Goal: Communication & Community: Participate in discussion

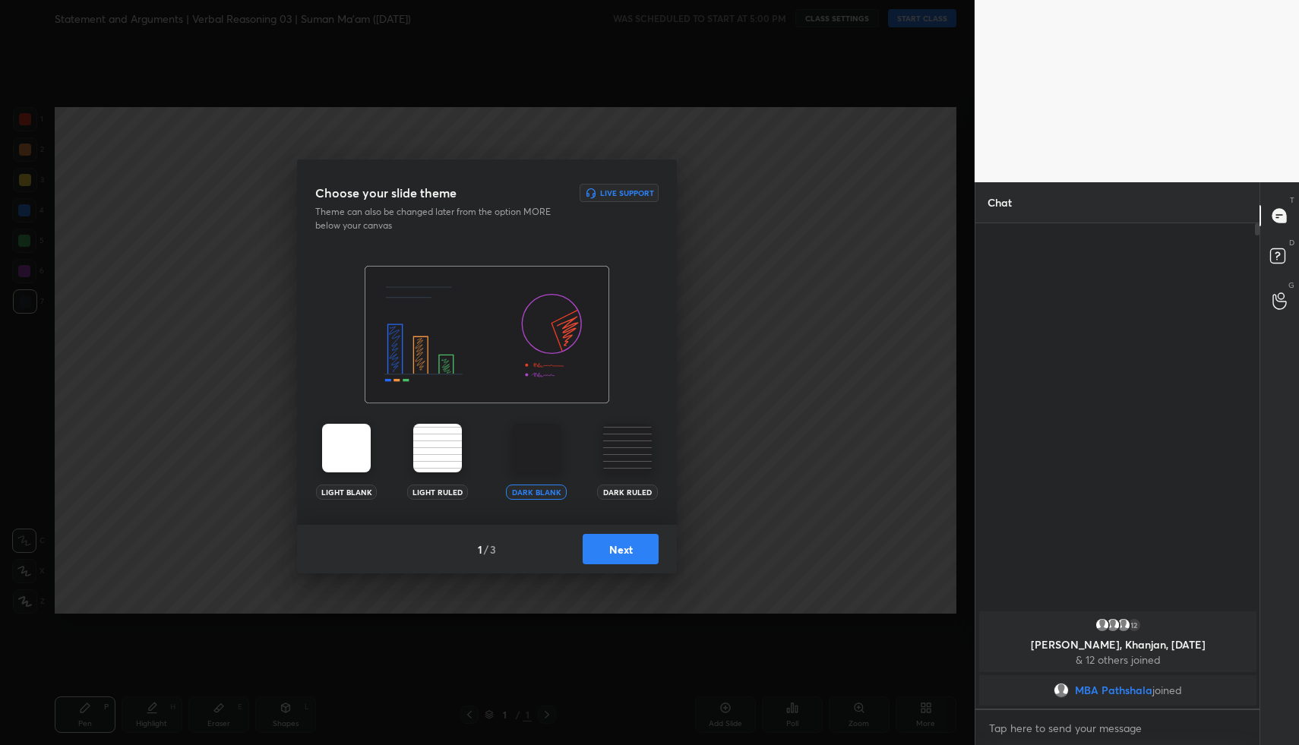
click at [632, 557] on button "Next" at bounding box center [621, 549] width 76 height 30
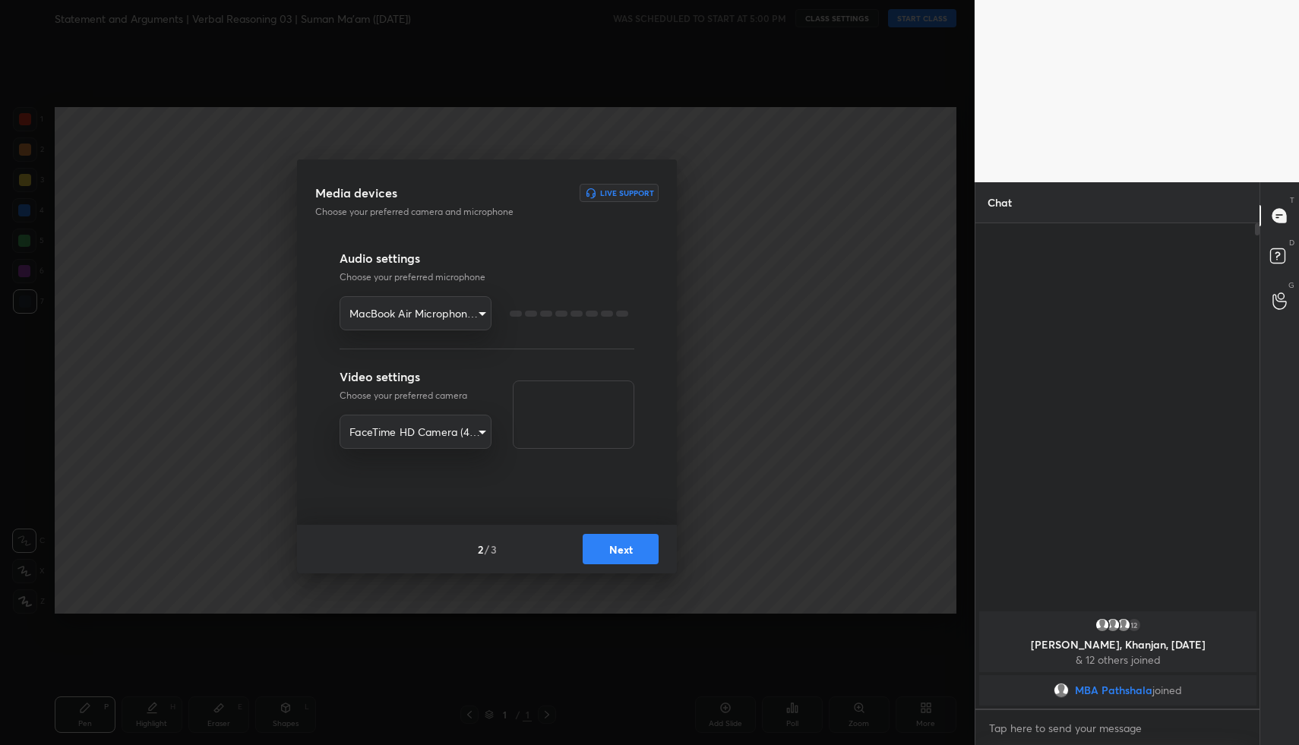
click at [632, 557] on button "Next" at bounding box center [621, 549] width 76 height 30
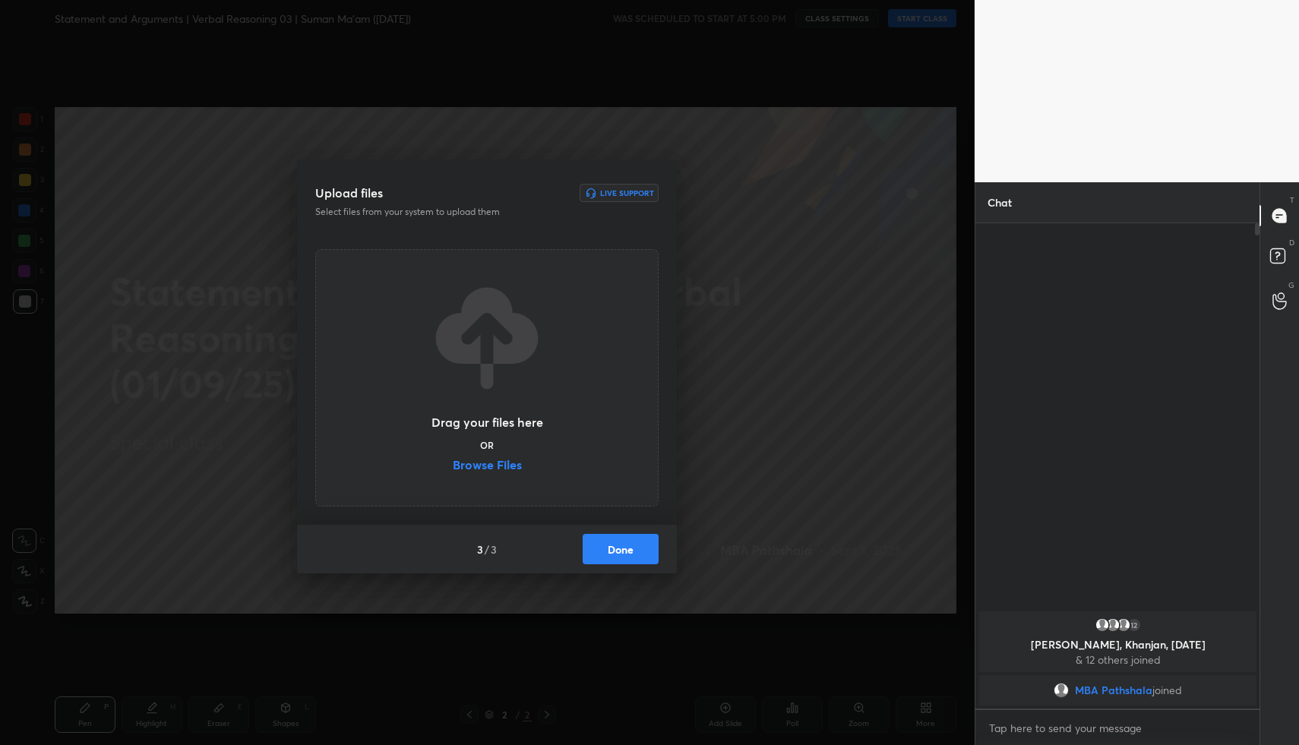
click at [633, 554] on button "Done" at bounding box center [621, 549] width 76 height 30
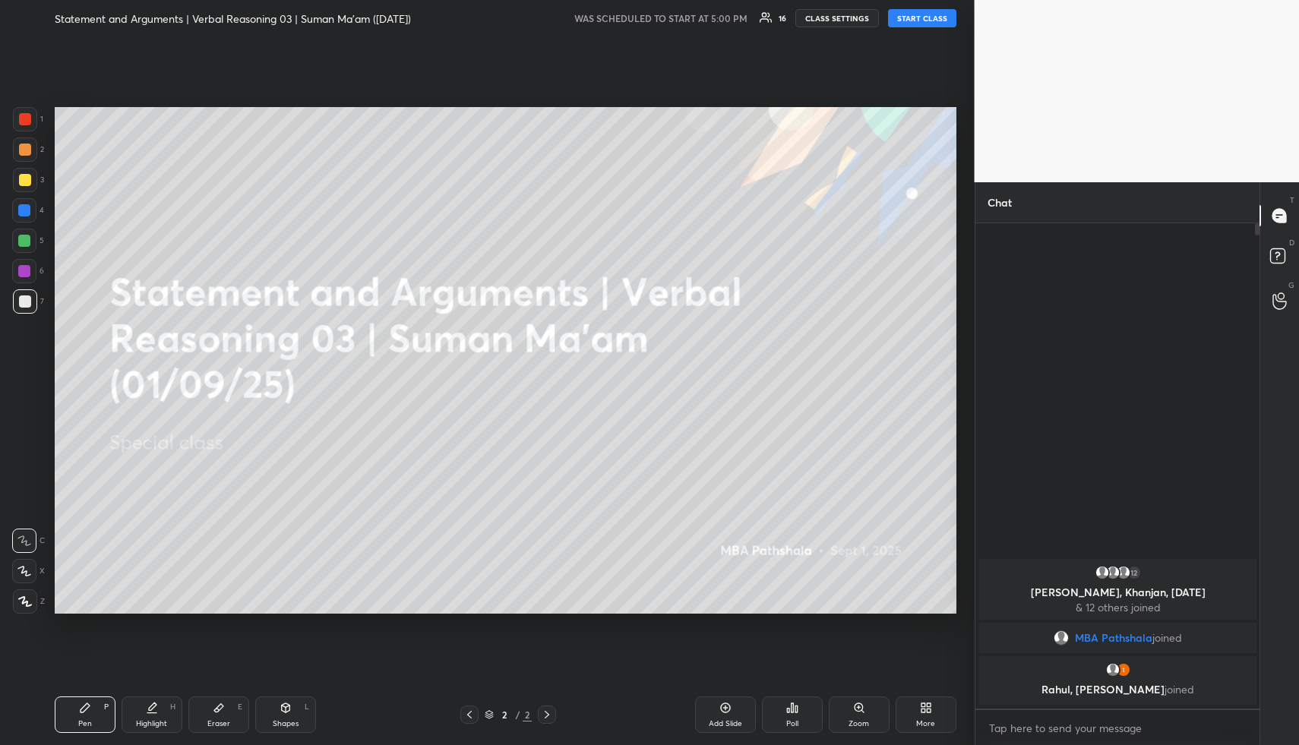
click at [936, 17] on button "START CLASS" at bounding box center [922, 18] width 68 height 18
type textarea "x"
click at [776, 19] on span "mute" at bounding box center [772, 18] width 21 height 11
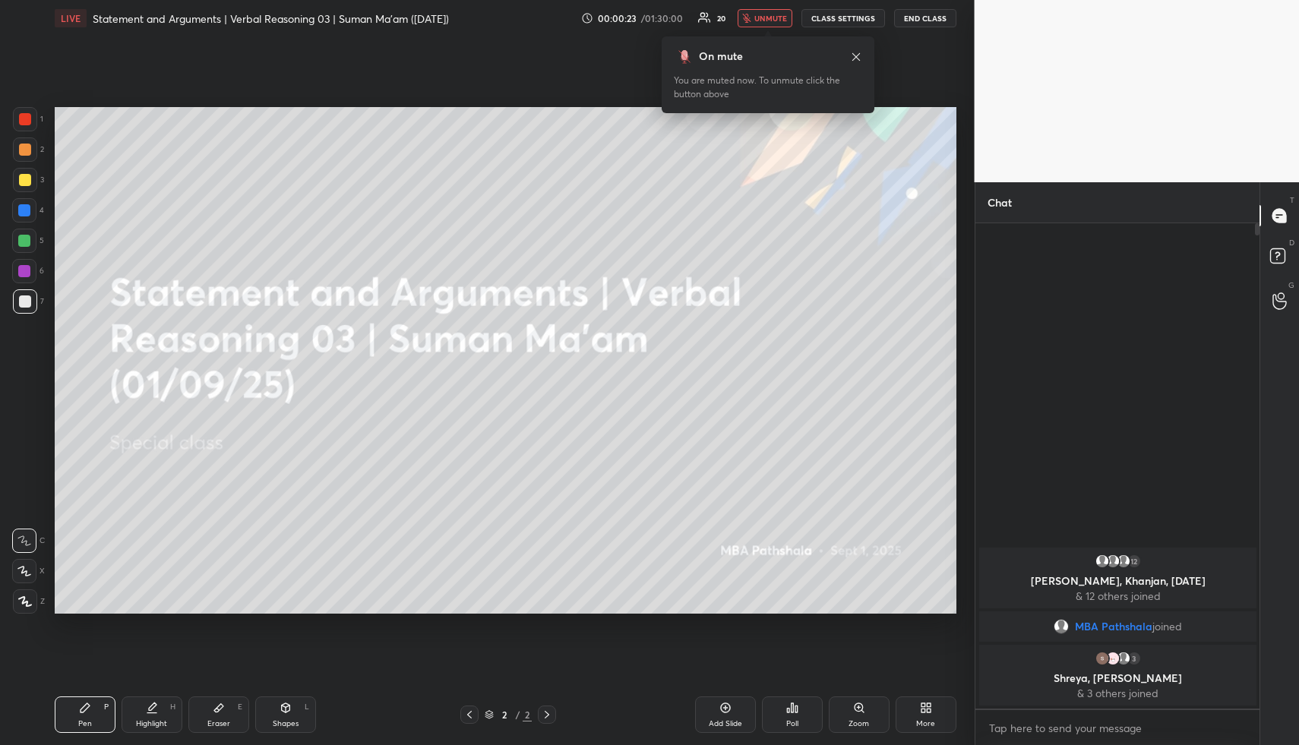
click at [929, 715] on div "More" at bounding box center [925, 714] width 61 height 36
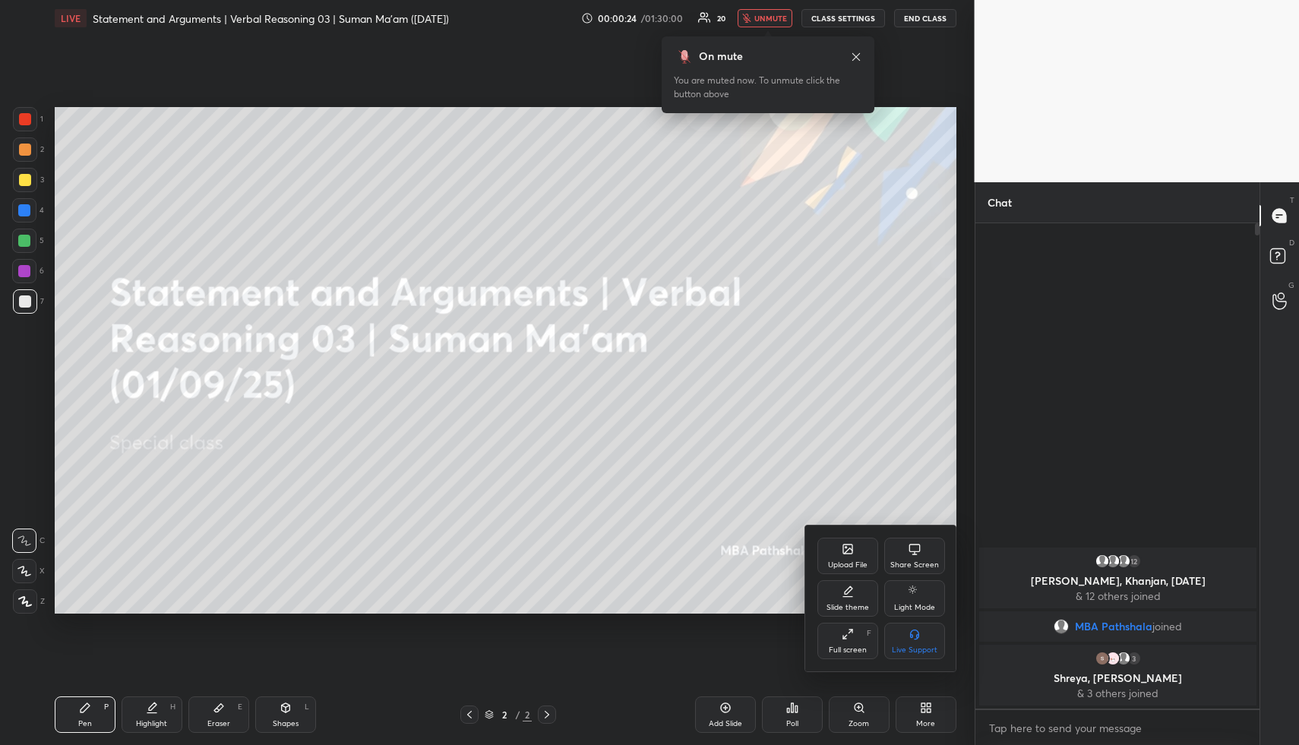
click at [854, 551] on div "Upload File" at bounding box center [847, 556] width 61 height 36
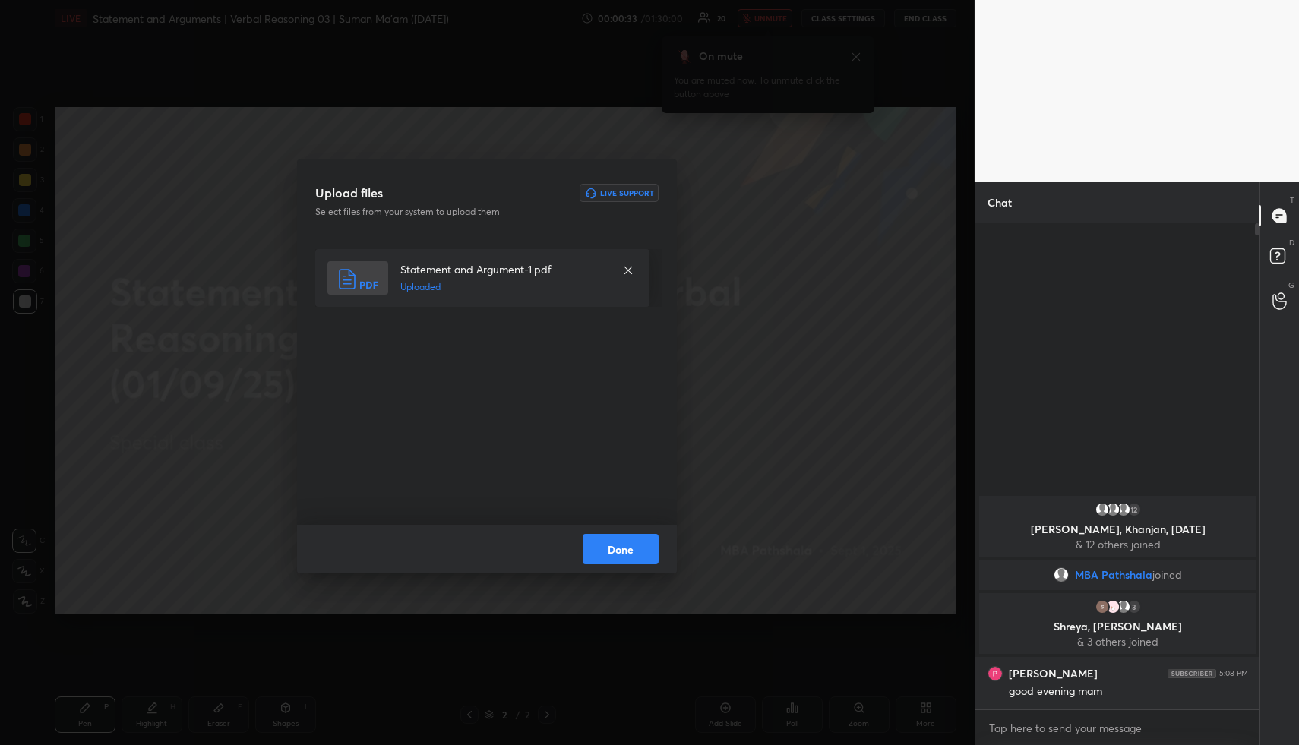
click at [629, 549] on button "Done" at bounding box center [621, 549] width 76 height 30
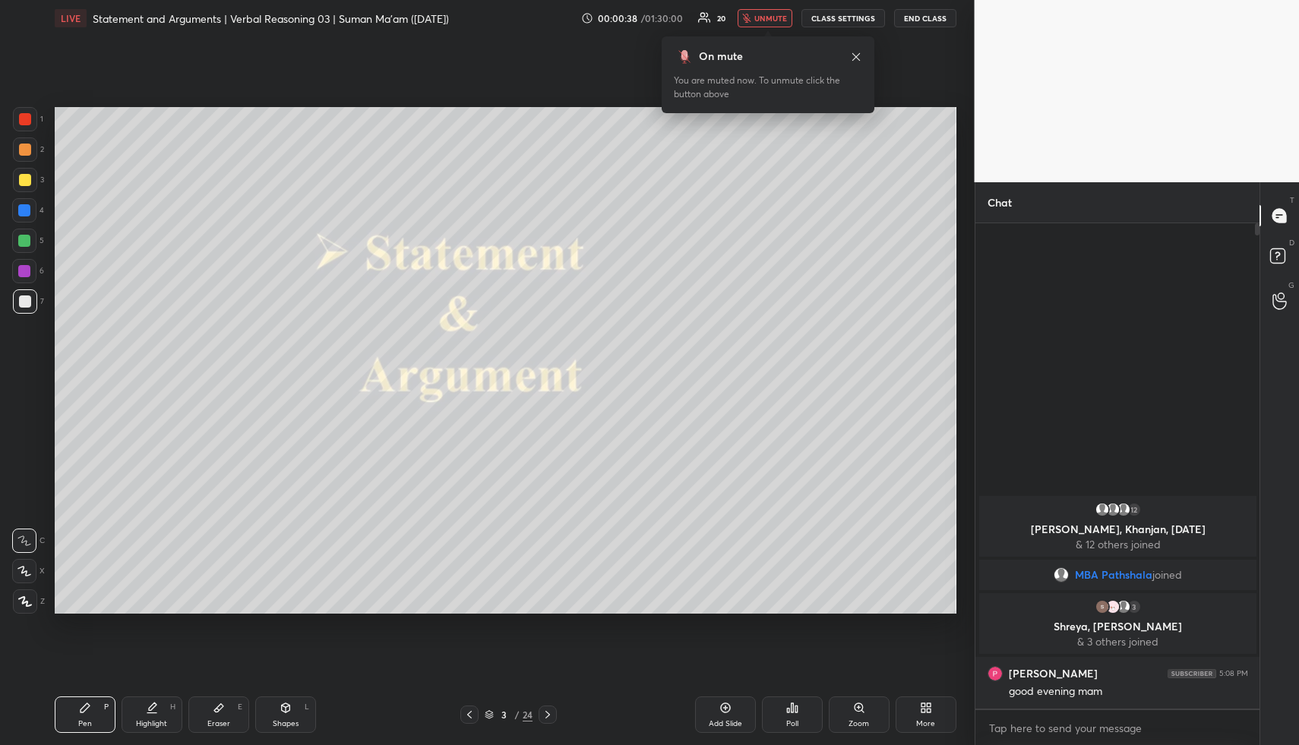
click at [768, 11] on button "unmute" at bounding box center [764, 18] width 55 height 18
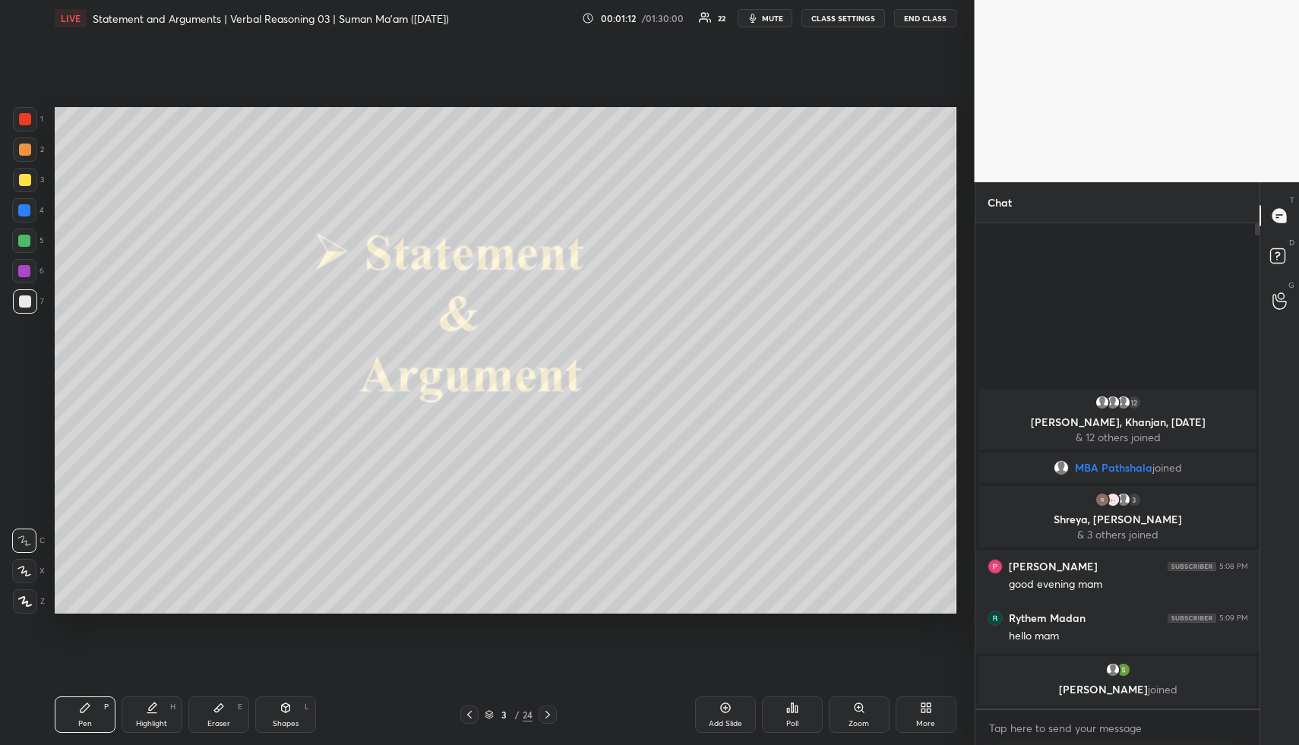
click at [782, 14] on span "mute" at bounding box center [772, 18] width 21 height 11
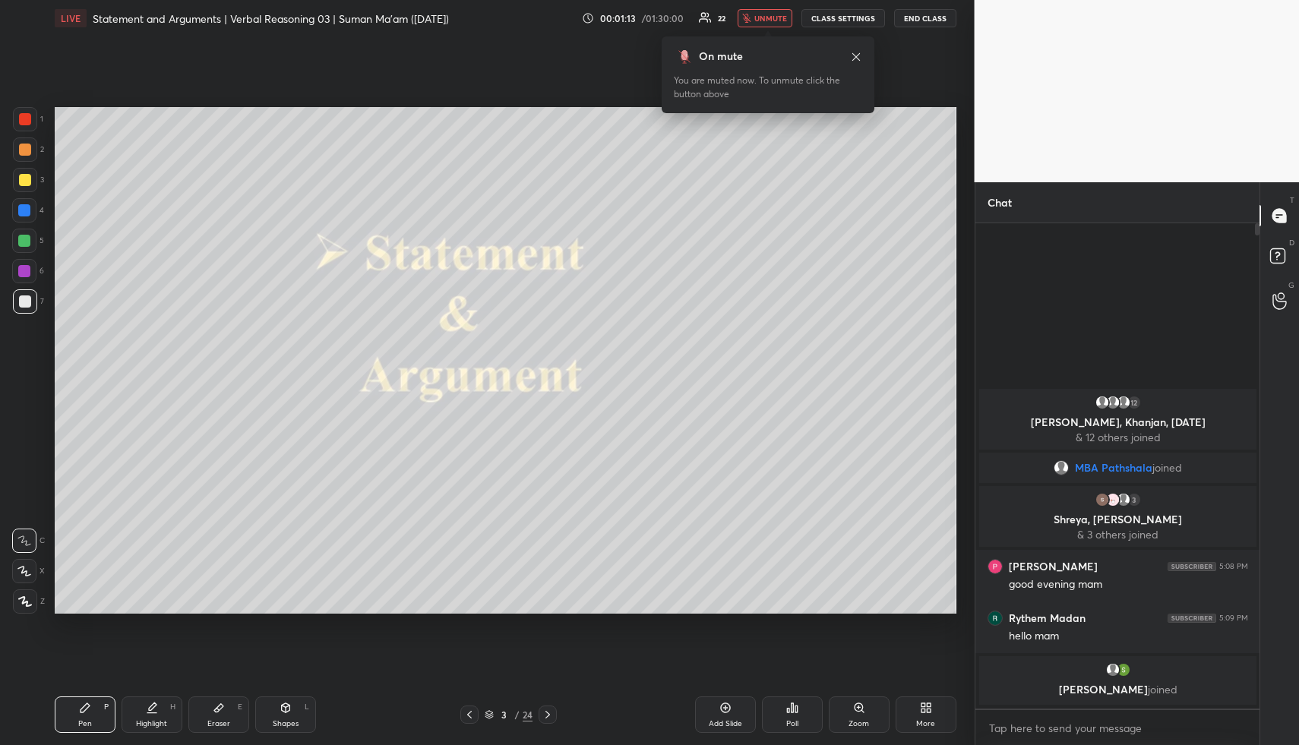
click at [769, 16] on span "unmute" at bounding box center [770, 18] width 33 height 11
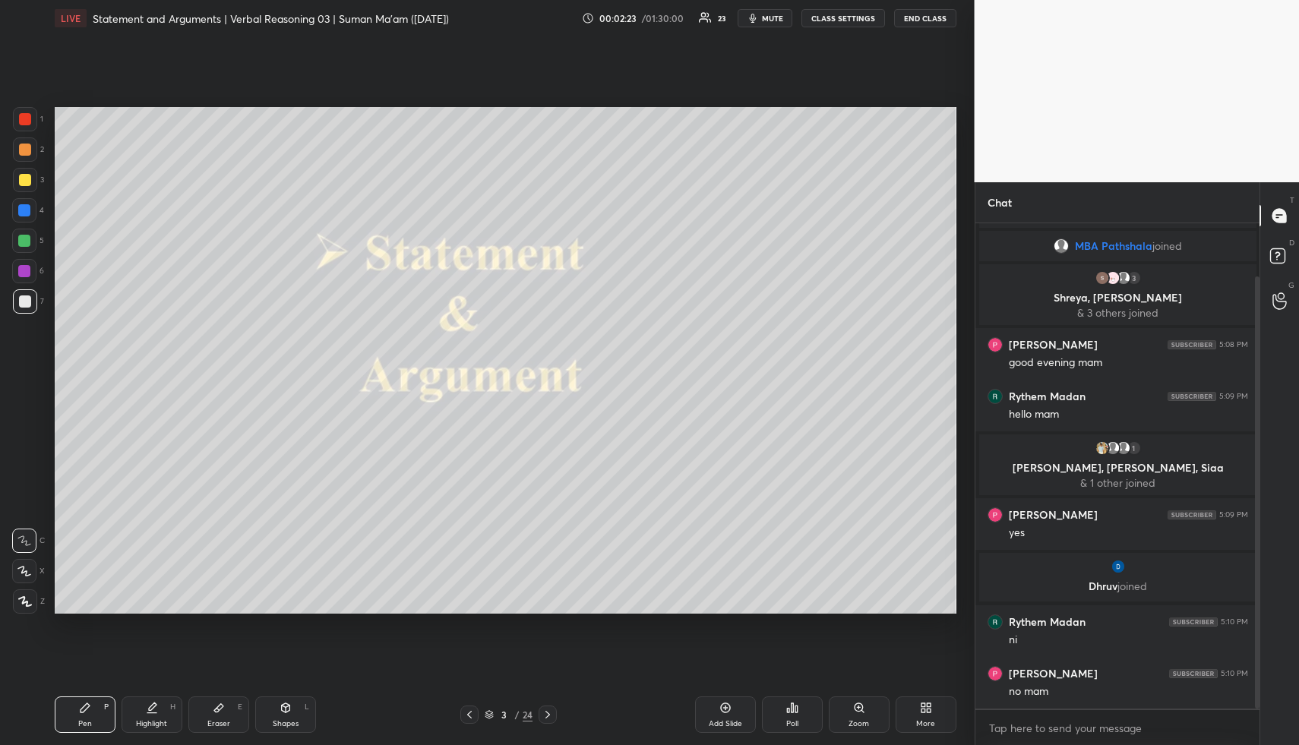
scroll to position [115, 0]
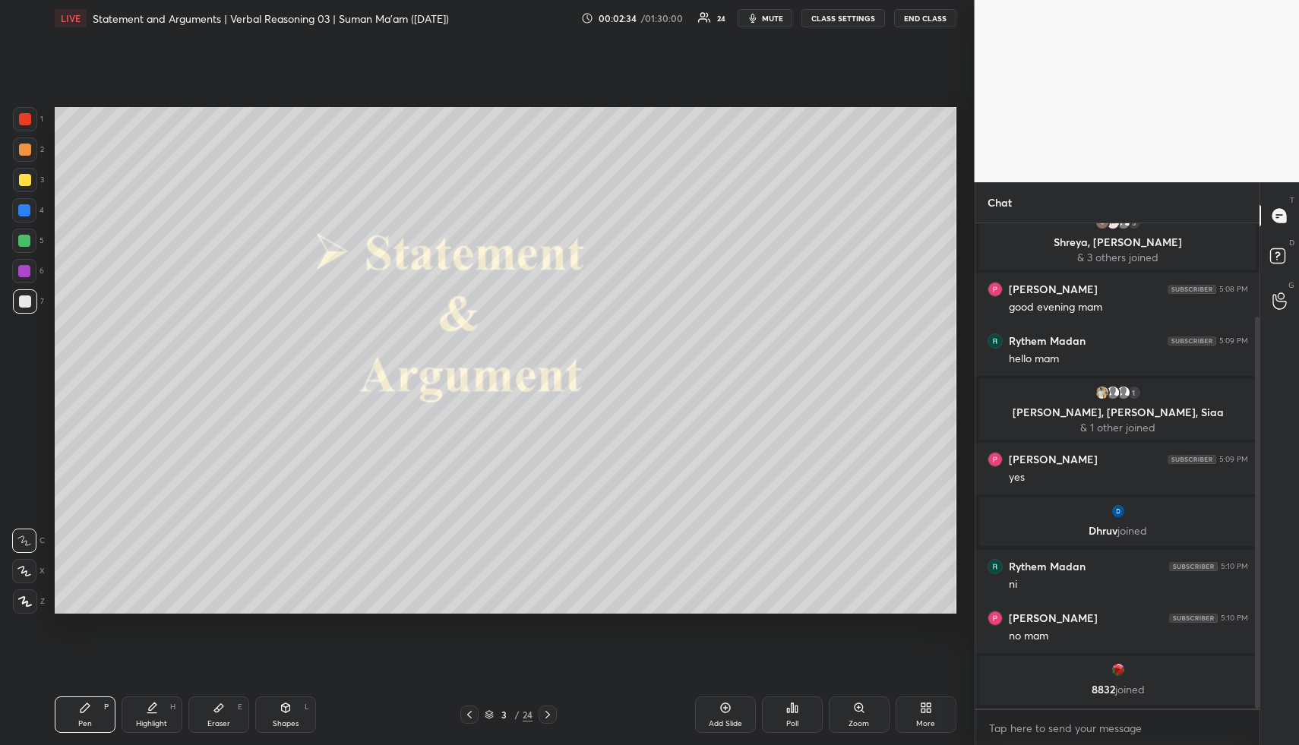
click at [27, 146] on div at bounding box center [25, 150] width 12 height 12
click at [27, 574] on icon at bounding box center [24, 571] width 14 height 11
click at [549, 712] on icon at bounding box center [548, 715] width 12 height 12
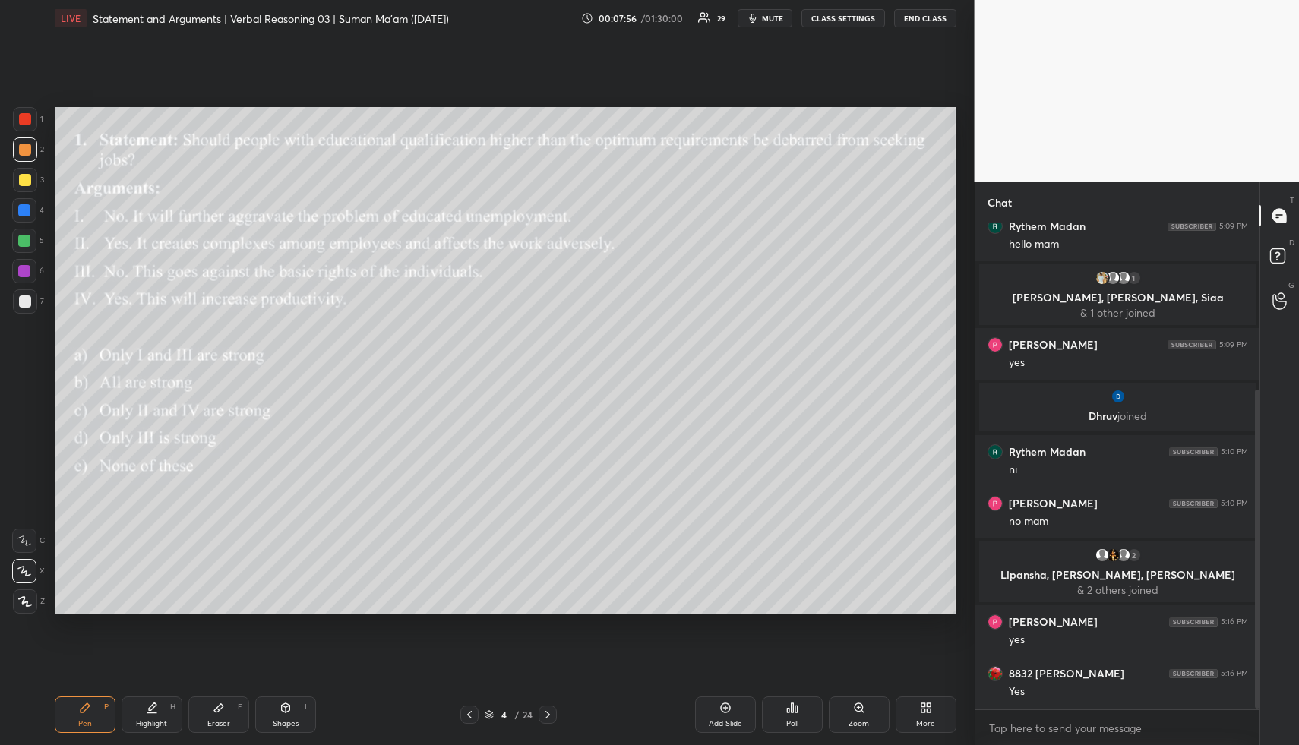
scroll to position [252, 0]
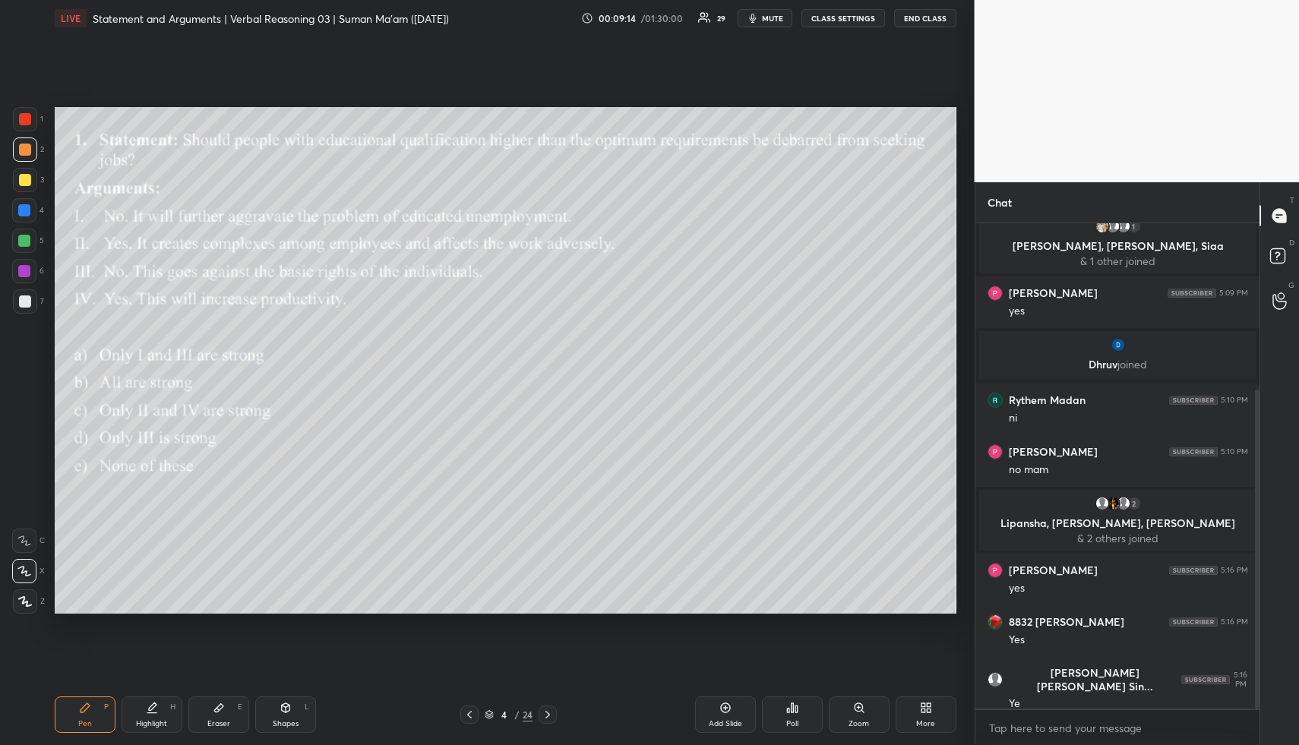
click at [781, 17] on span "mute" at bounding box center [772, 18] width 21 height 11
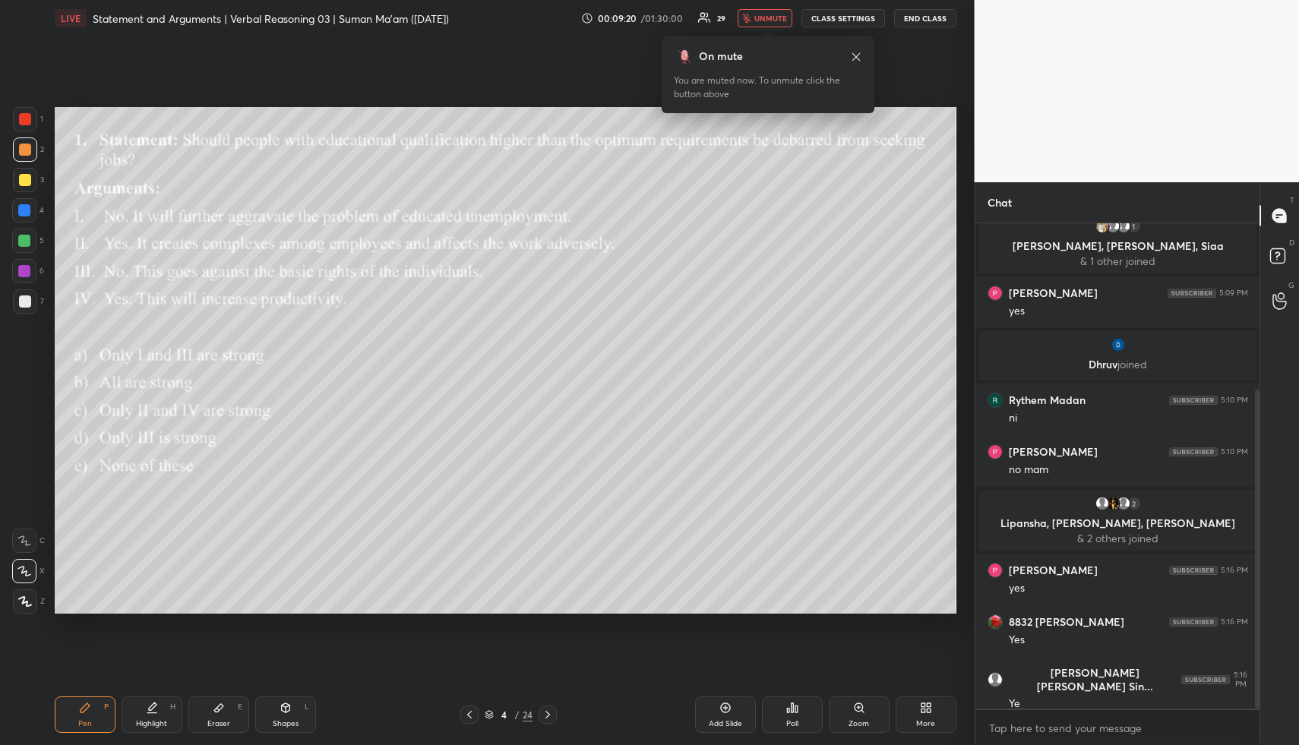
click at [857, 54] on icon at bounding box center [856, 57] width 12 height 12
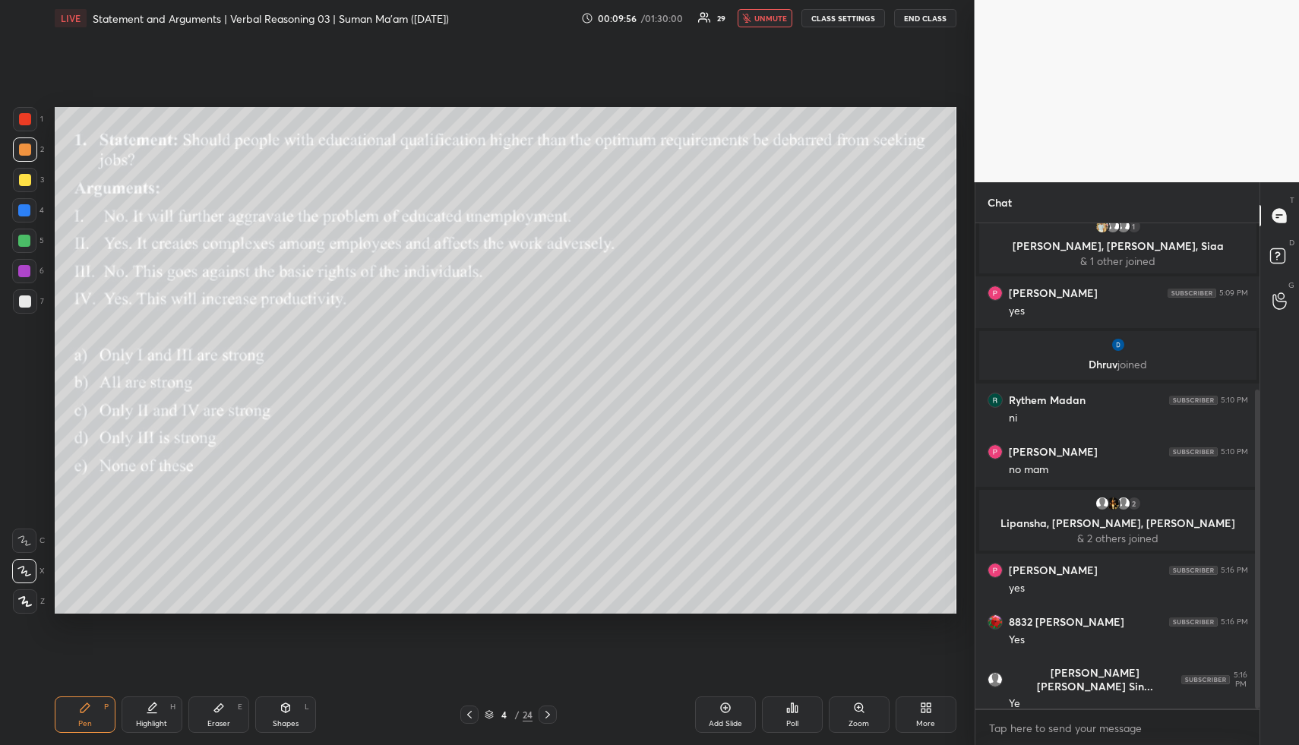
click at [767, 17] on span "unmute" at bounding box center [770, 18] width 33 height 11
click at [774, 16] on span "mute" at bounding box center [772, 18] width 21 height 11
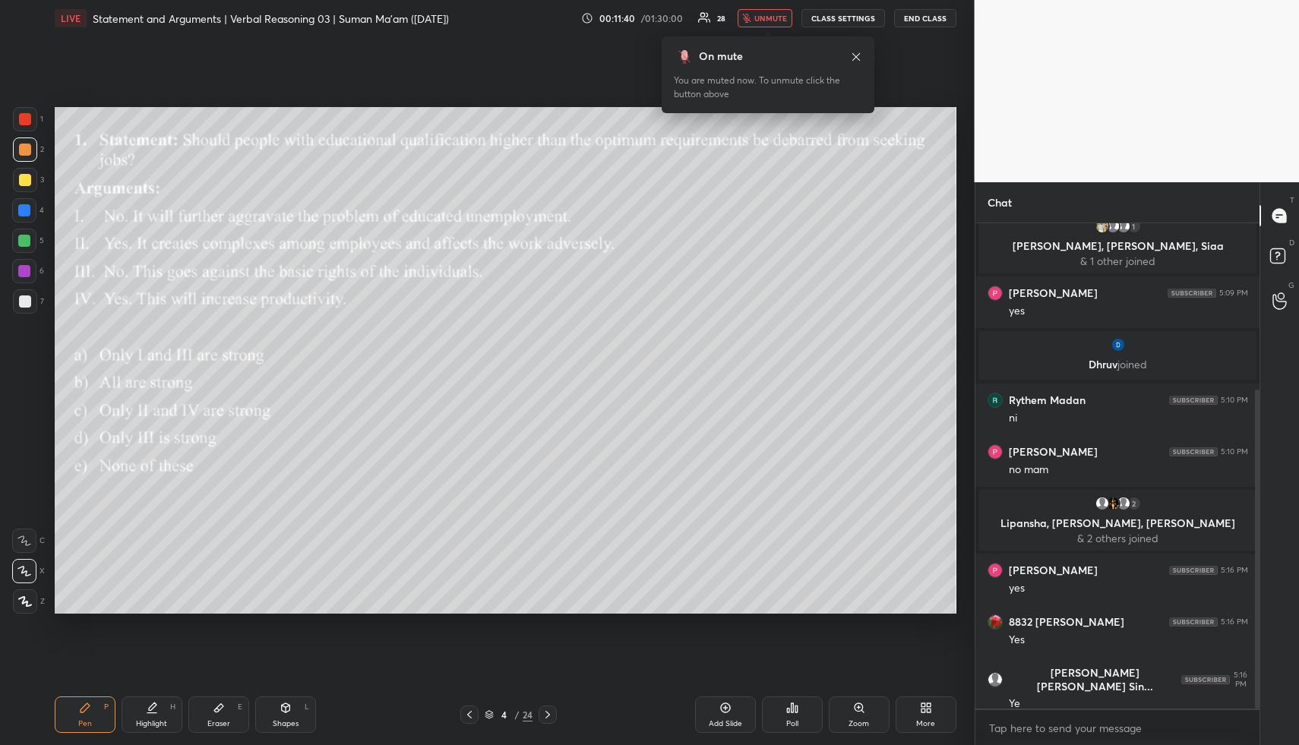
click at [763, 18] on span "unmute" at bounding box center [770, 18] width 33 height 11
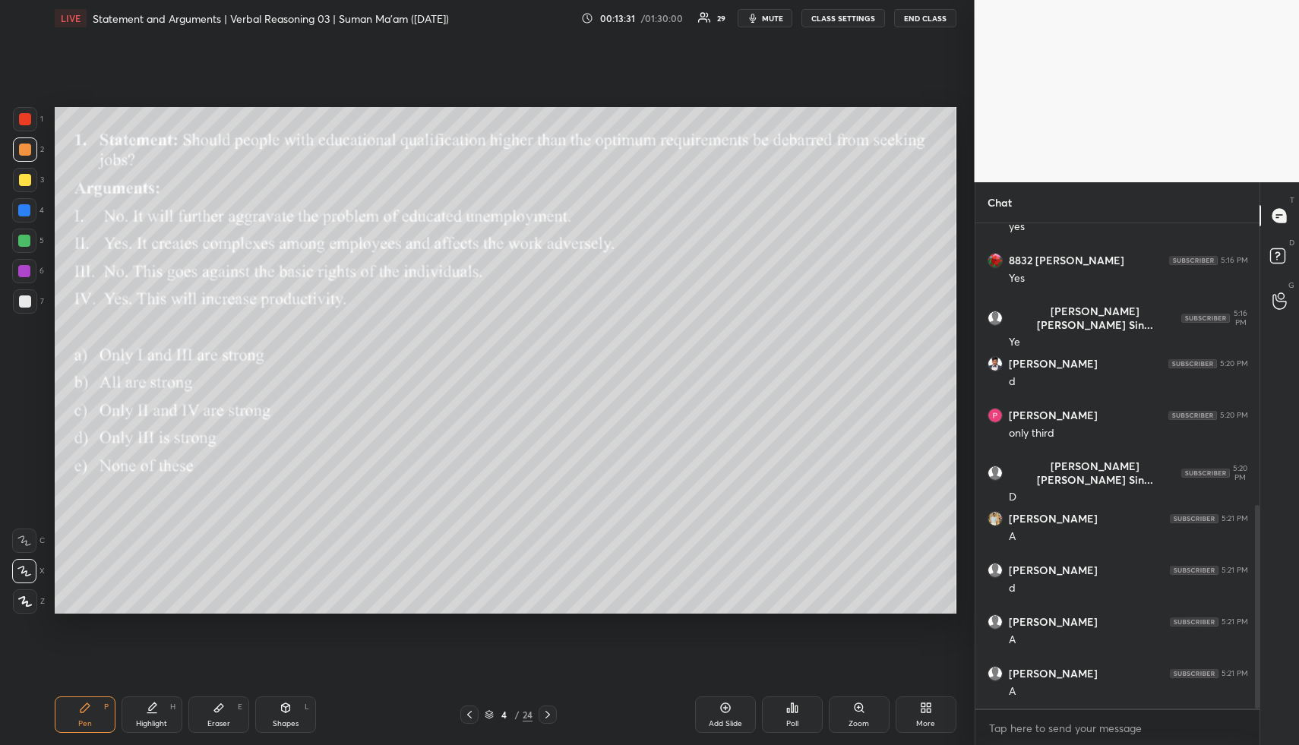
scroll to position [669, 0]
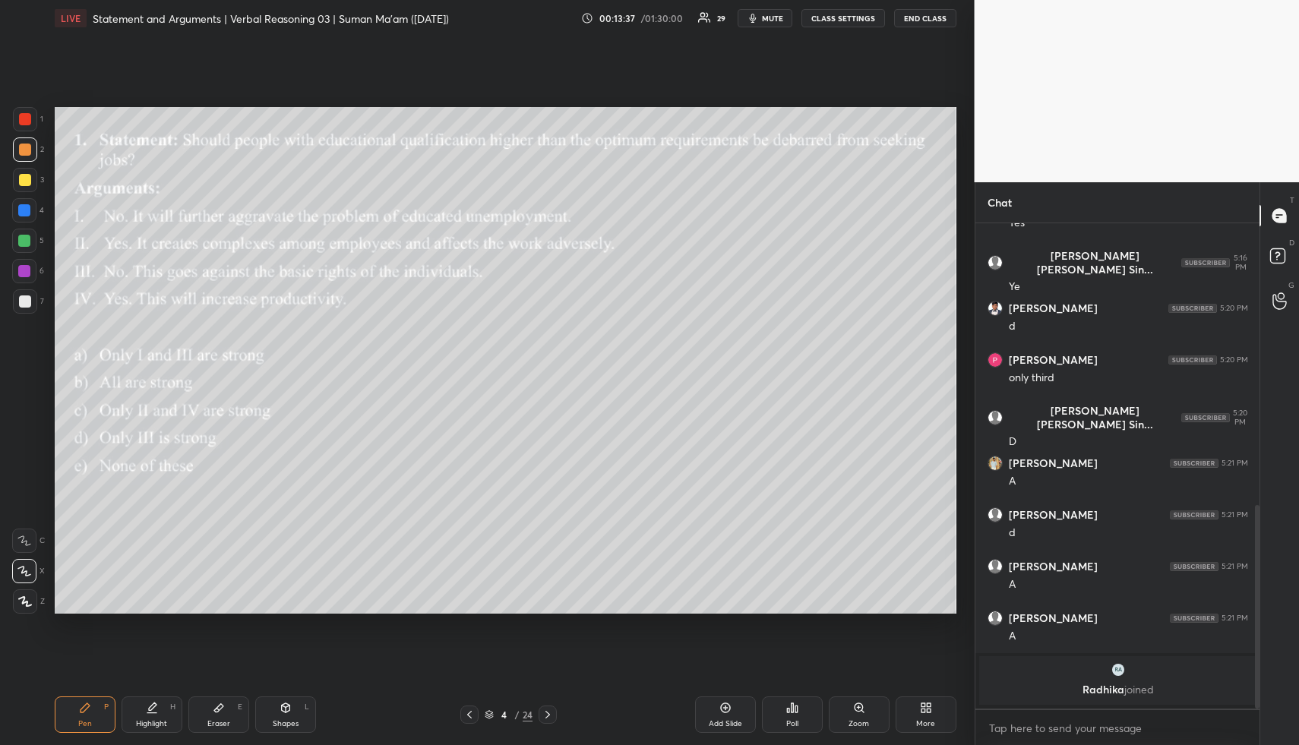
click at [775, 17] on span "mute" at bounding box center [772, 18] width 21 height 11
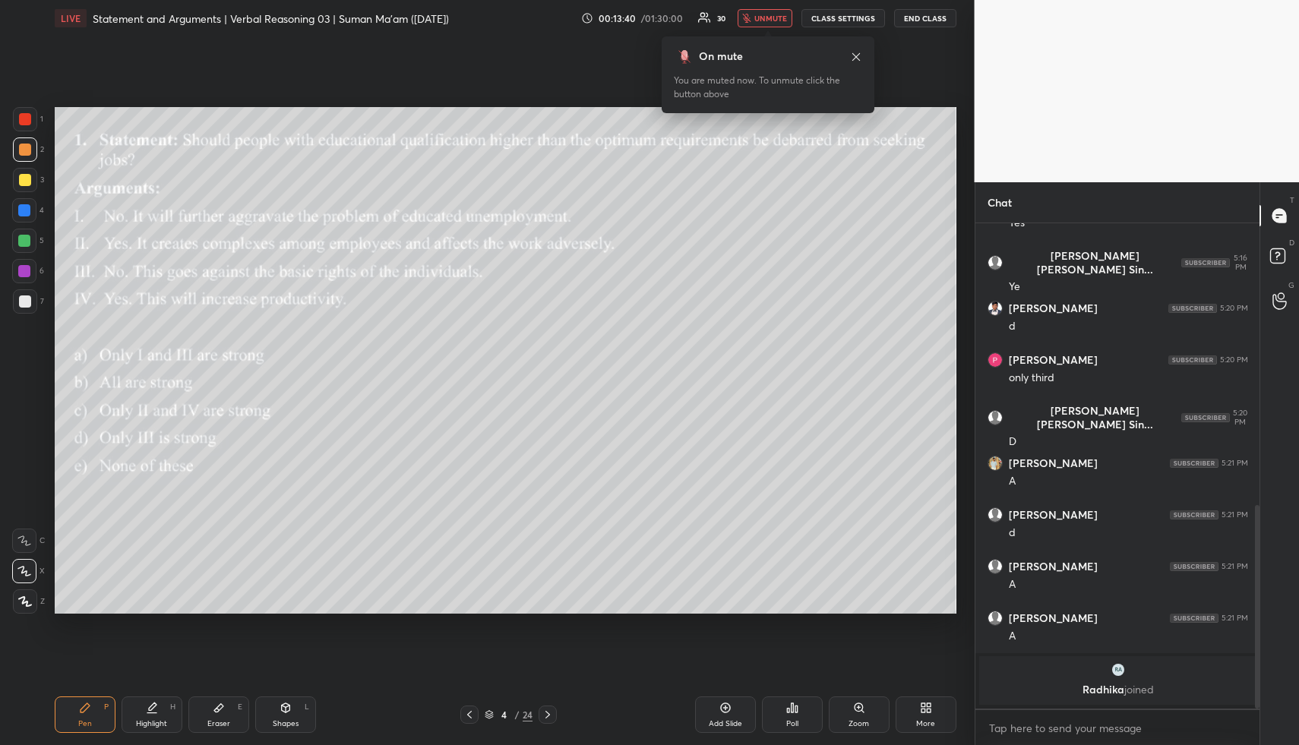
click at [771, 14] on span "unmute" at bounding box center [770, 18] width 33 height 11
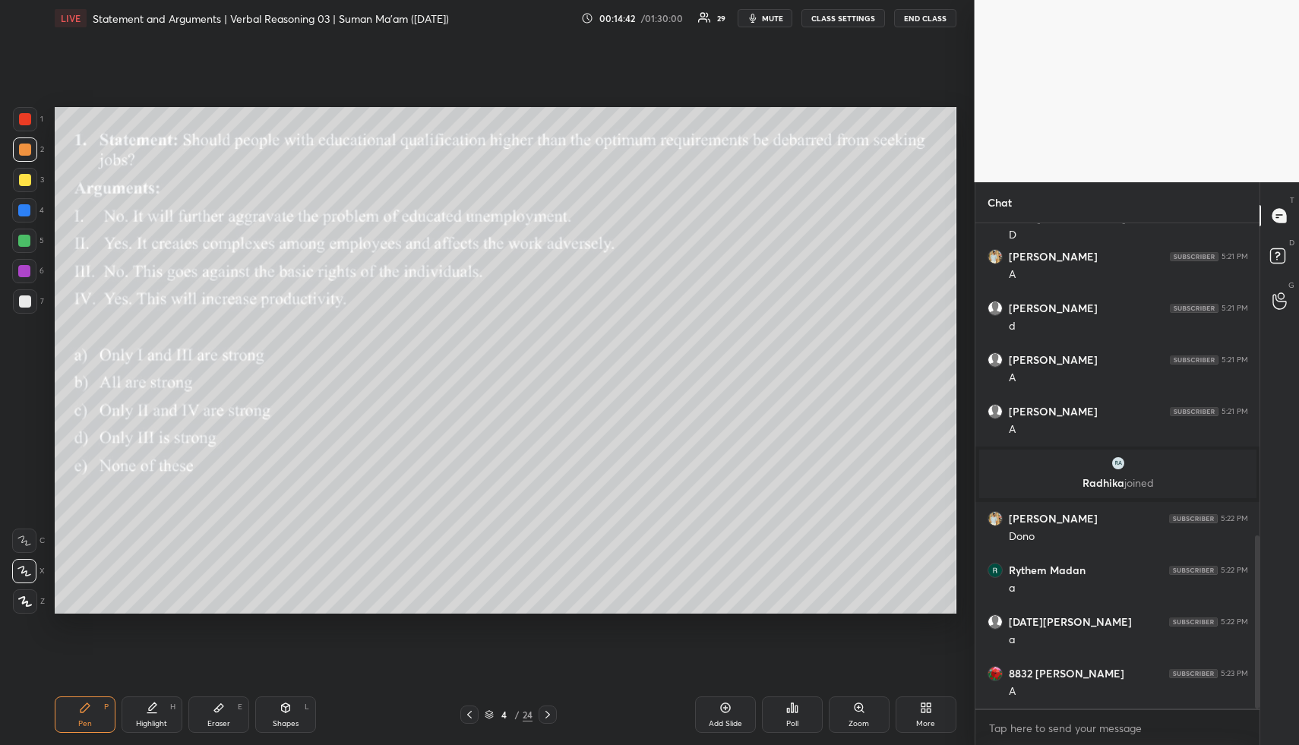
scroll to position [979, 0]
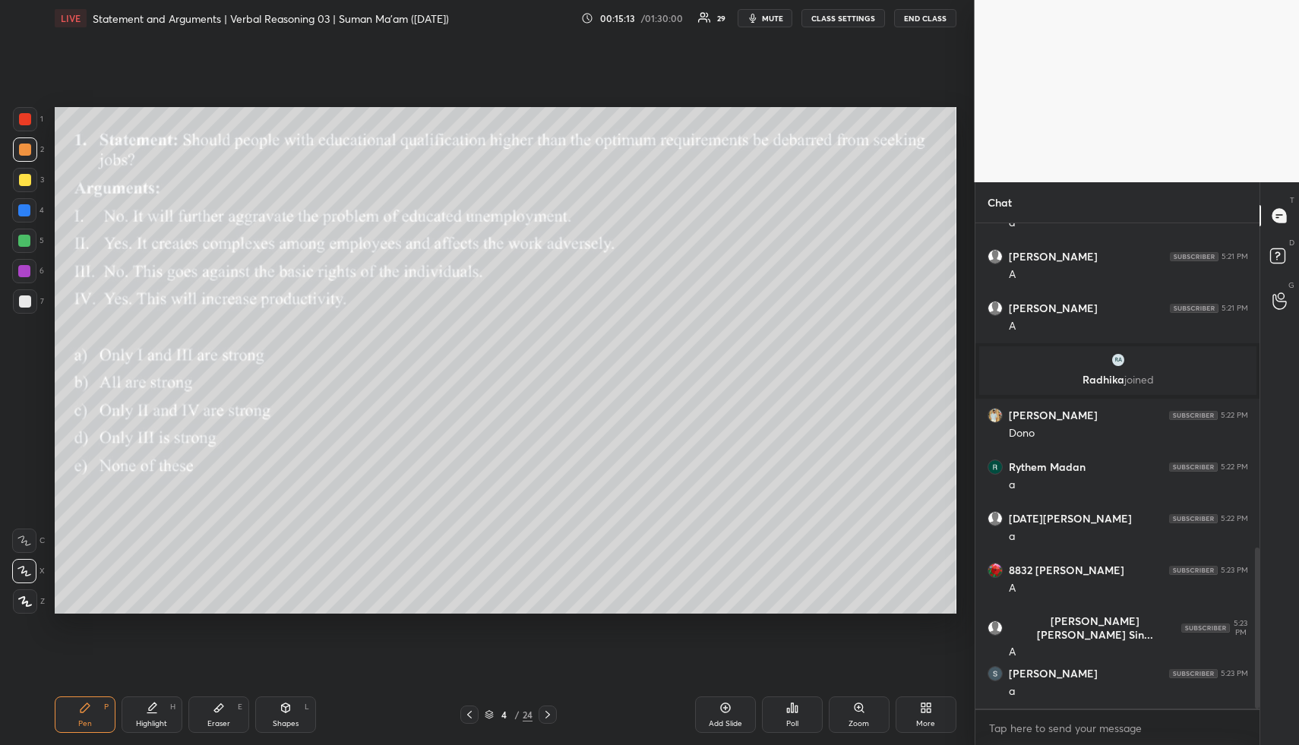
click at [551, 711] on icon at bounding box center [548, 715] width 12 height 12
drag, startPoint x: 768, startPoint y: 17, endPoint x: 755, endPoint y: 94, distance: 77.8
click at [768, 18] on span "mute" at bounding box center [772, 18] width 21 height 11
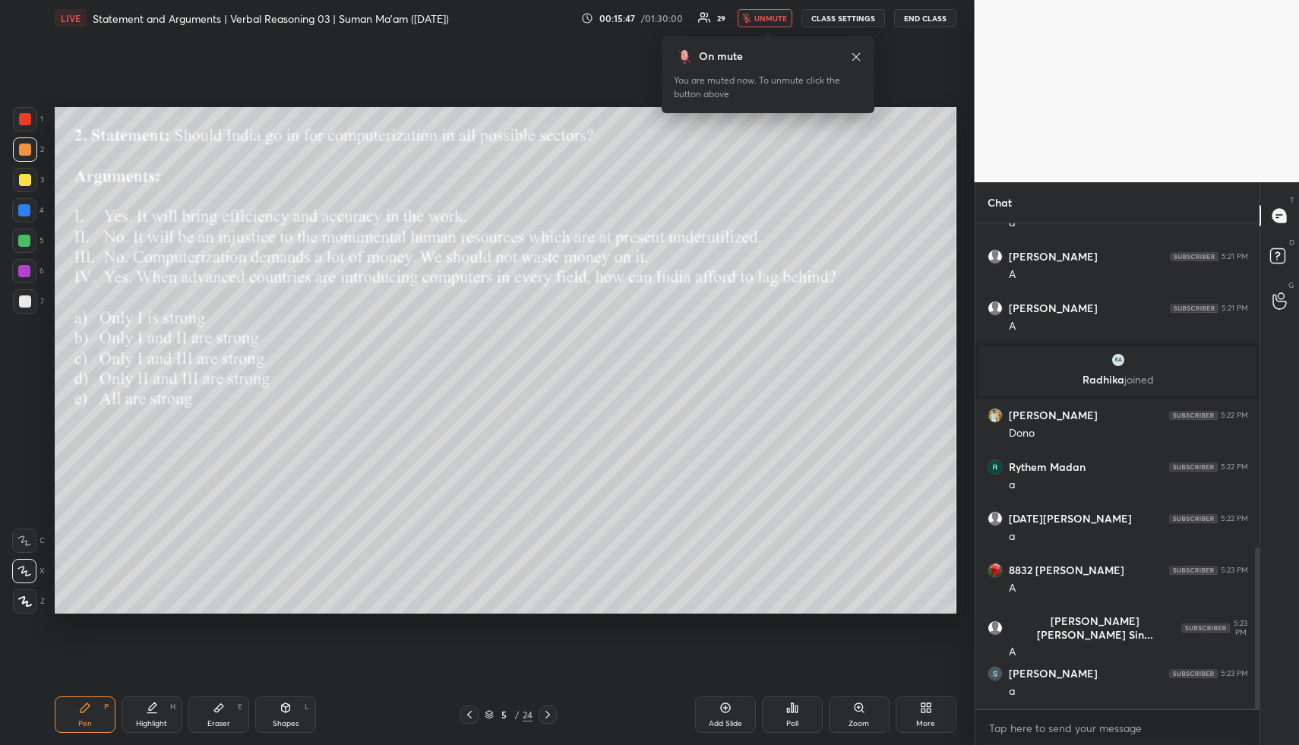
click at [781, 14] on span "unmute" at bounding box center [770, 18] width 33 height 11
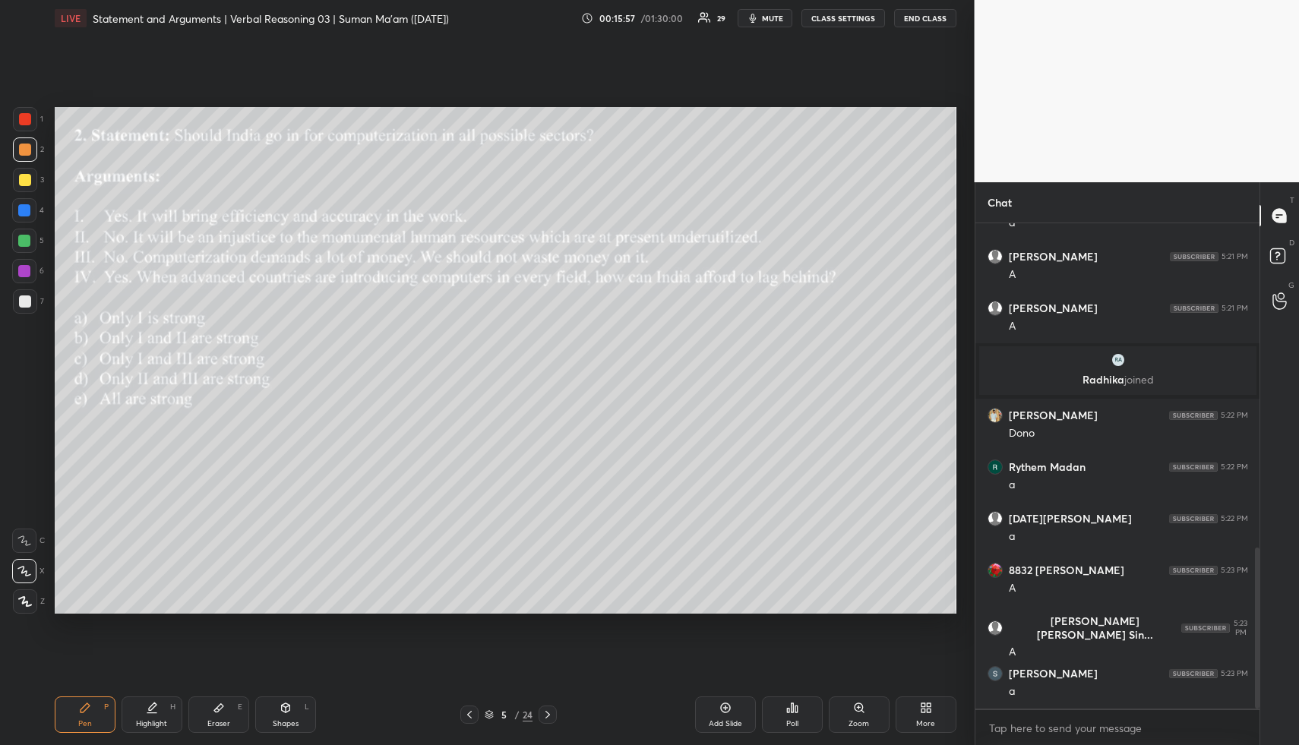
click at [771, 20] on span "mute" at bounding box center [772, 18] width 21 height 11
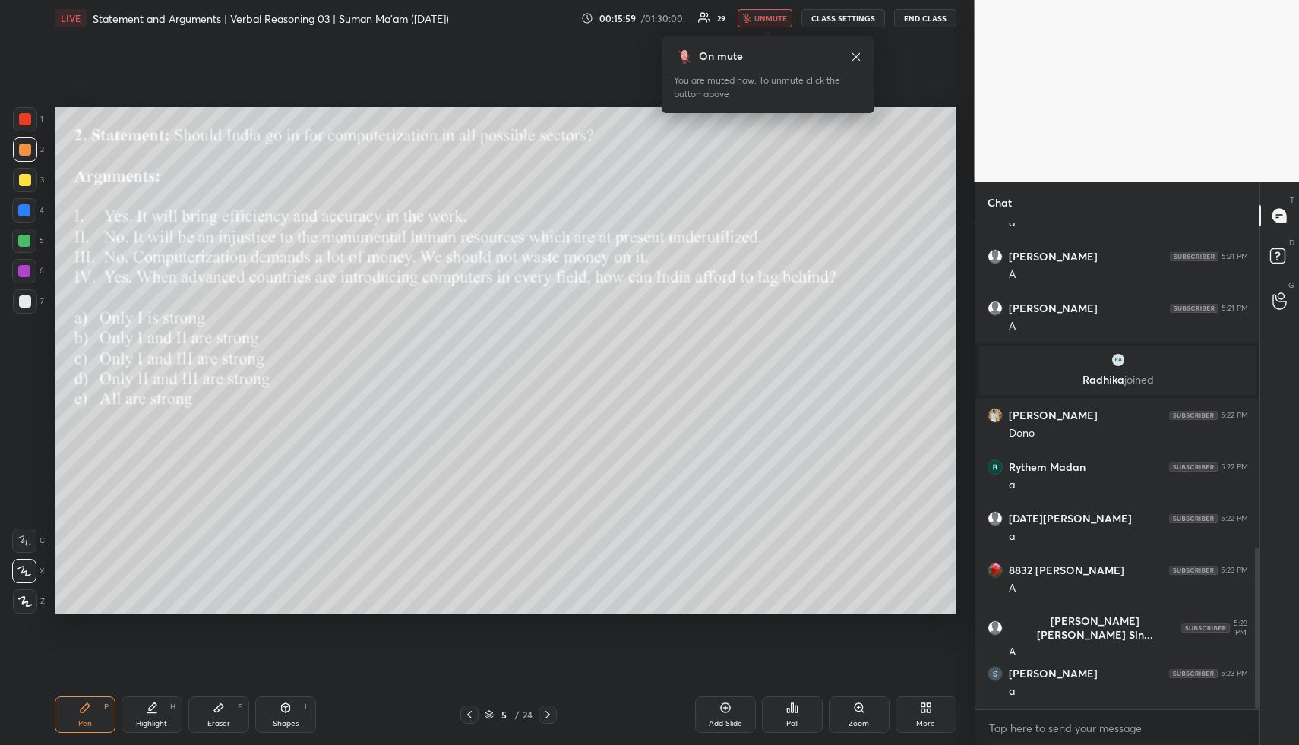
click at [857, 55] on icon at bounding box center [856, 56] width 8 height 8
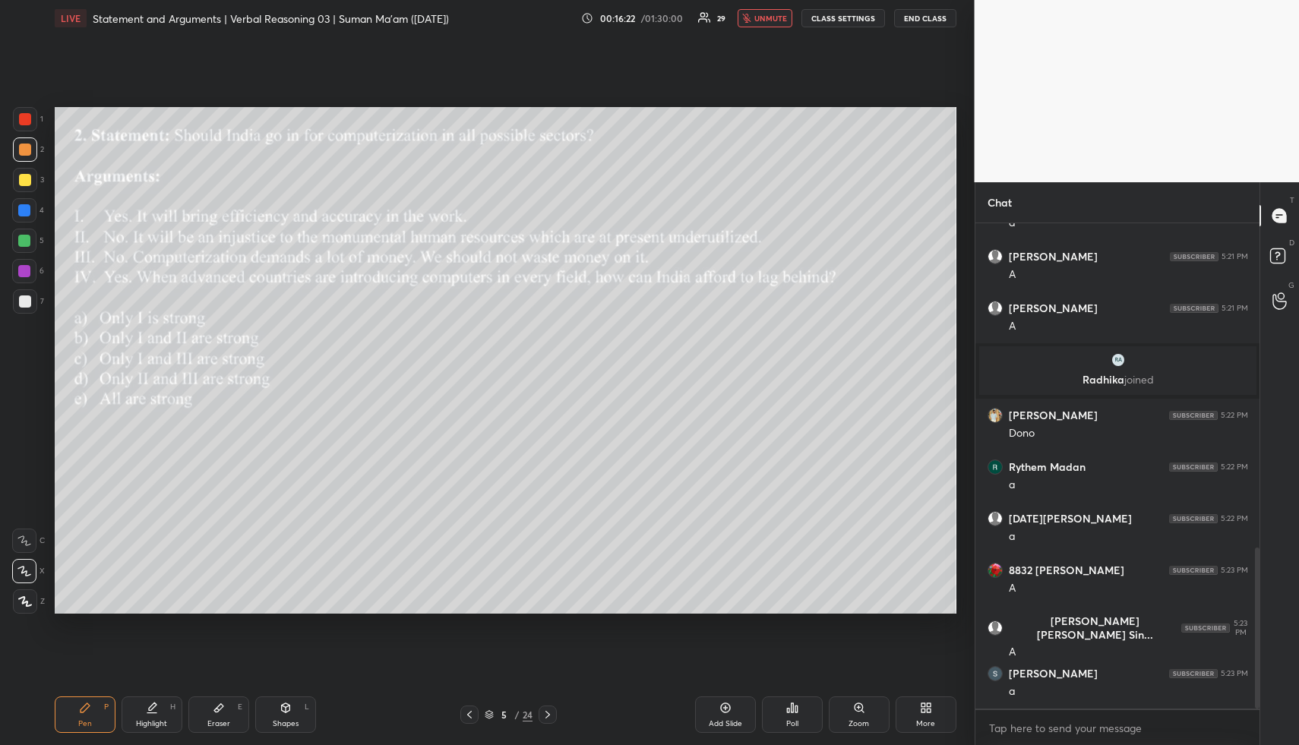
drag, startPoint x: 766, startPoint y: 16, endPoint x: 765, endPoint y: 40, distance: 24.4
click at [766, 30] on div "LIVE Statement and Arguments | Verbal Reasoning 03 | Suman Ma'am ([DATE]) 00:16…" at bounding box center [505, 18] width 901 height 36
click at [772, 17] on span "unmute" at bounding box center [770, 18] width 33 height 11
click at [797, 714] on div "Poll" at bounding box center [792, 714] width 61 height 36
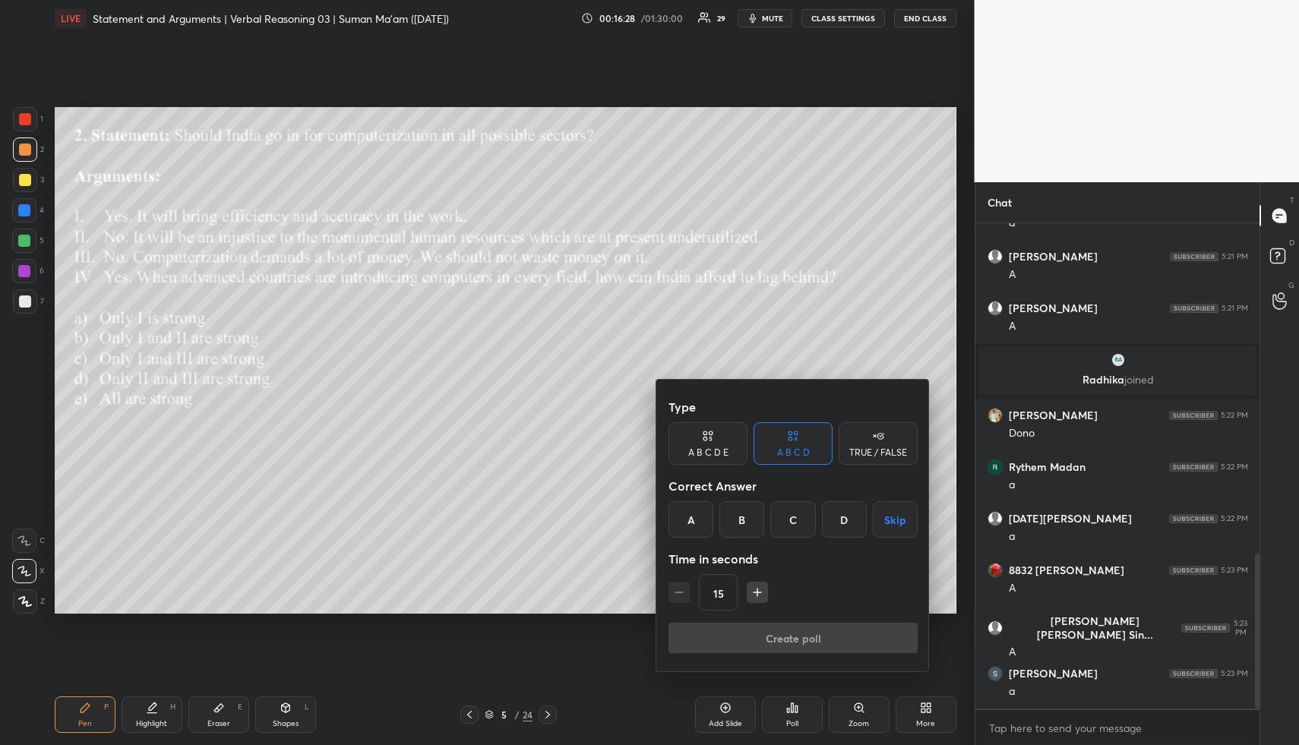
scroll to position [1031, 0]
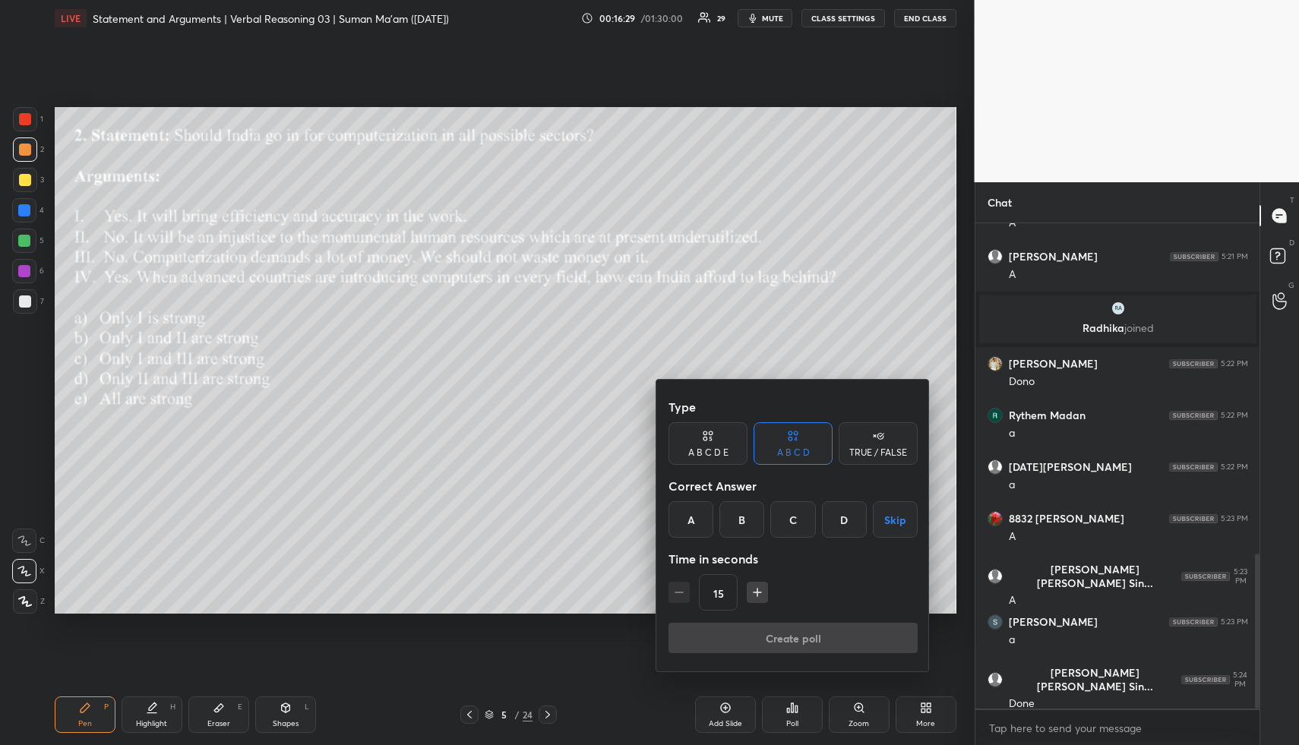
click at [719, 444] on div "A B C D E" at bounding box center [707, 443] width 79 height 43
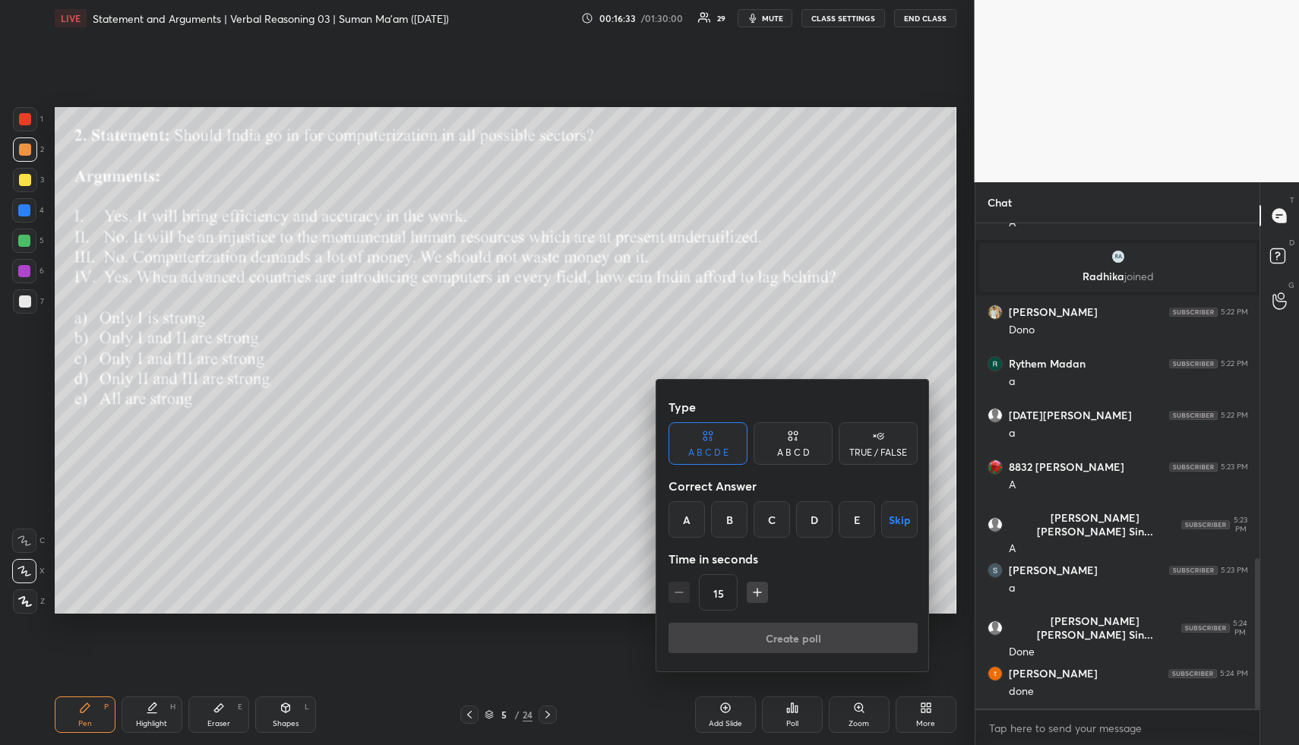
click at [759, 593] on icon "button" at bounding box center [757, 592] width 15 height 15
type input "30"
click at [686, 519] on div "A" at bounding box center [686, 519] width 36 height 36
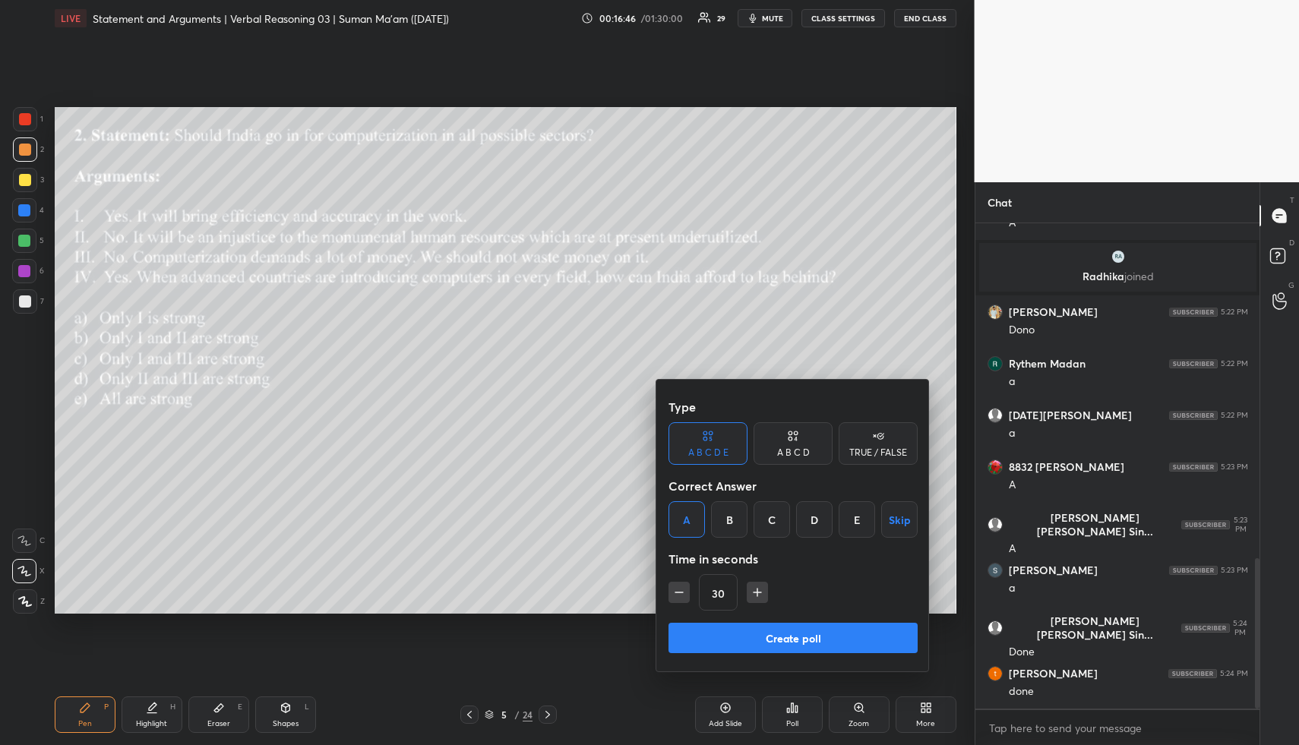
click at [689, 643] on button "Create poll" at bounding box center [792, 638] width 249 height 30
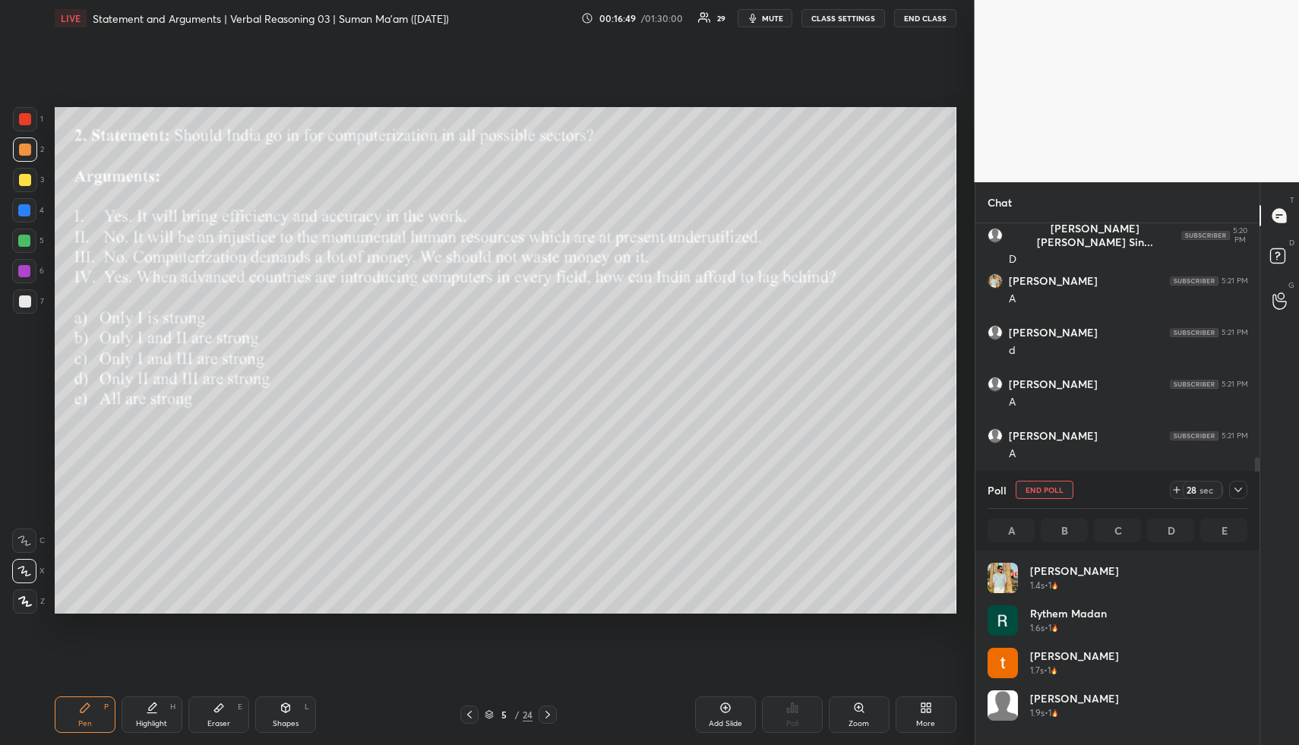
scroll to position [178, 255]
click at [768, 15] on span "mute" at bounding box center [772, 18] width 21 height 11
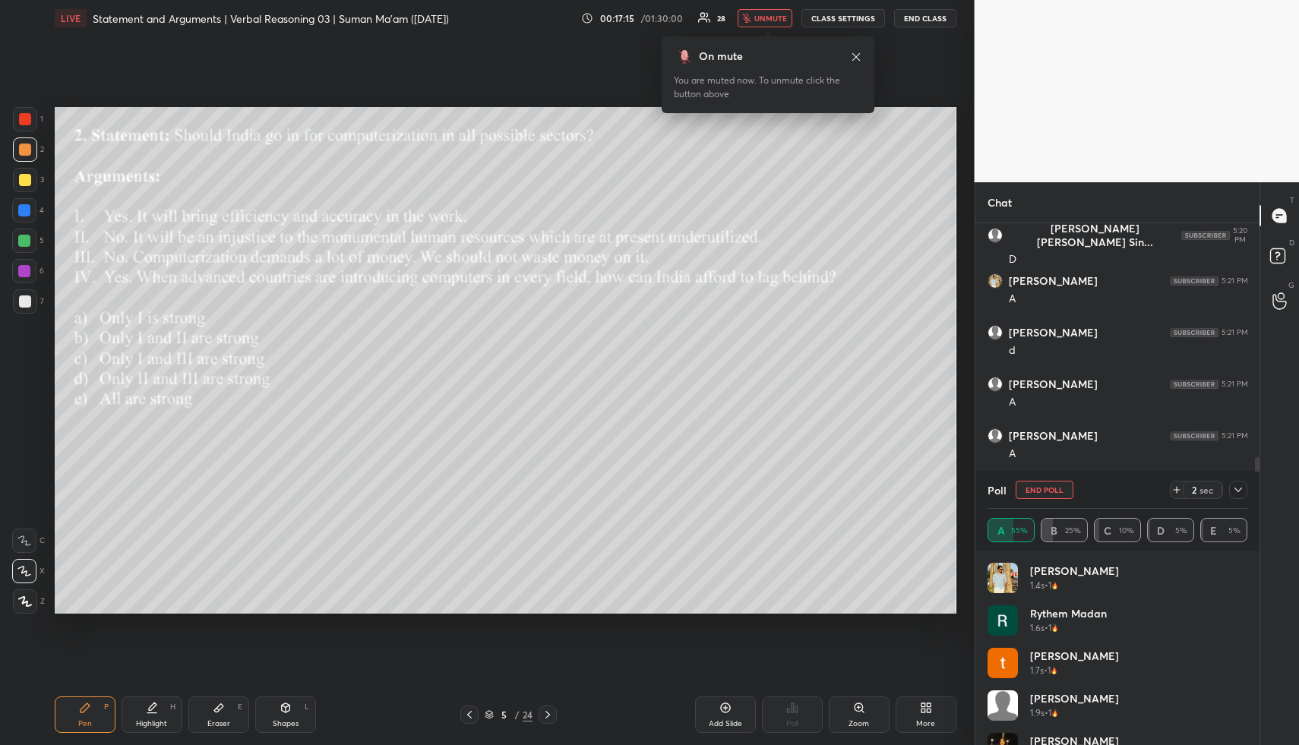
click at [771, 13] on span "unmute" at bounding box center [770, 18] width 33 height 11
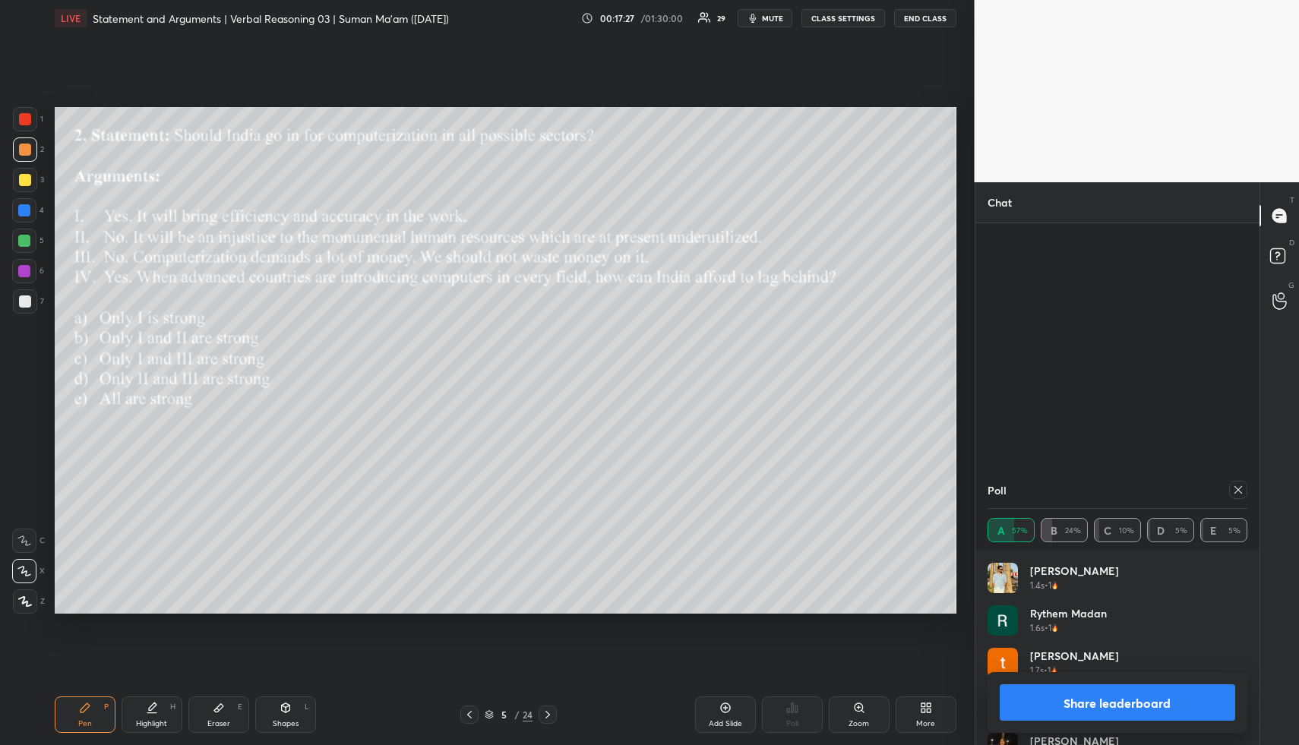
scroll to position [1135, 0]
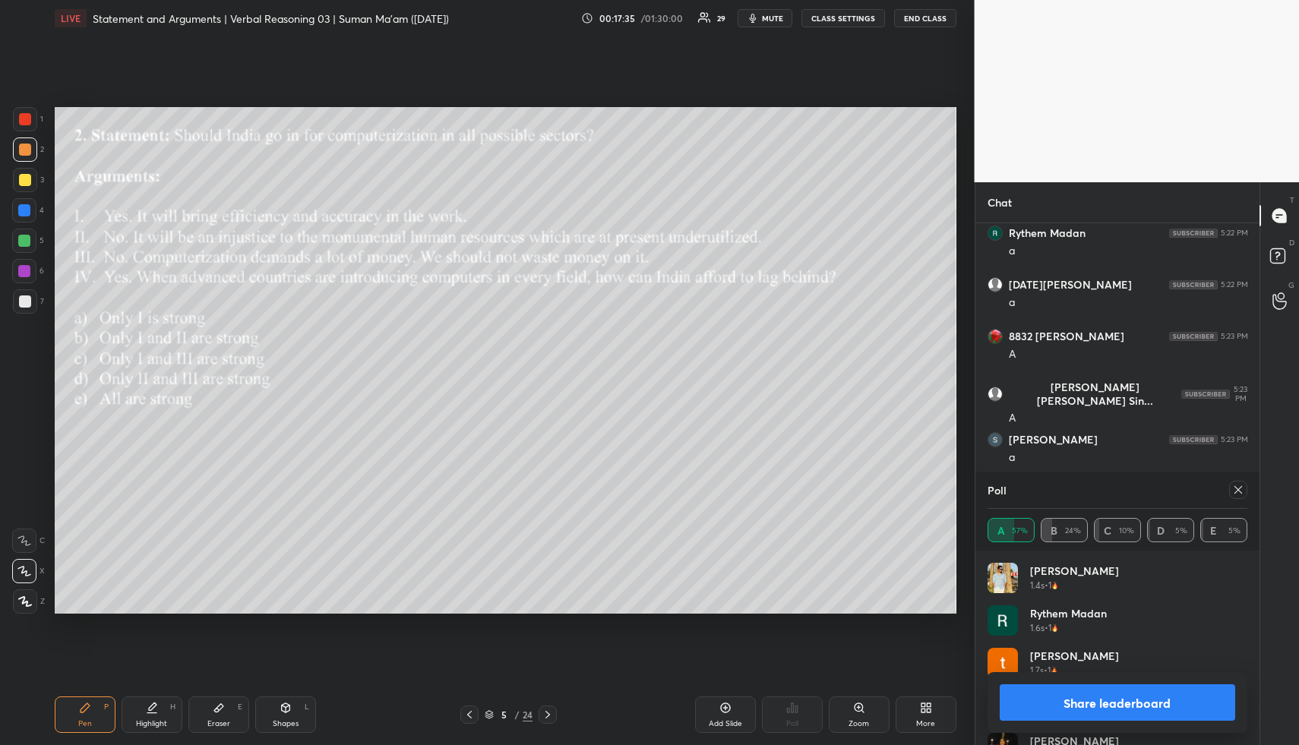
click at [768, 17] on span "mute" at bounding box center [772, 18] width 21 height 11
drag, startPoint x: 772, startPoint y: 15, endPoint x: 769, endPoint y: 27, distance: 11.8
click at [772, 16] on span "unmute" at bounding box center [770, 18] width 33 height 11
click at [1241, 488] on icon at bounding box center [1238, 490] width 12 height 12
type textarea "x"
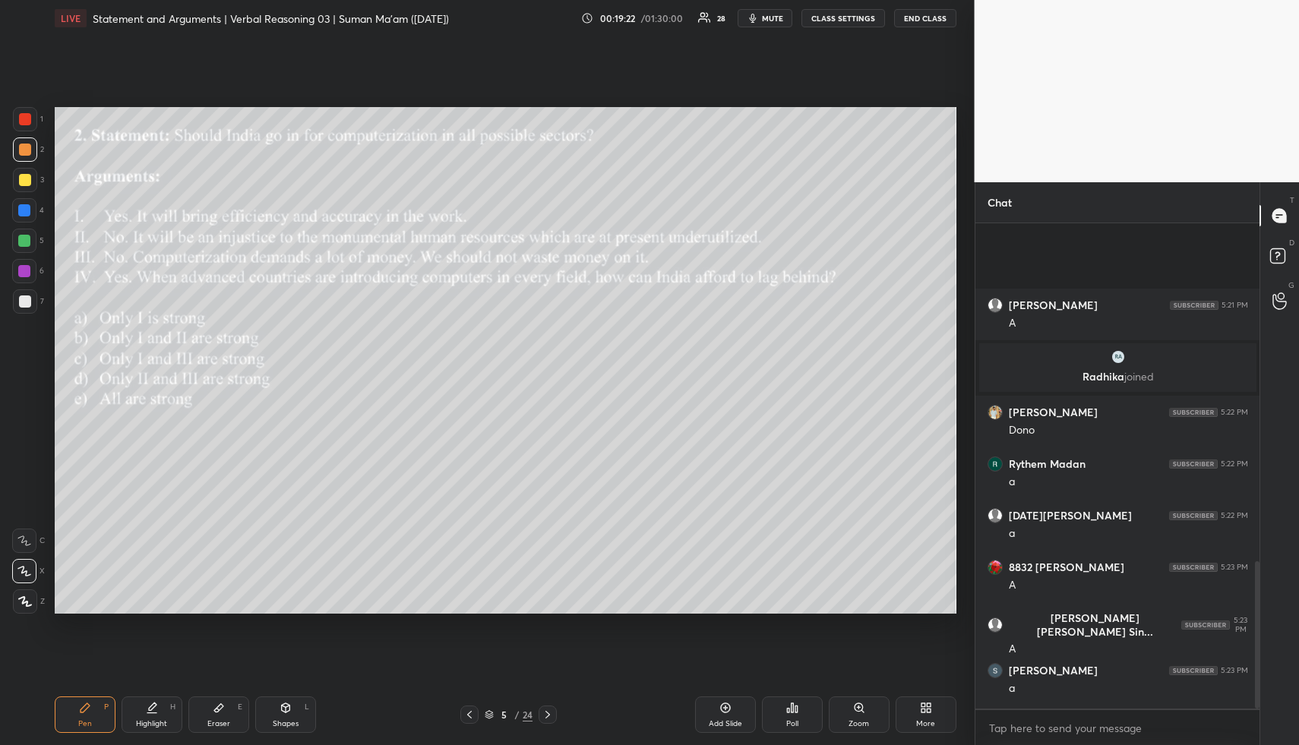
scroll to position [1113, 0]
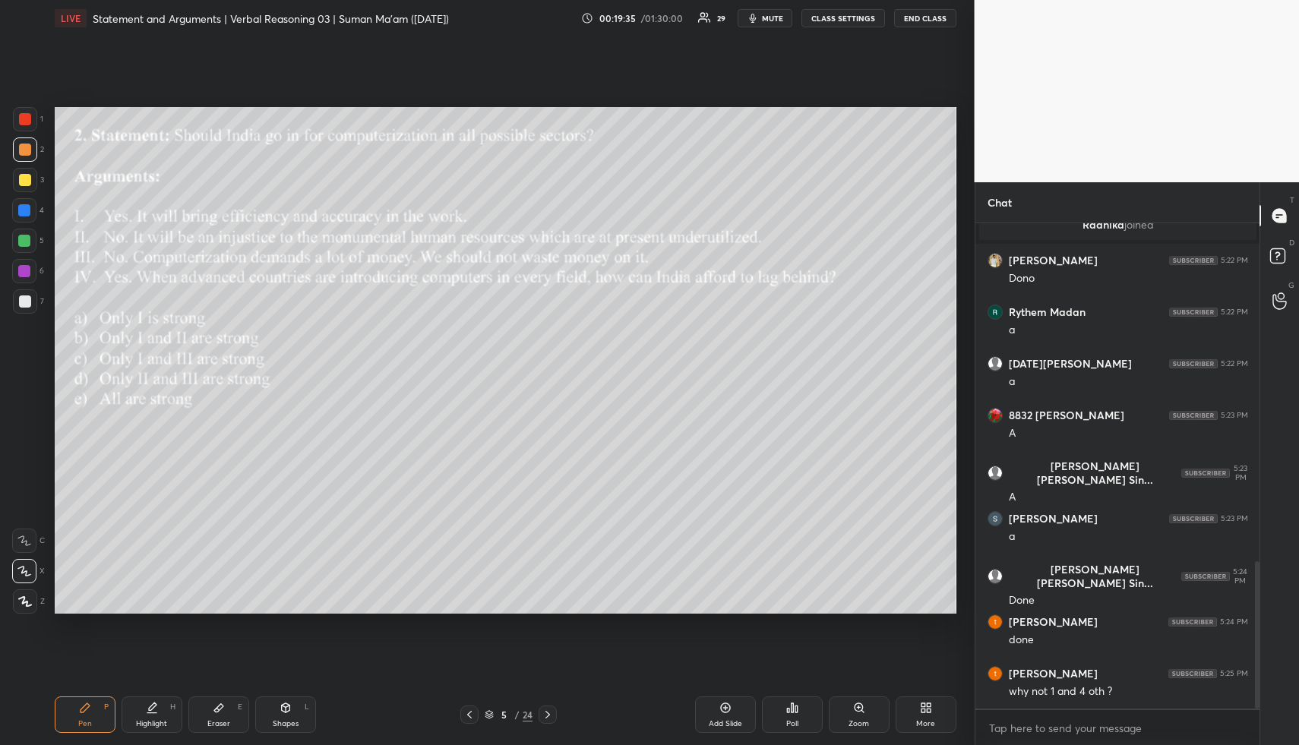
click at [548, 710] on icon at bounding box center [548, 715] width 12 height 12
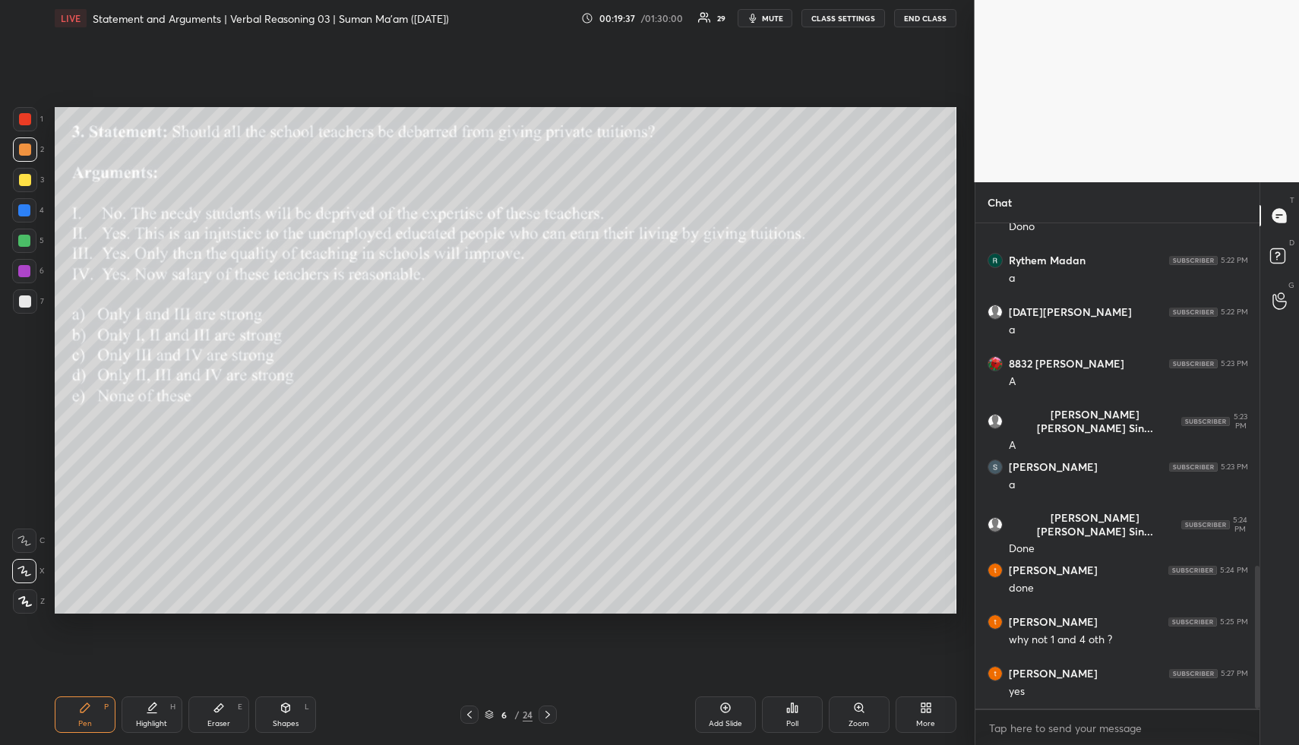
scroll to position [1220, 0]
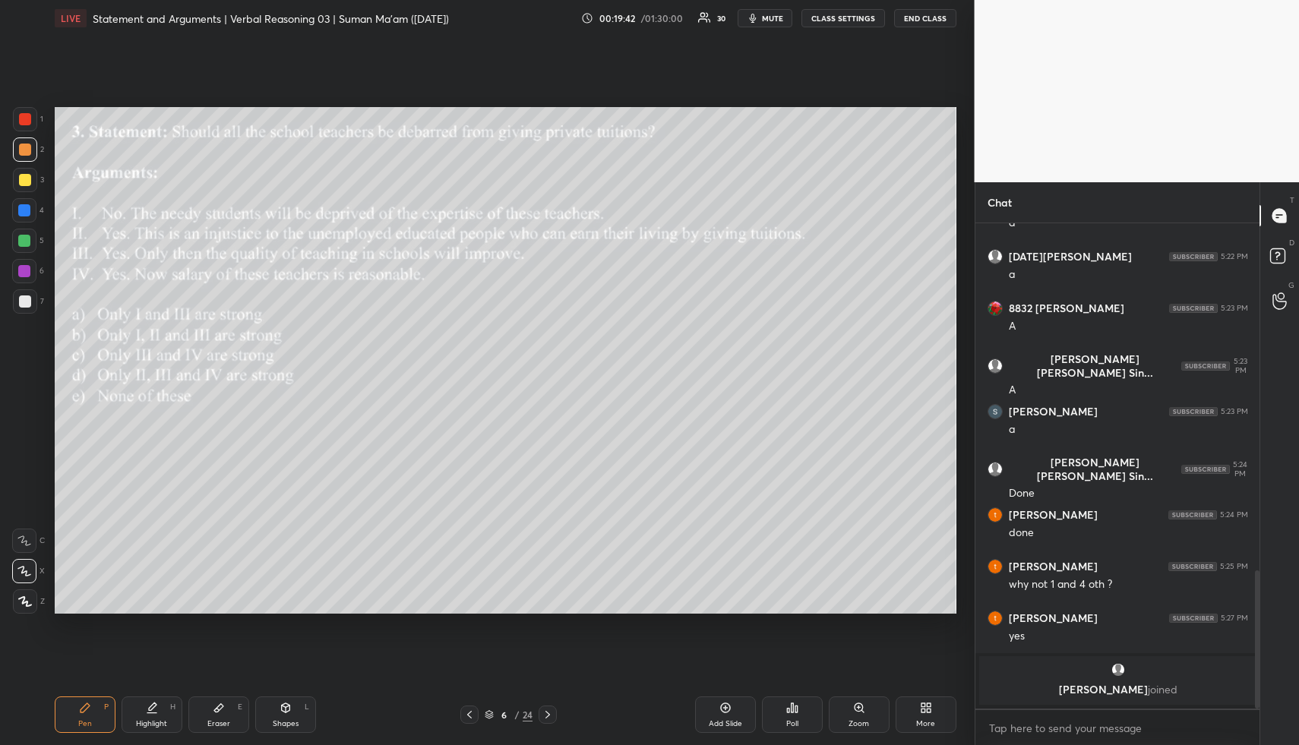
click at [774, 19] on span "mute" at bounding box center [772, 18] width 21 height 11
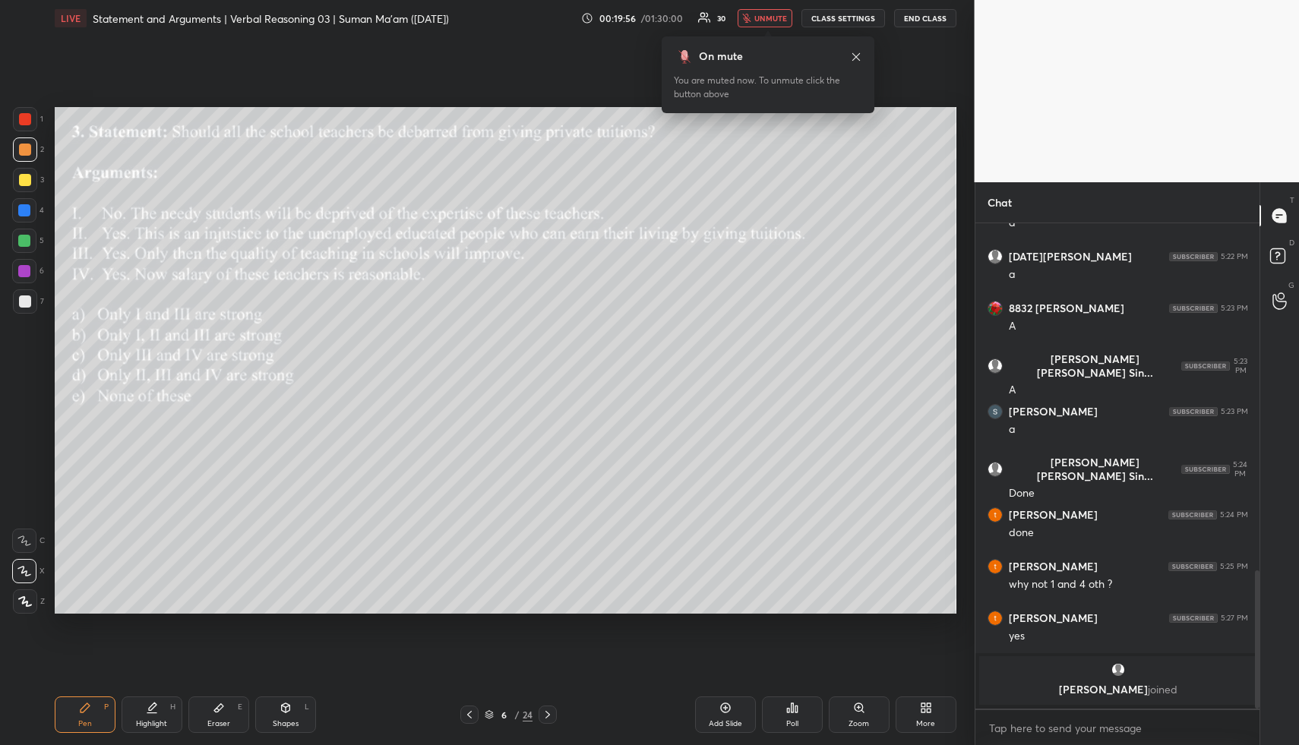
click at [750, 22] on icon "button" at bounding box center [747, 18] width 8 height 9
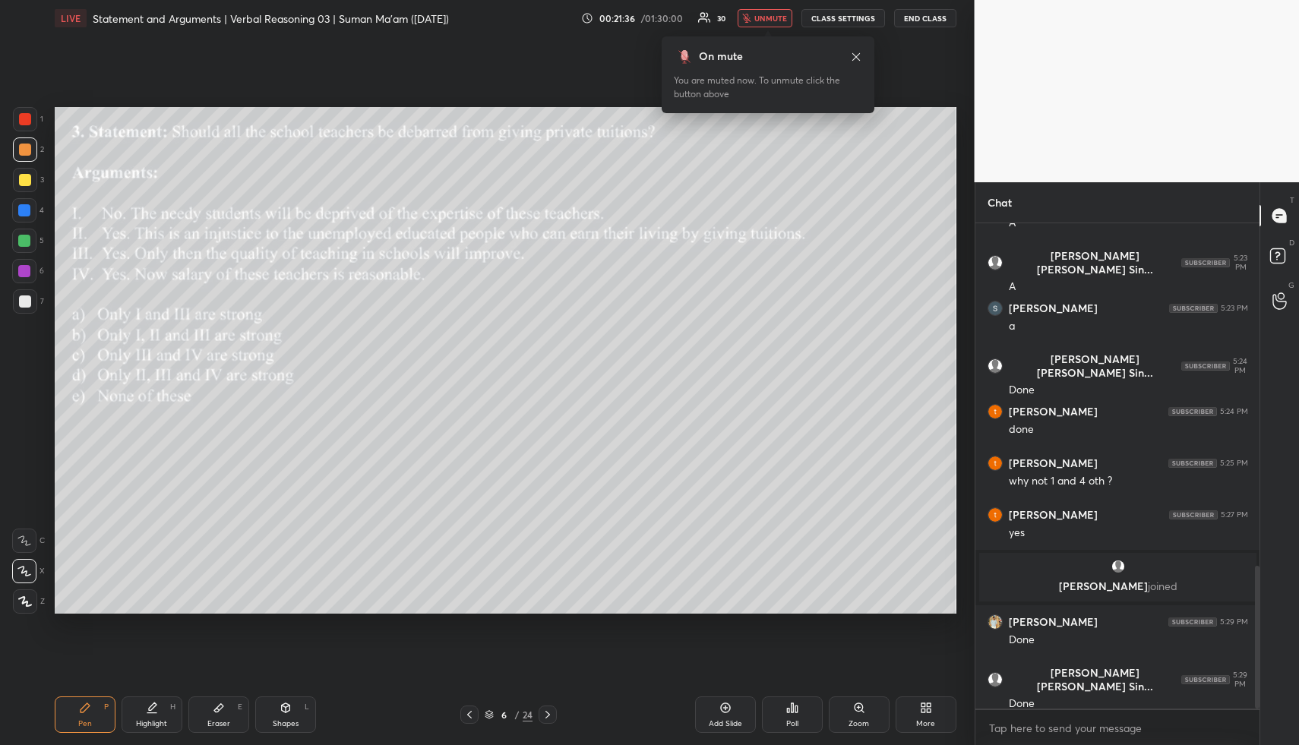
scroll to position [1217, 0]
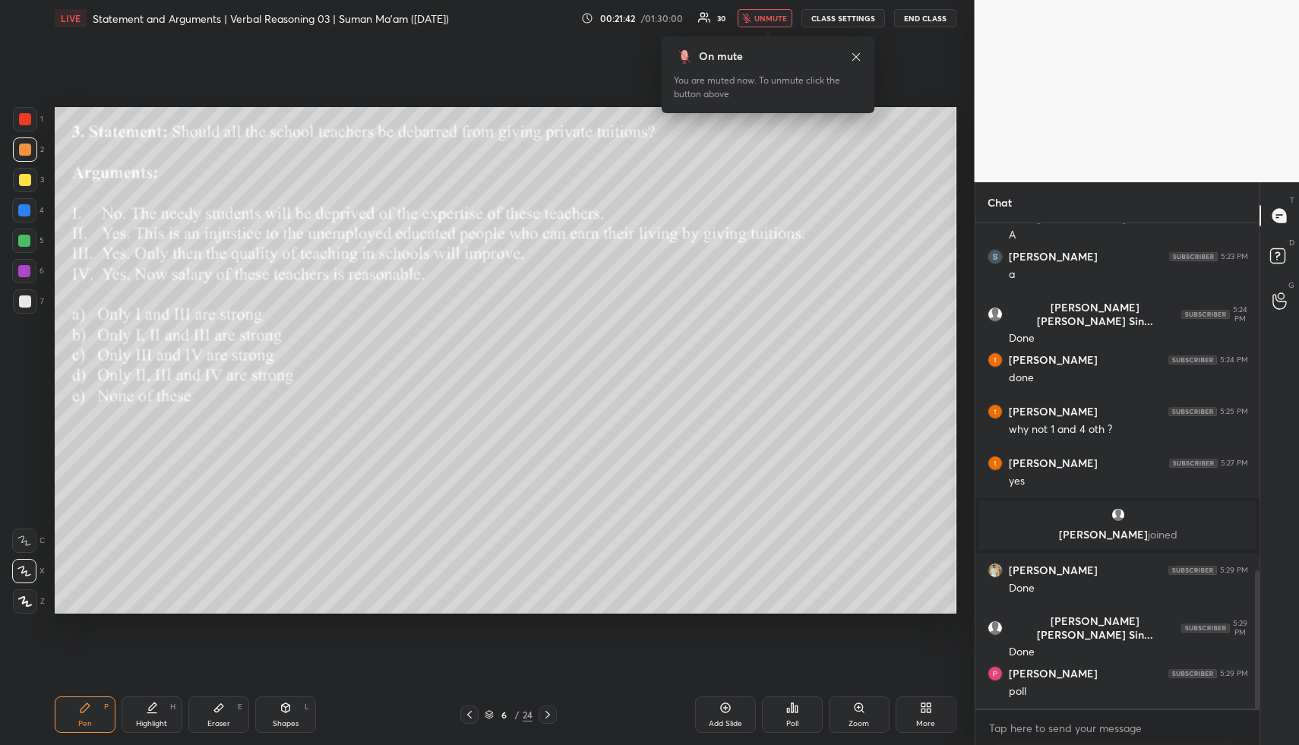
click at [791, 708] on icon at bounding box center [792, 707] width 2 height 9
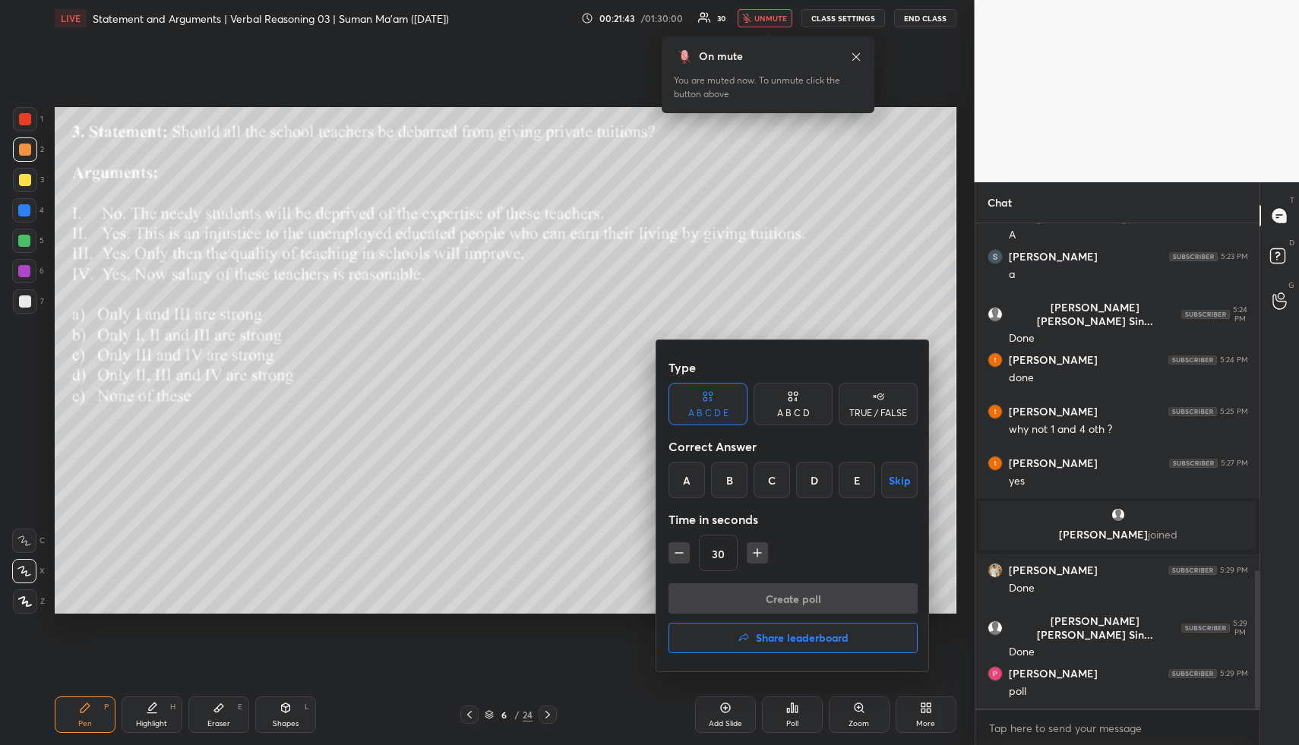
click at [856, 471] on div "E" at bounding box center [856, 480] width 36 height 36
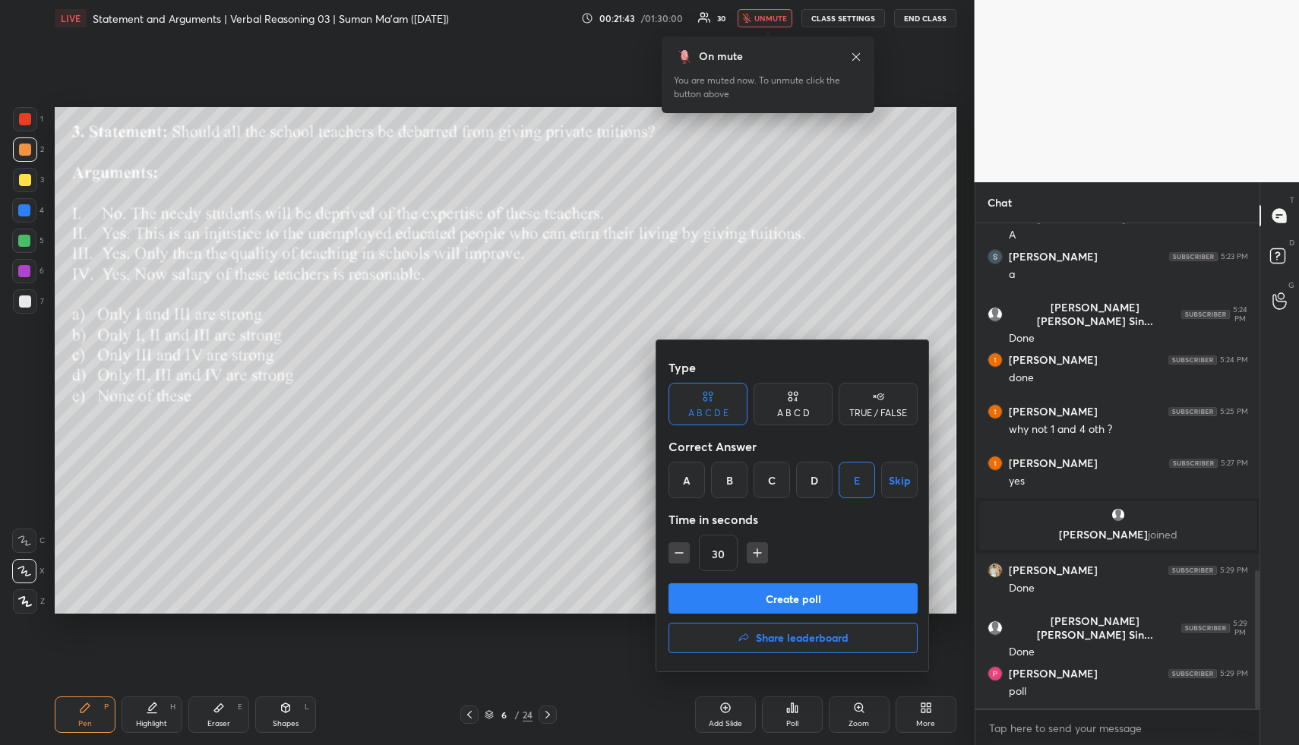
click at [722, 601] on button "Create poll" at bounding box center [792, 598] width 249 height 30
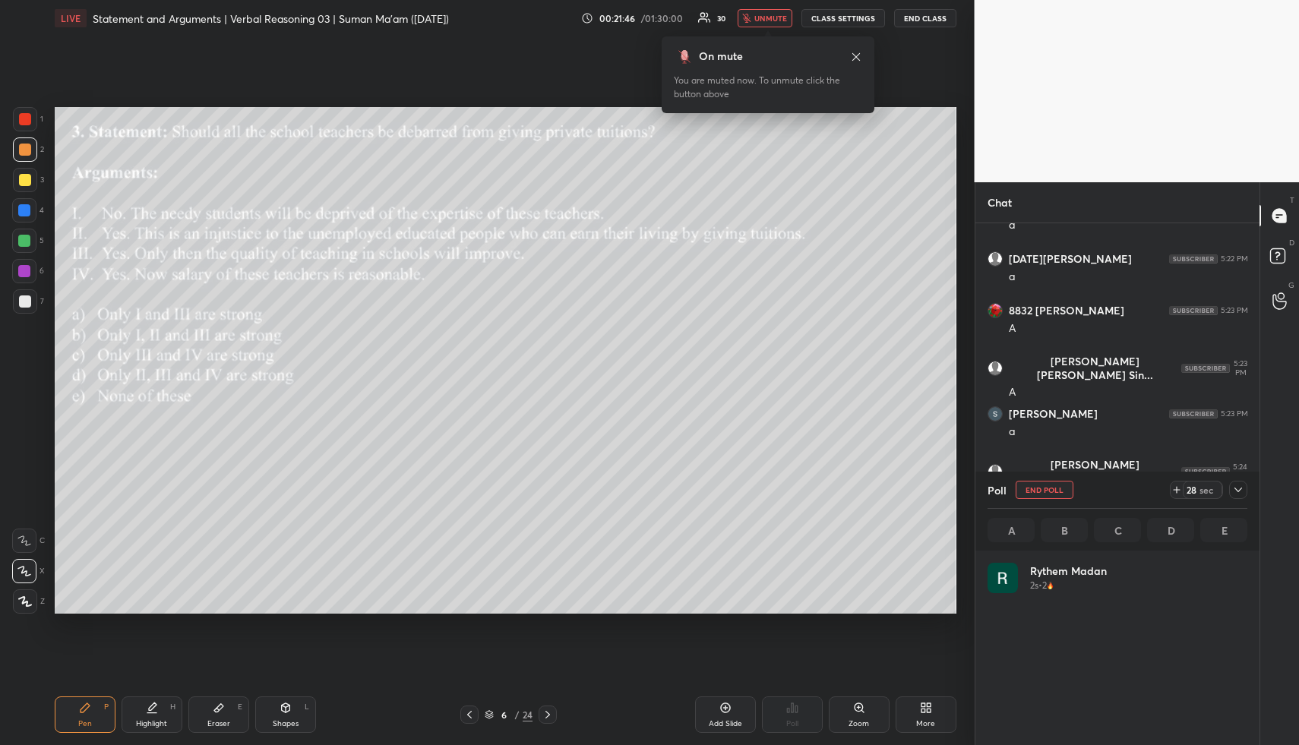
scroll to position [178, 255]
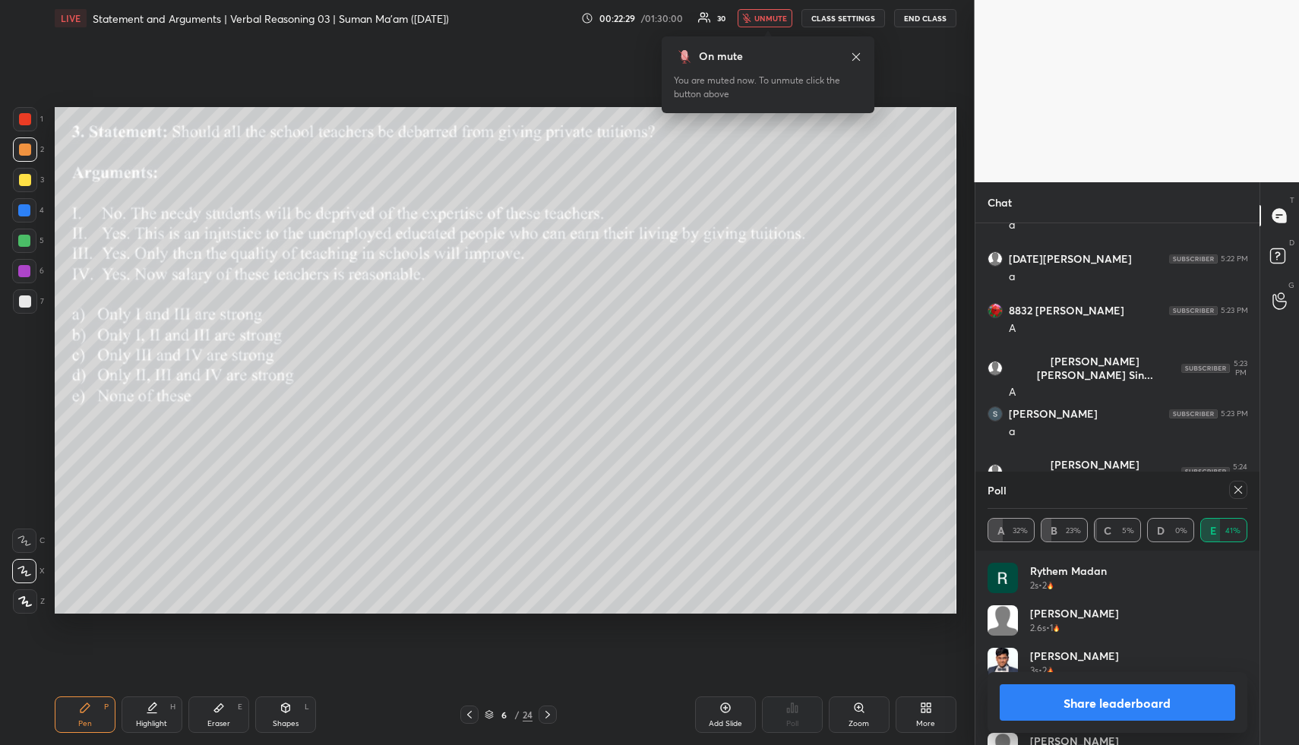
click at [775, 18] on span "unmute" at bounding box center [770, 18] width 33 height 11
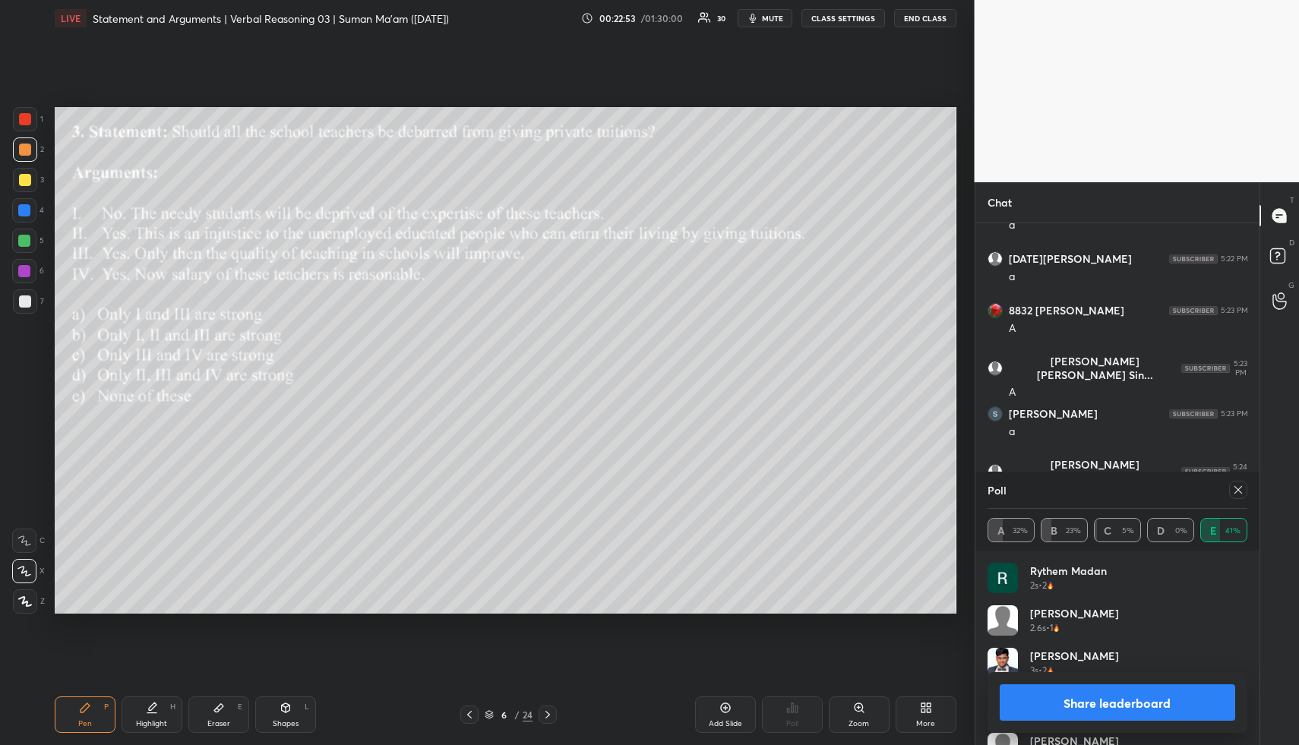
scroll to position [1338, 0]
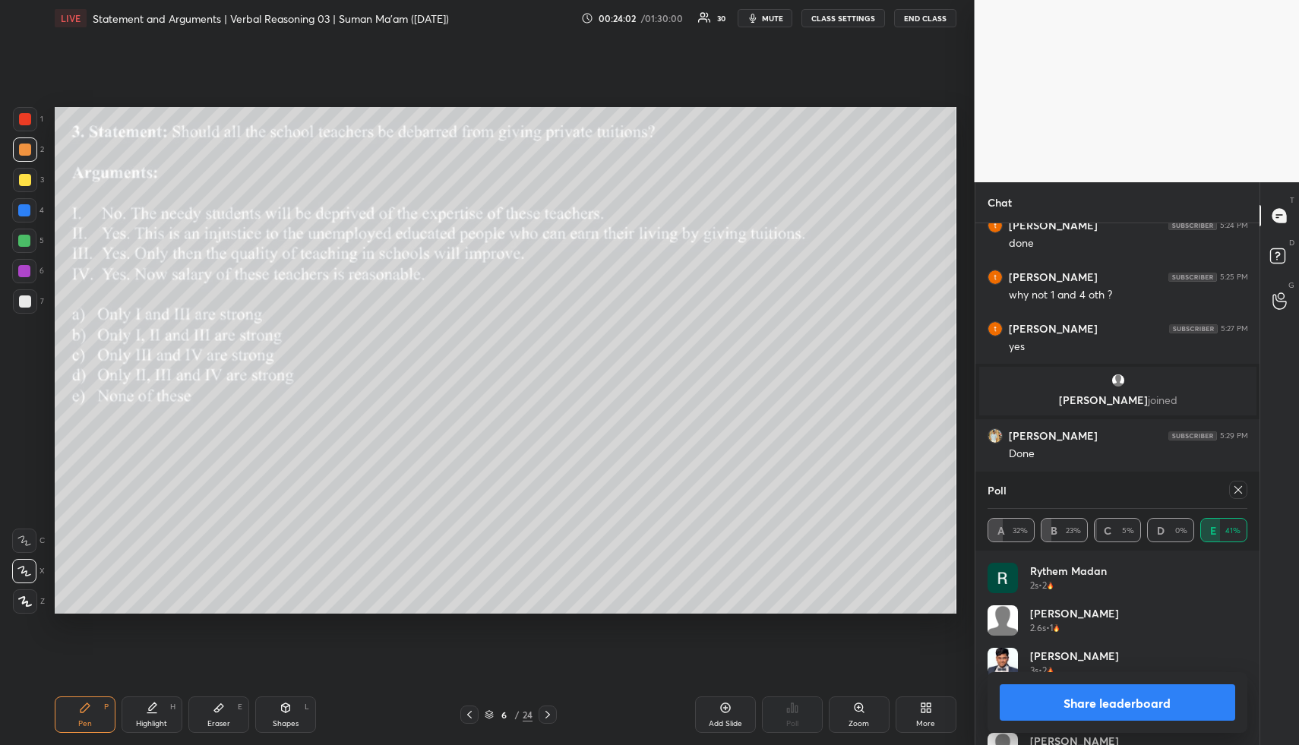
click at [1240, 490] on icon at bounding box center [1238, 490] width 12 height 12
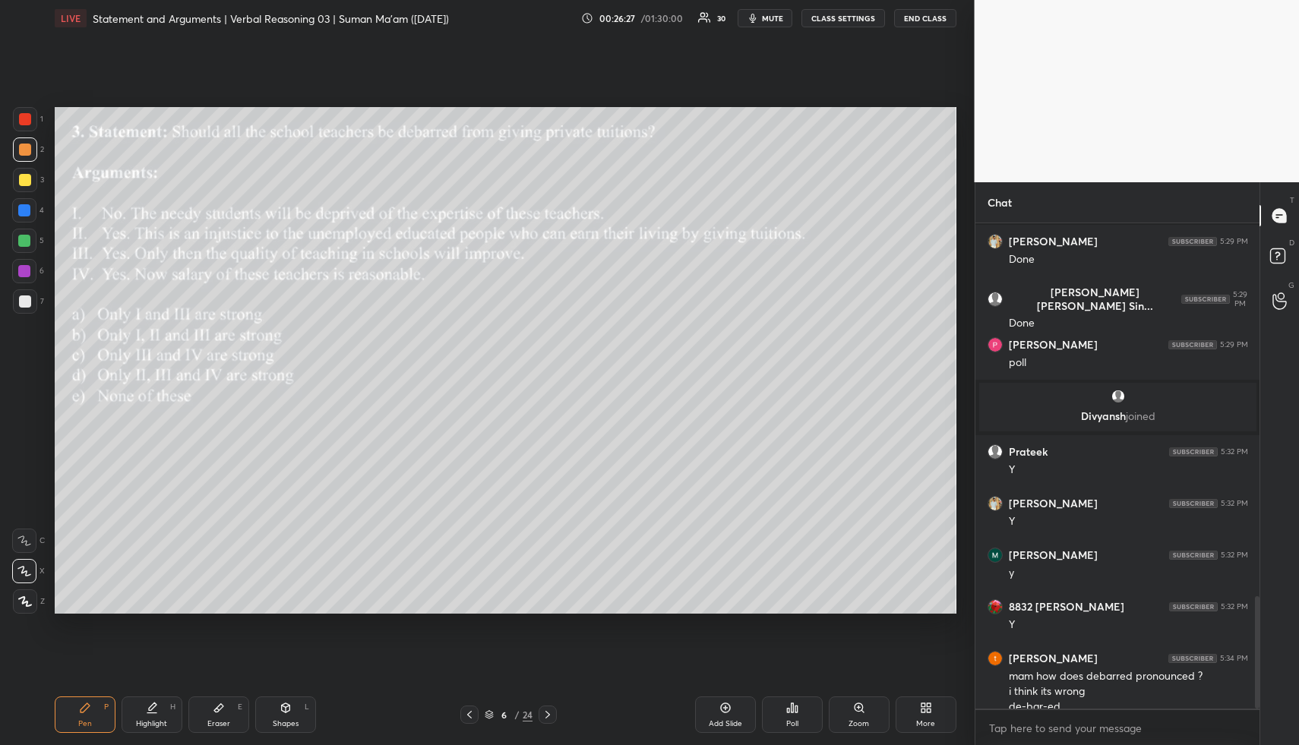
scroll to position [1604, 0]
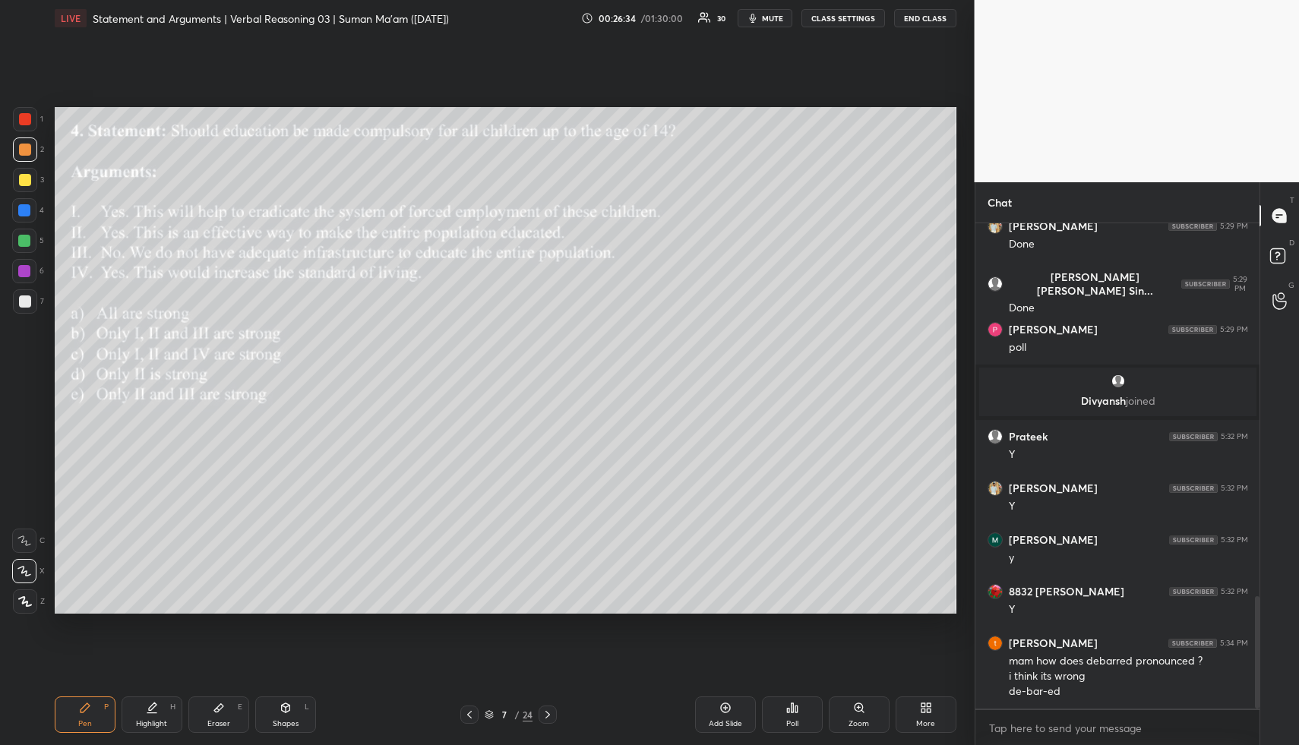
click at [766, 17] on span "mute" at bounding box center [772, 18] width 21 height 11
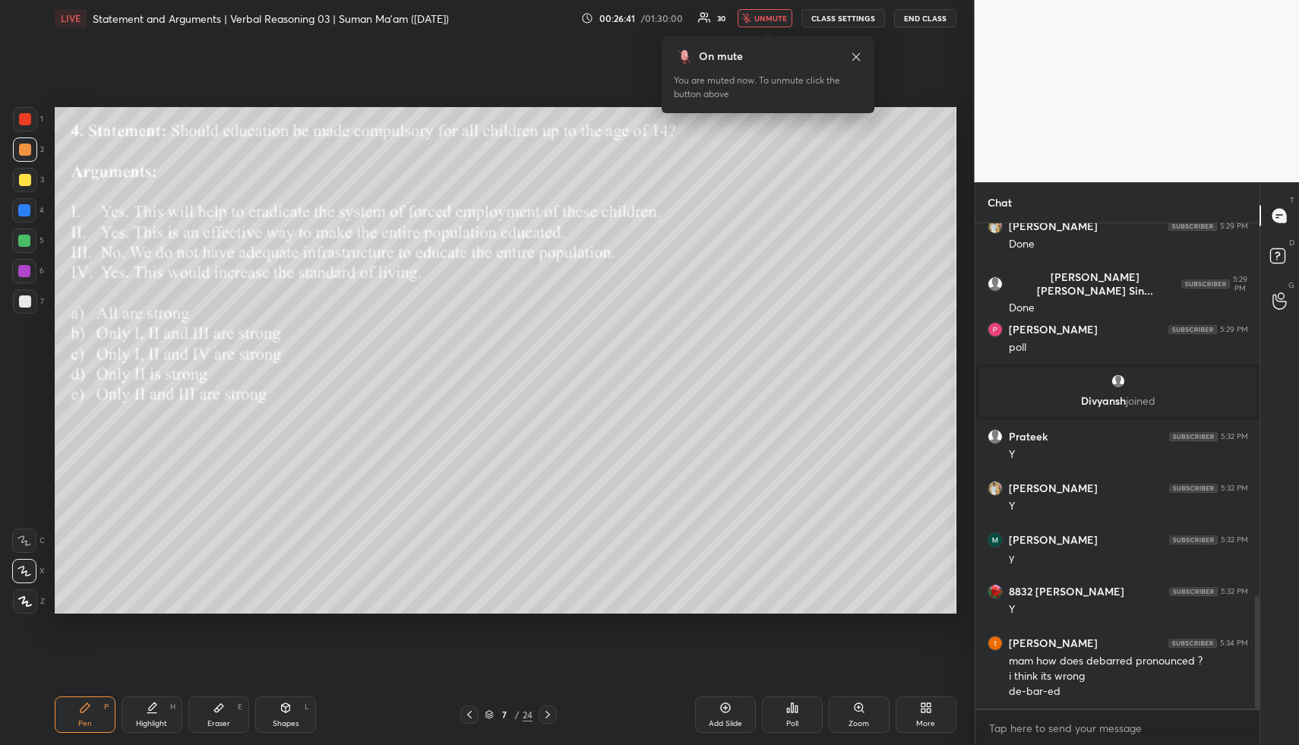
click at [769, 13] on span "unmute" at bounding box center [770, 18] width 33 height 11
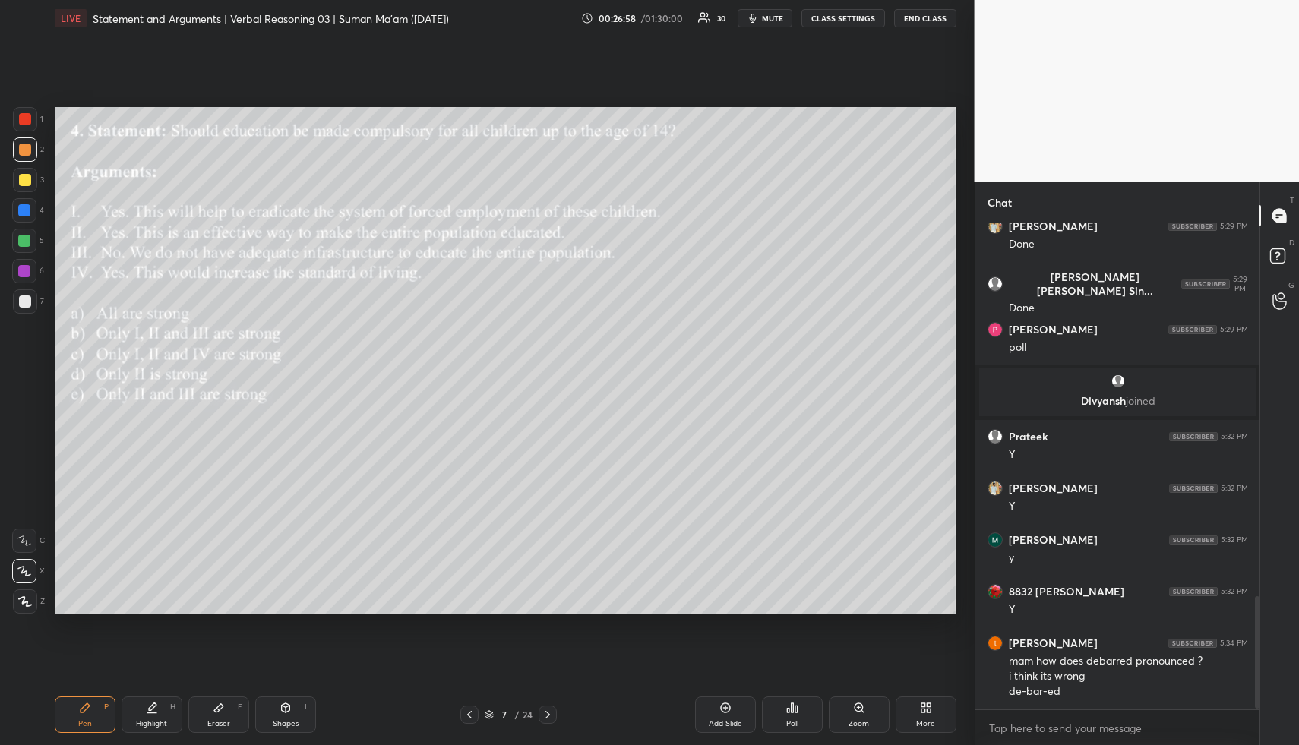
click at [771, 18] on span "mute" at bounding box center [772, 18] width 21 height 11
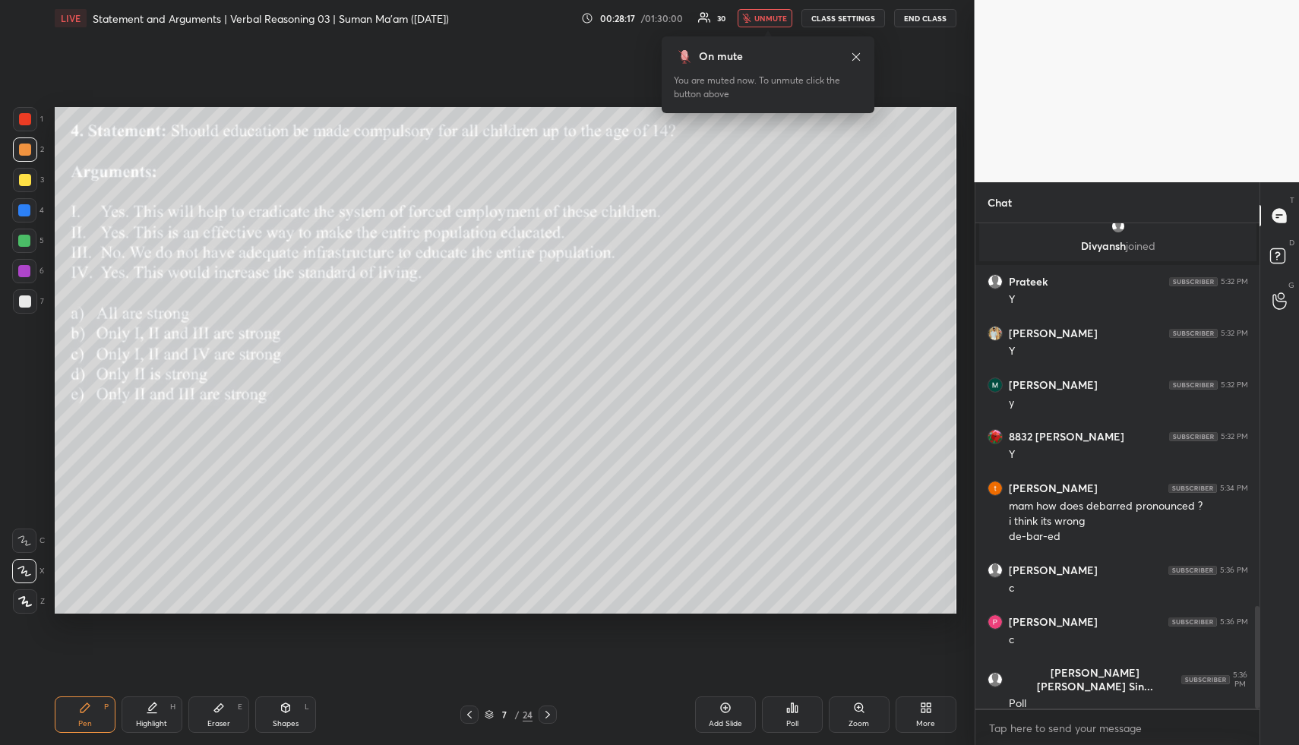
scroll to position [1811, 0]
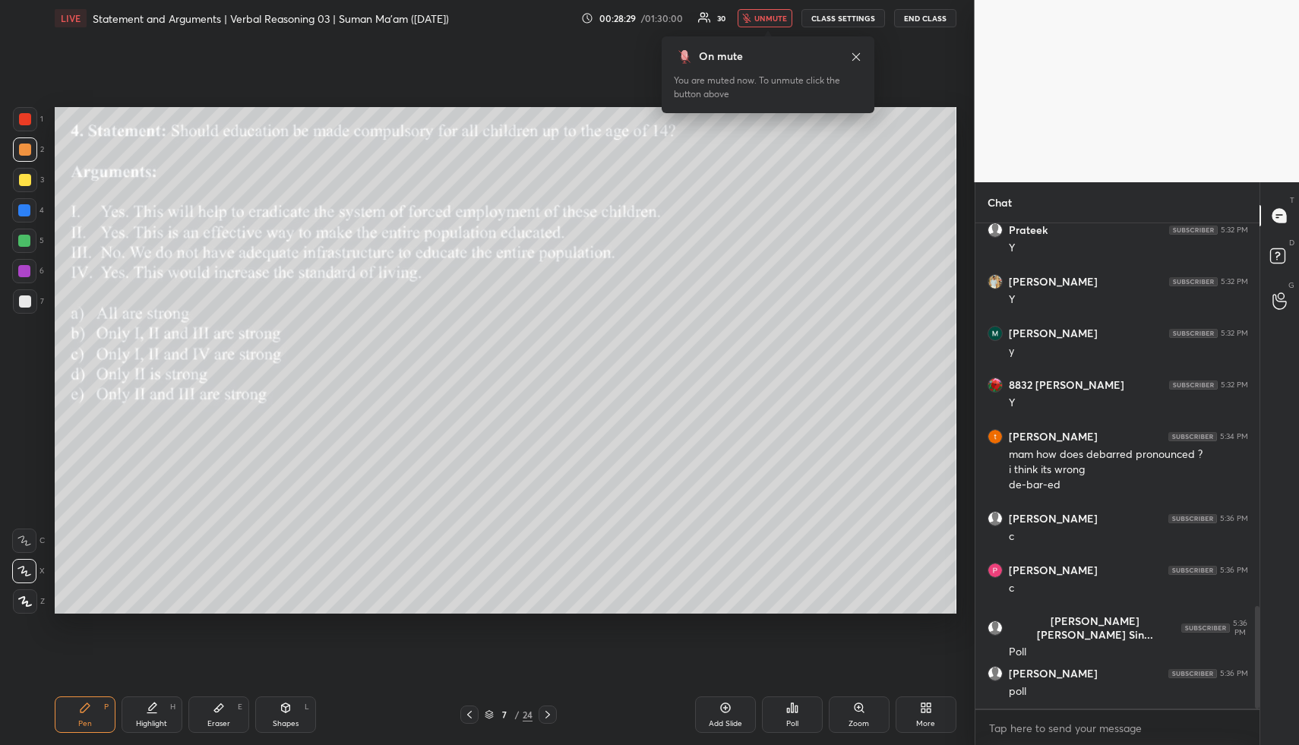
click at [795, 711] on icon at bounding box center [796, 709] width 2 height 7
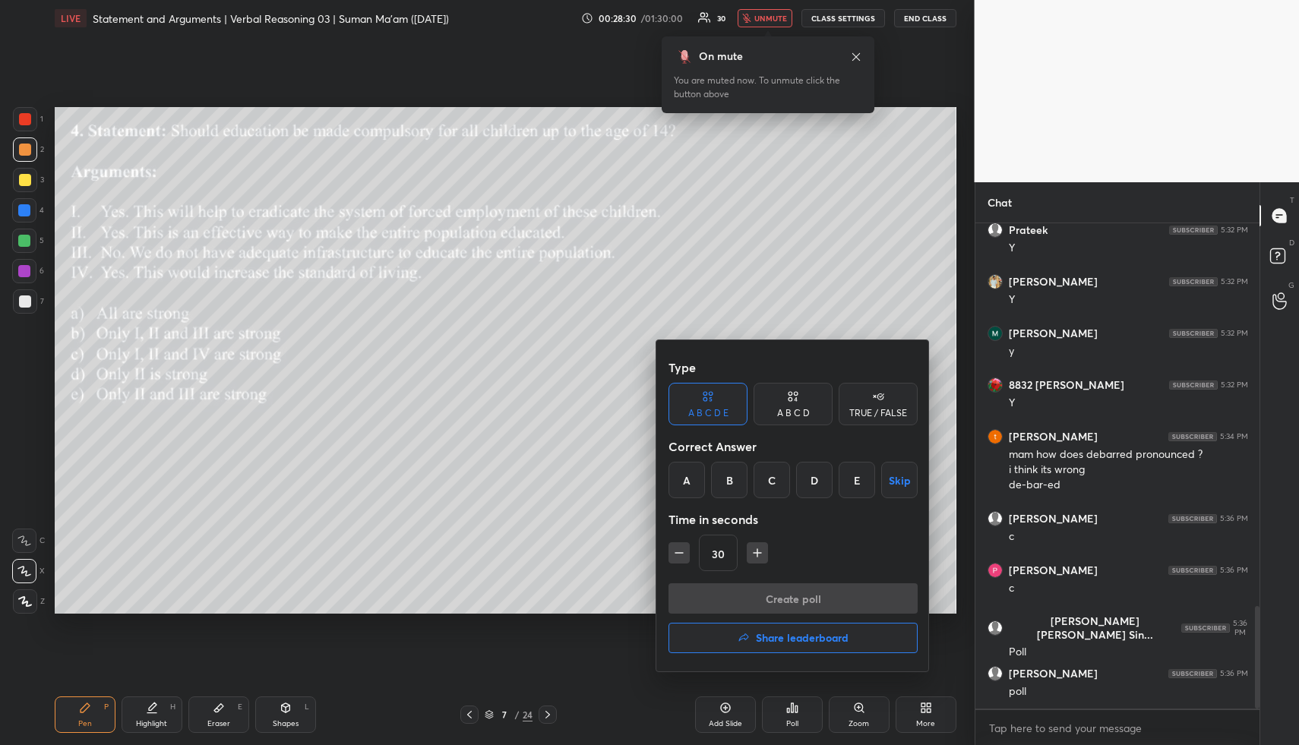
click at [814, 484] on div "D" at bounding box center [814, 480] width 36 height 36
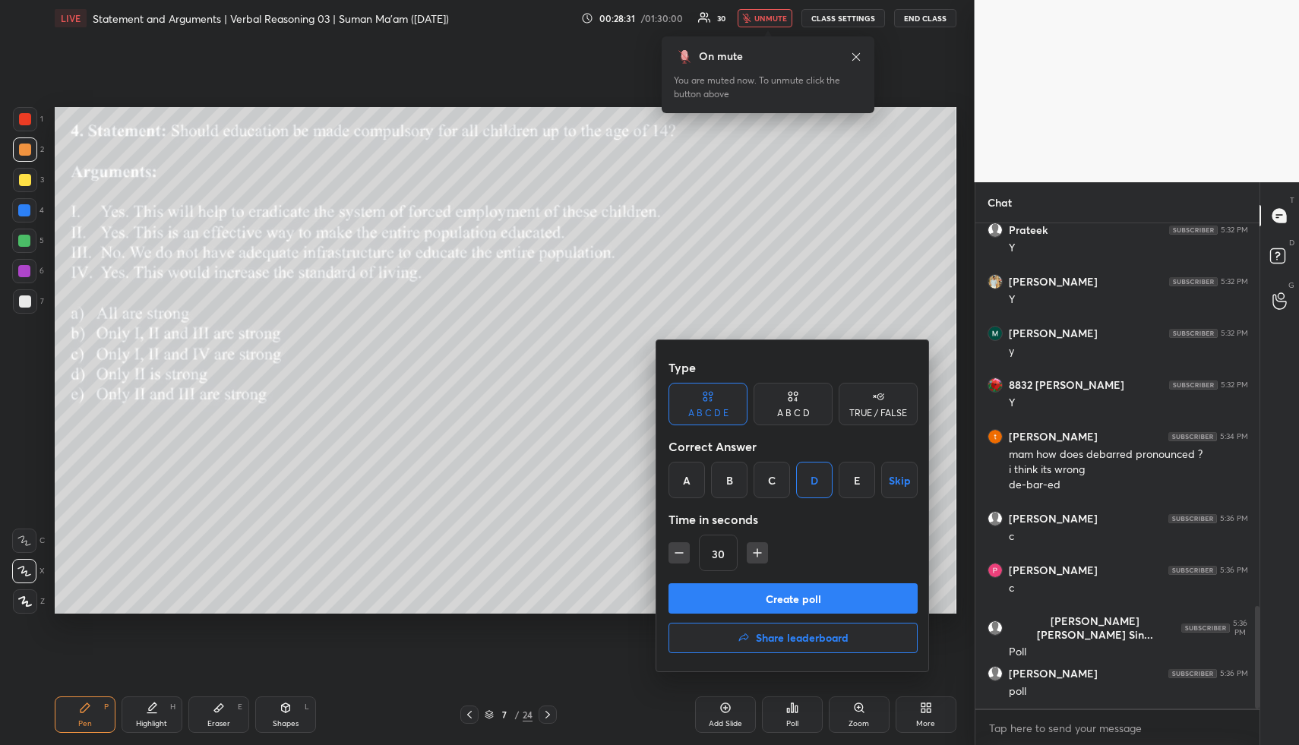
click at [756, 595] on button "Create poll" at bounding box center [792, 598] width 249 height 30
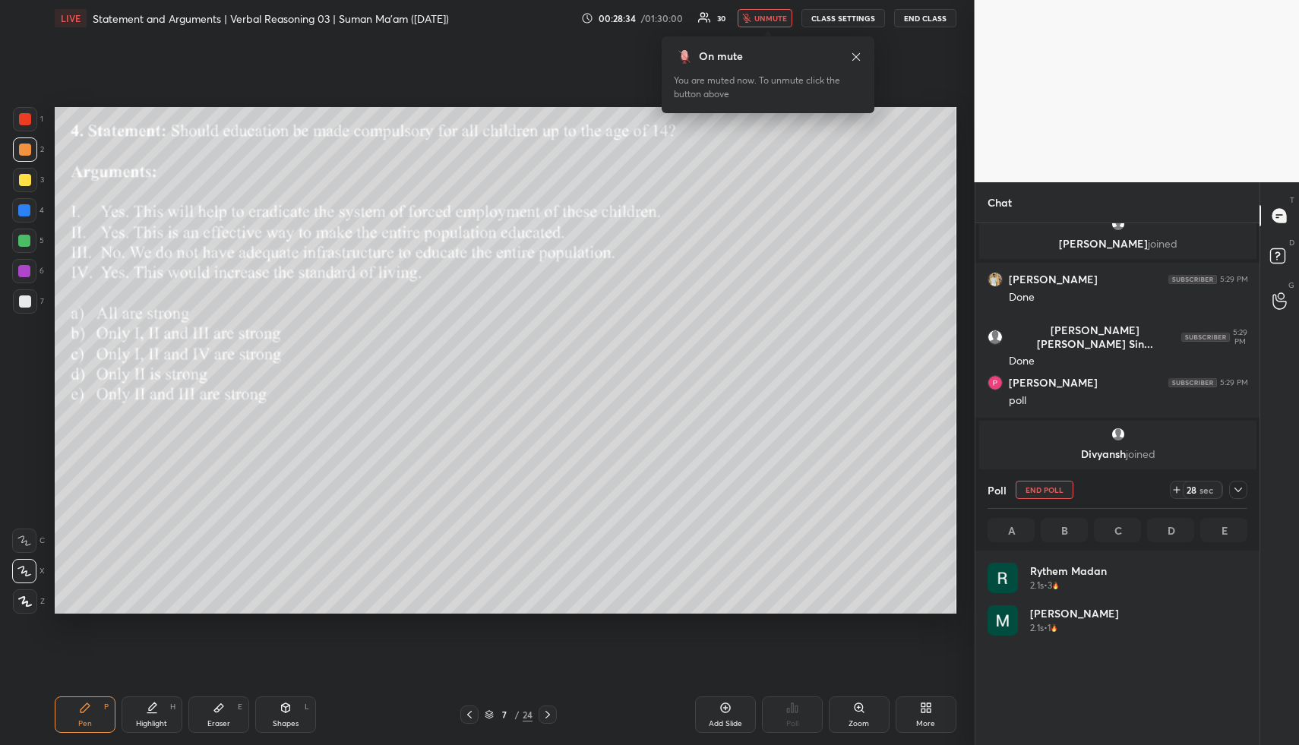
scroll to position [178, 255]
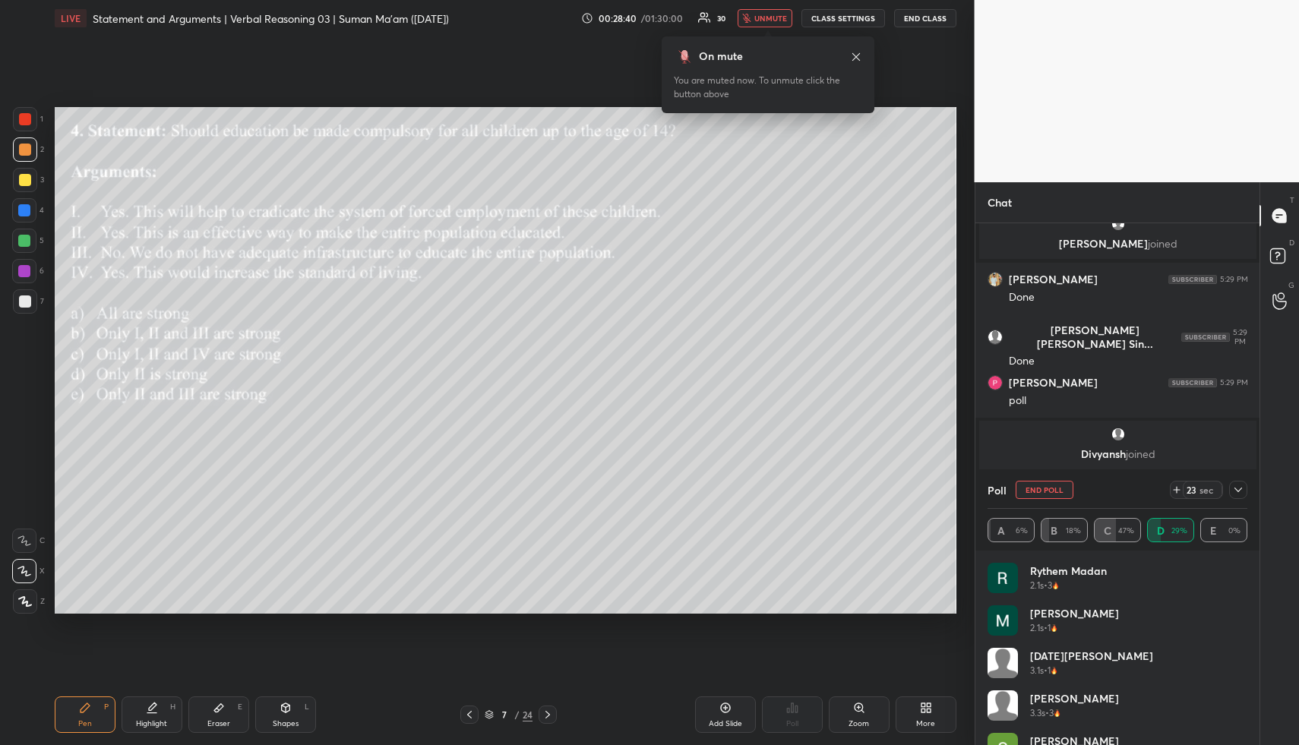
click at [764, 17] on span "unmute" at bounding box center [770, 18] width 33 height 11
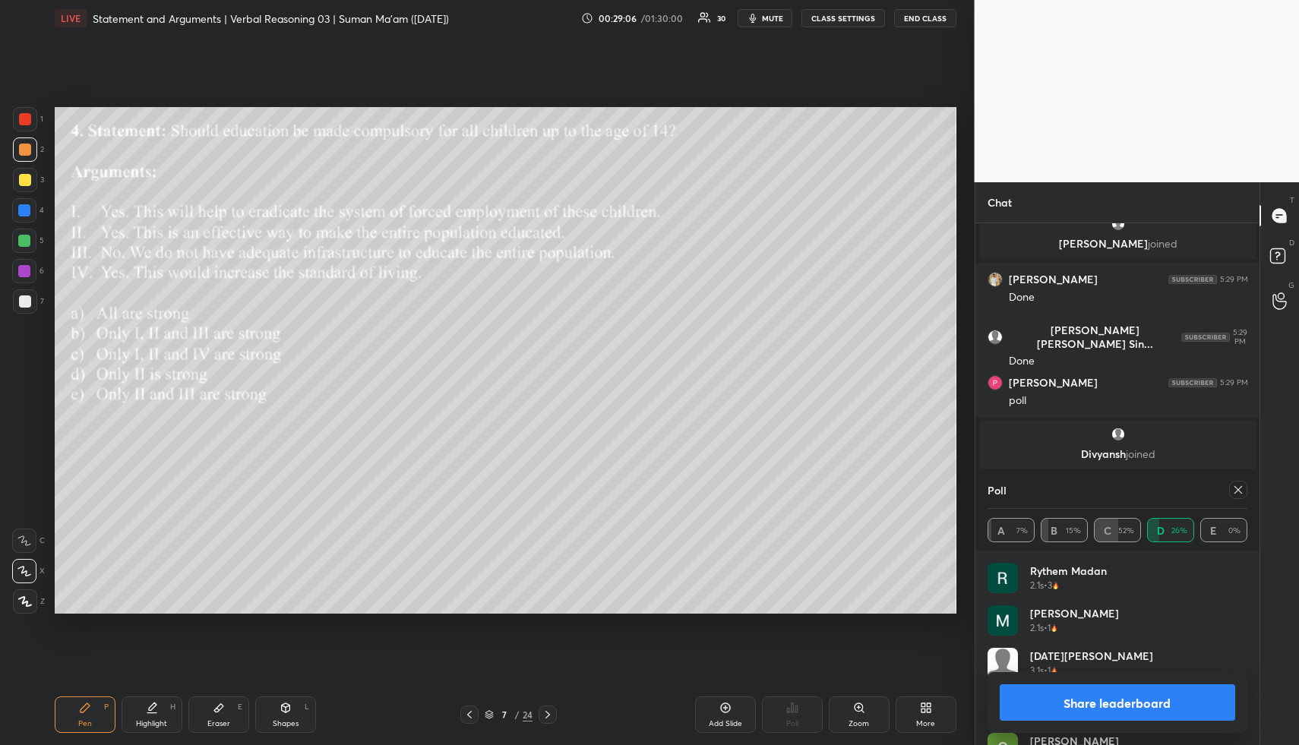
click at [1242, 489] on icon at bounding box center [1238, 490] width 12 height 12
type textarea "x"
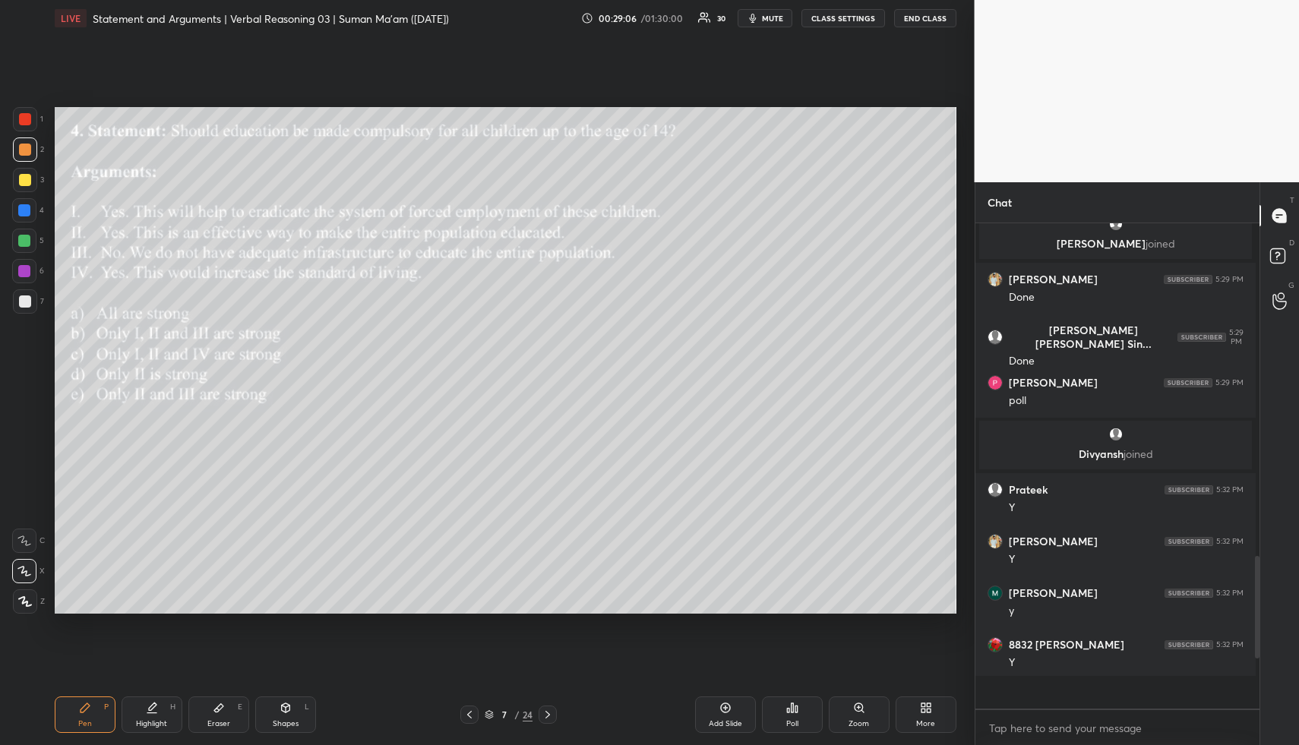
scroll to position [468, 275]
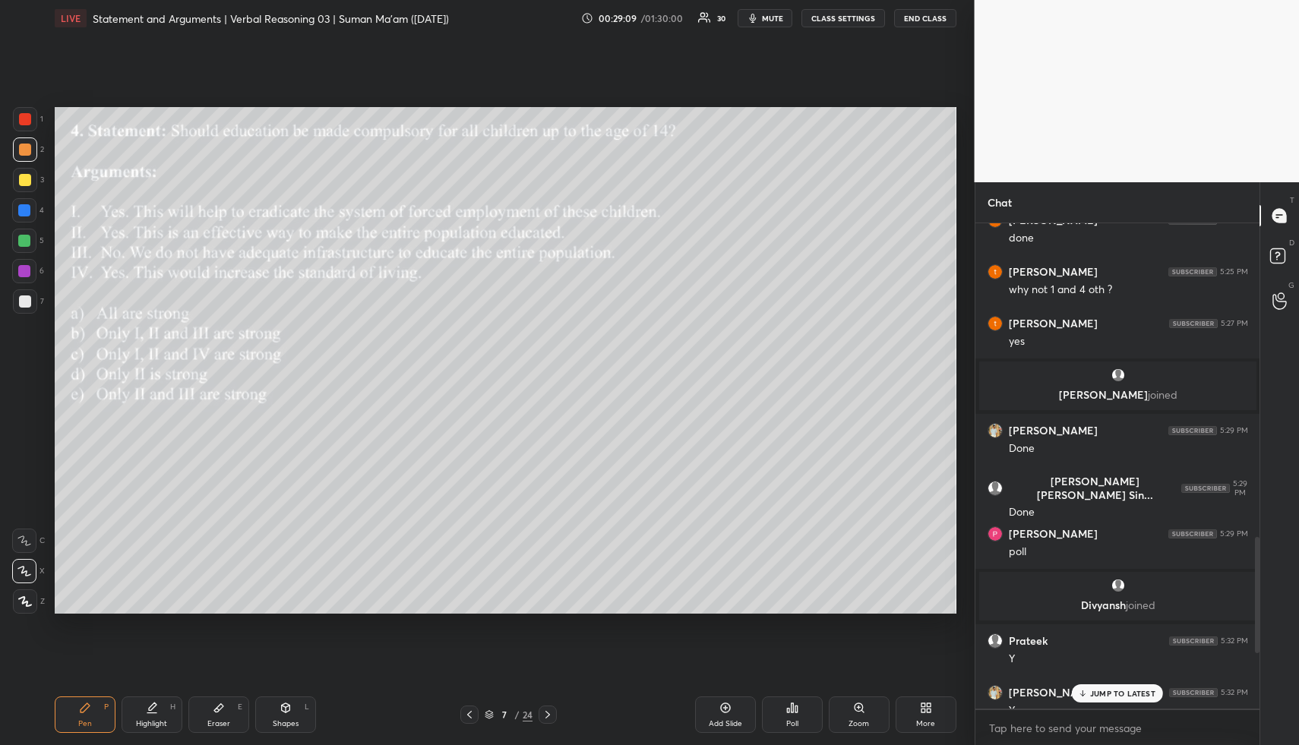
click at [1123, 692] on p "JUMP TO LATEST" at bounding box center [1122, 693] width 65 height 9
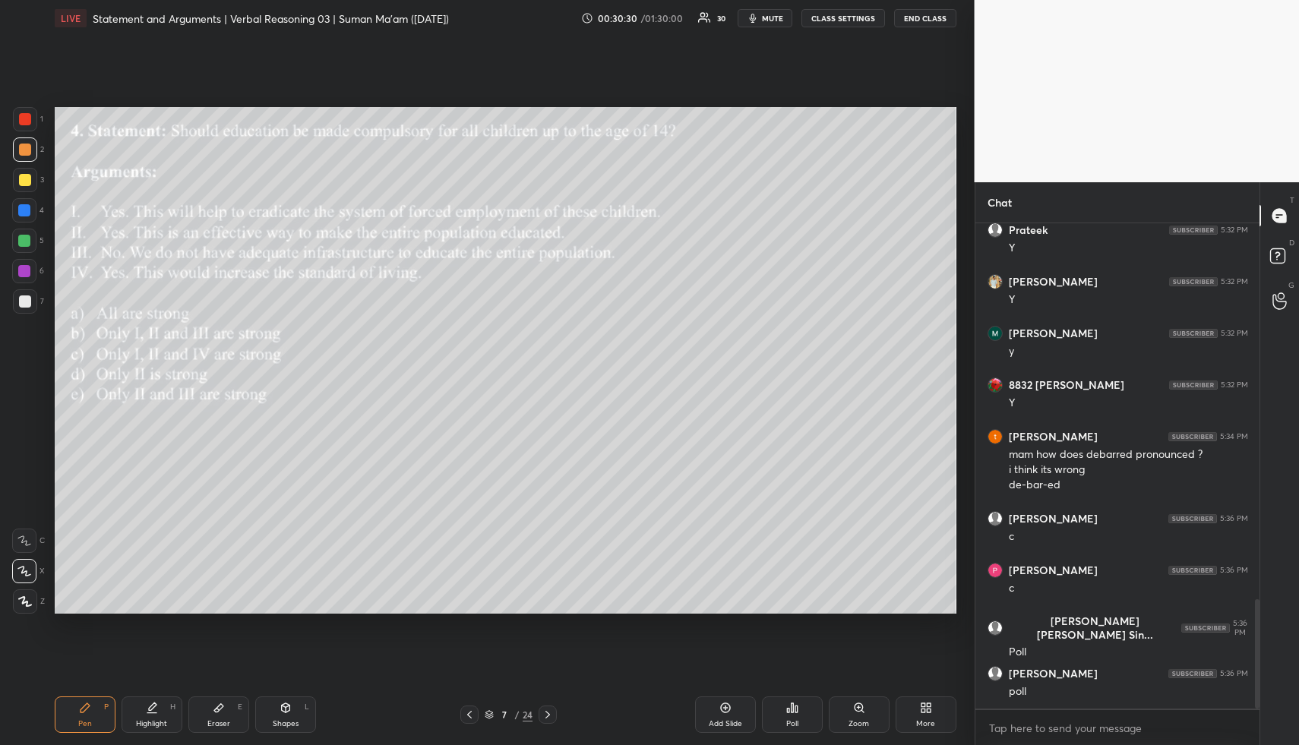
click at [548, 715] on icon at bounding box center [547, 715] width 5 height 8
click at [771, 17] on span "mute" at bounding box center [772, 18] width 21 height 11
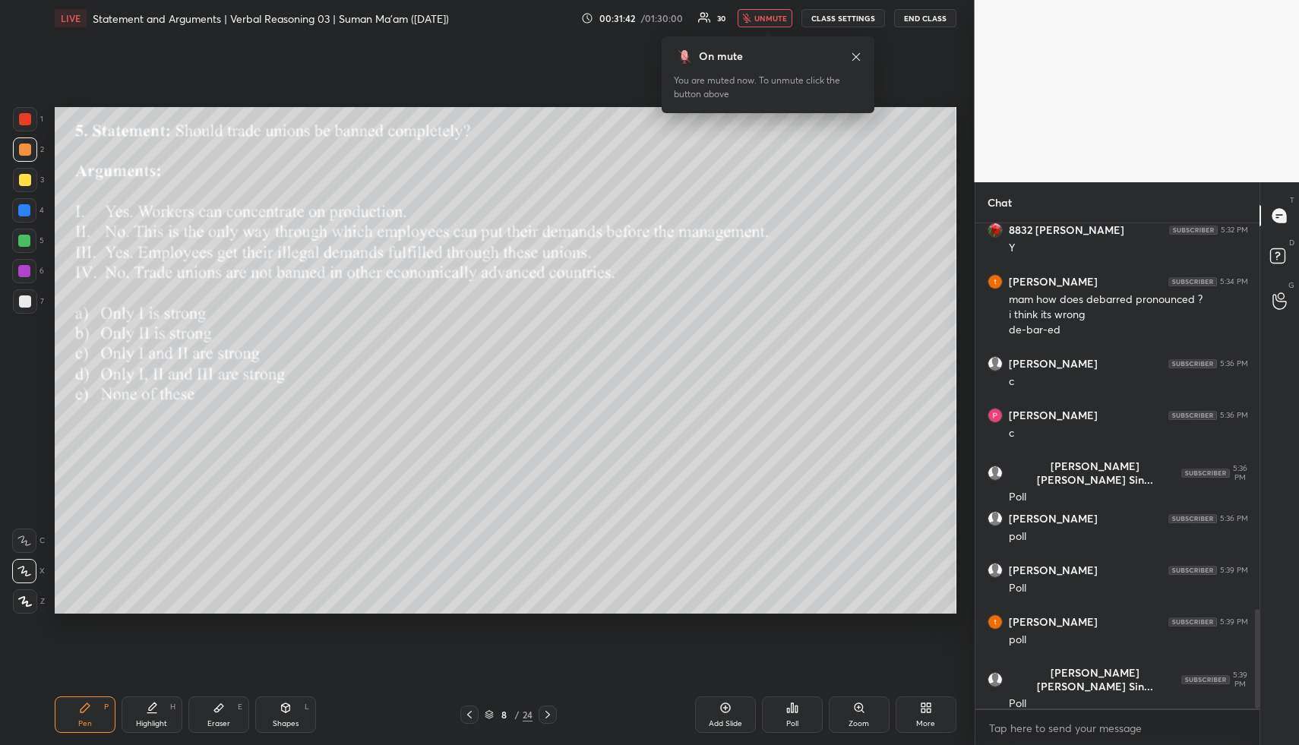
scroll to position [1879, 0]
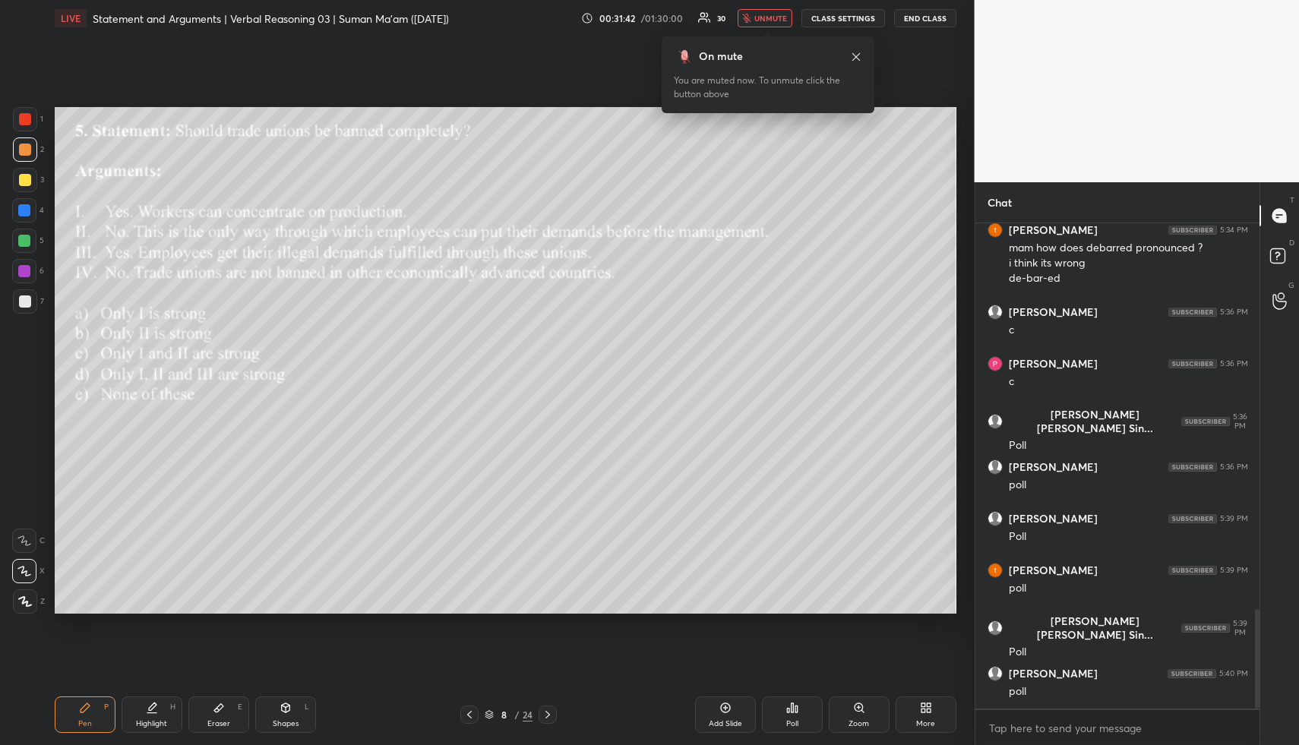
click at [762, 22] on span "unmute" at bounding box center [770, 18] width 33 height 11
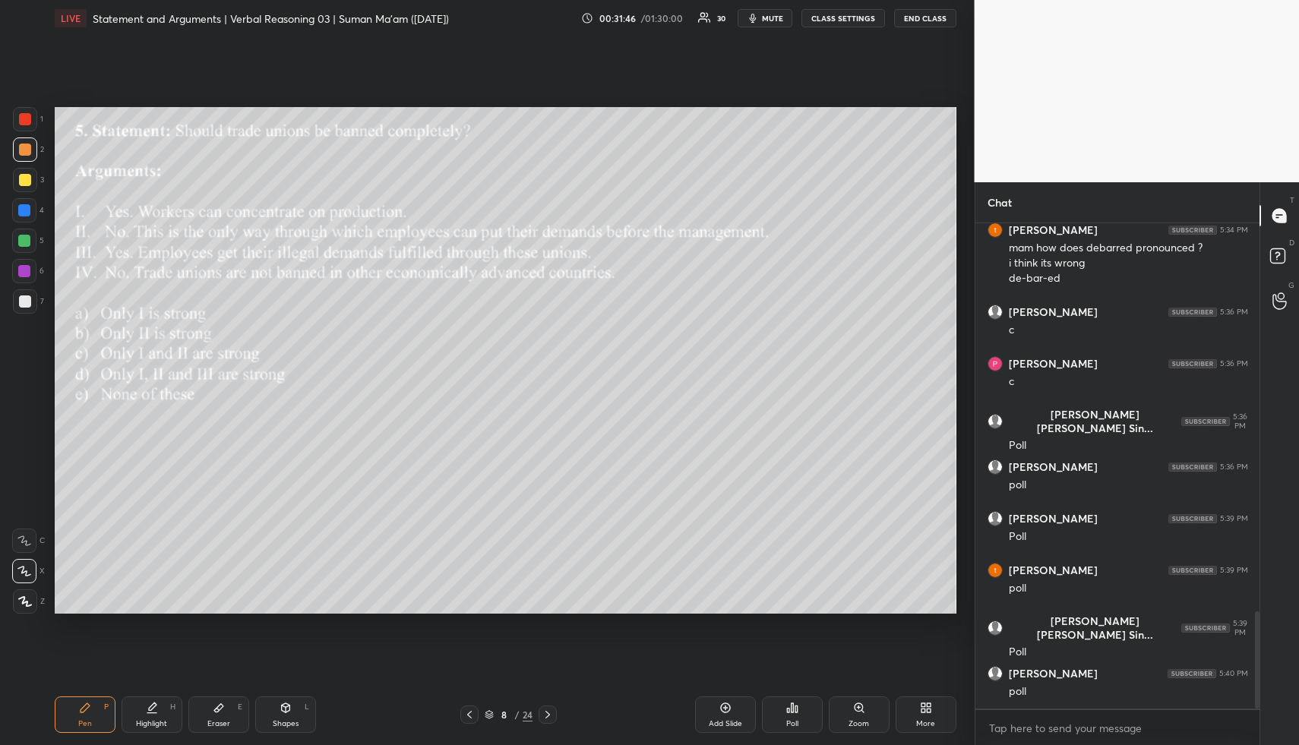
scroll to position [1931, 0]
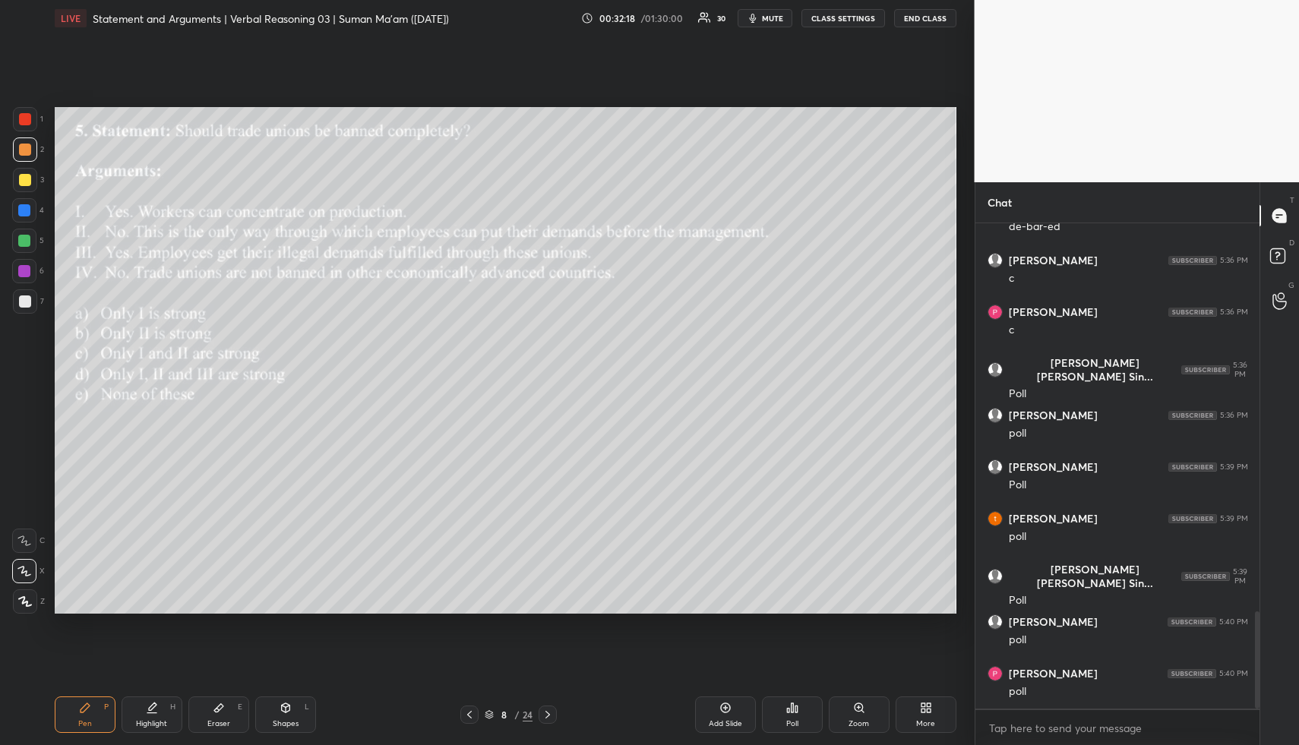
click at [792, 705] on icon at bounding box center [792, 707] width 2 height 9
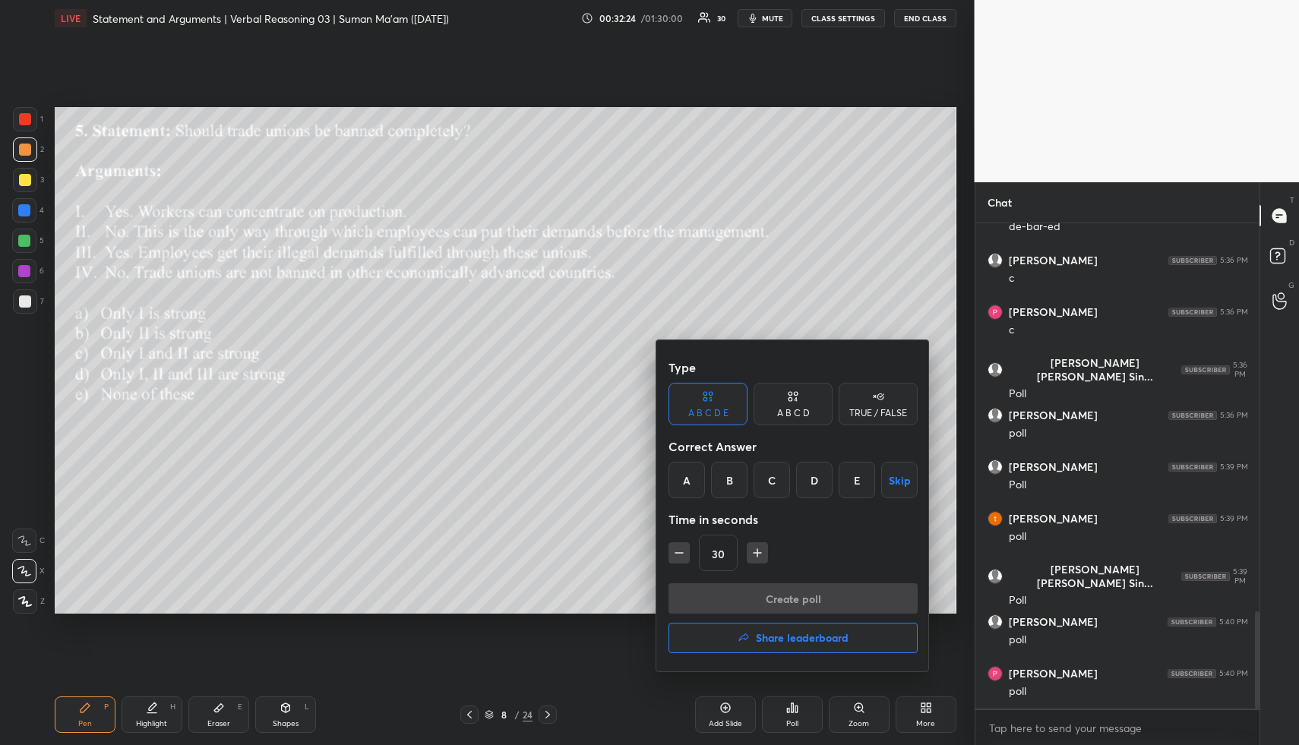
click at [681, 554] on icon "button" at bounding box center [678, 552] width 15 height 15
type input "15"
drag, startPoint x: 733, startPoint y: 480, endPoint x: 725, endPoint y: 602, distance: 121.8
click at [733, 480] on div "B" at bounding box center [729, 480] width 36 height 36
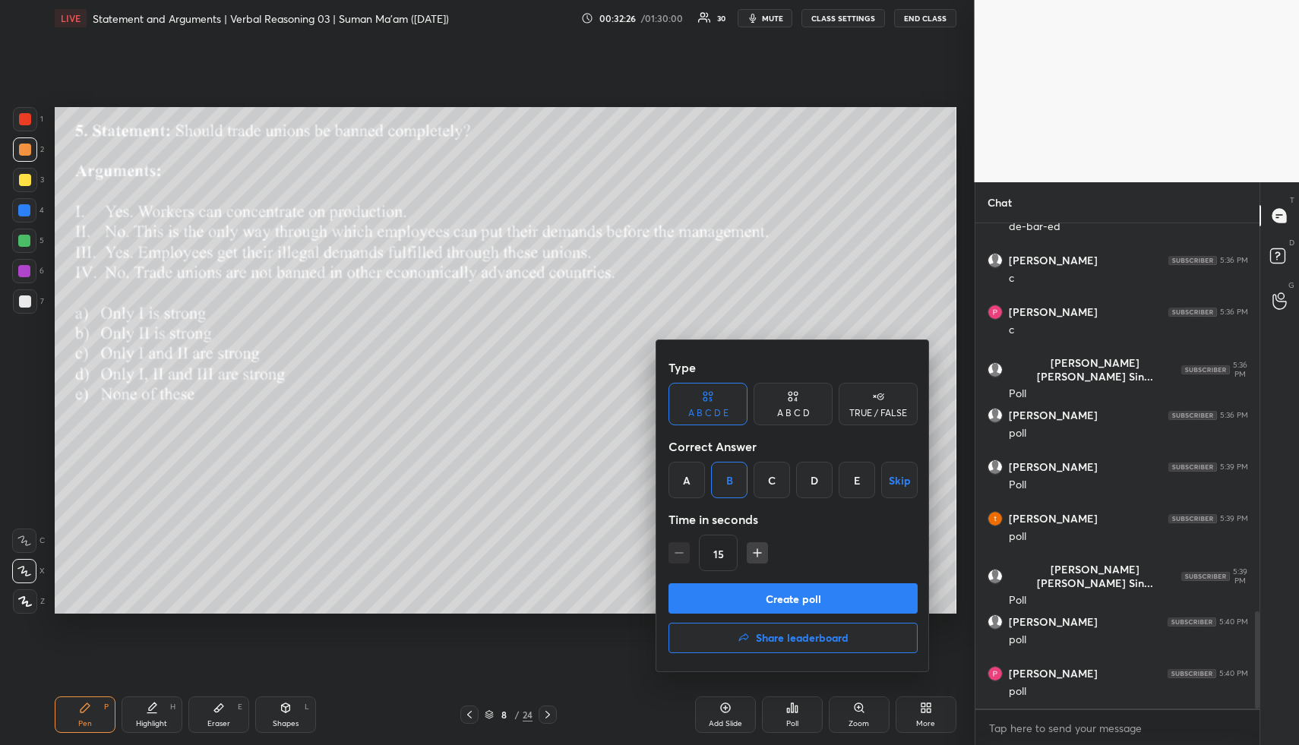
click at [722, 599] on button "Create poll" at bounding box center [792, 598] width 249 height 30
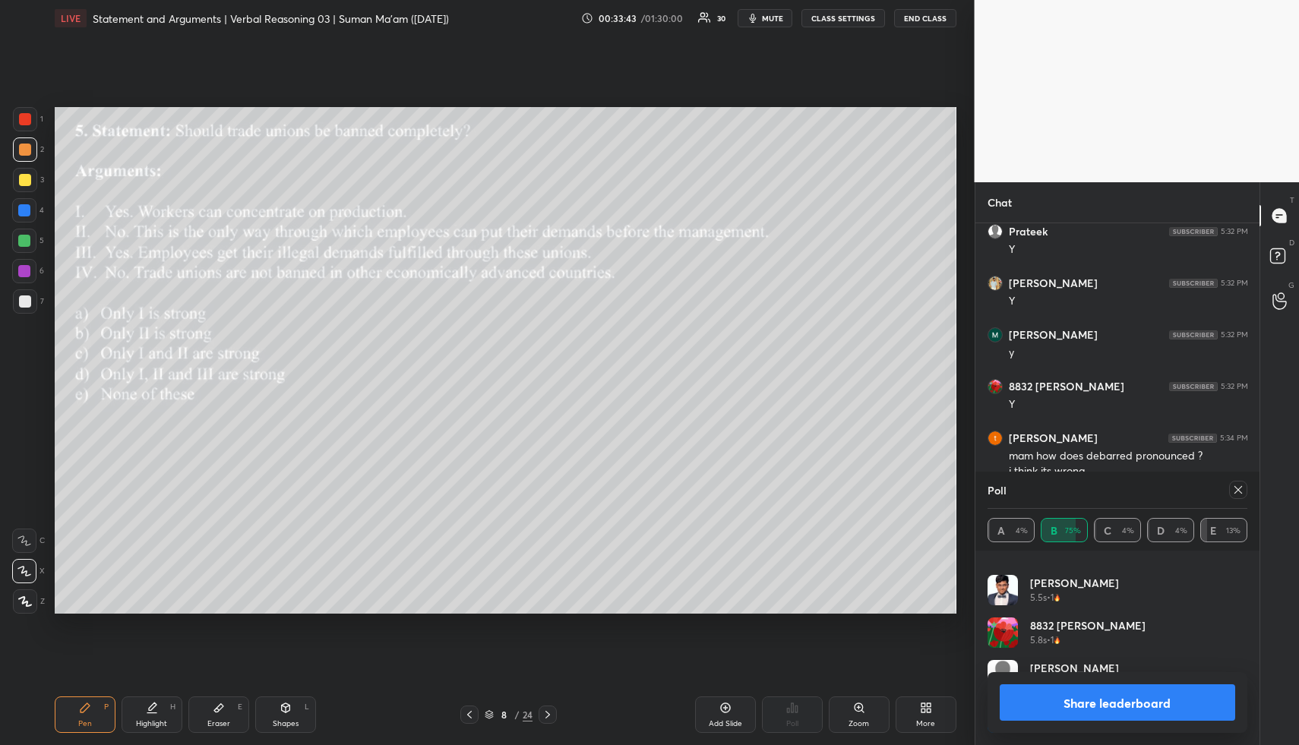
scroll to position [0, 0]
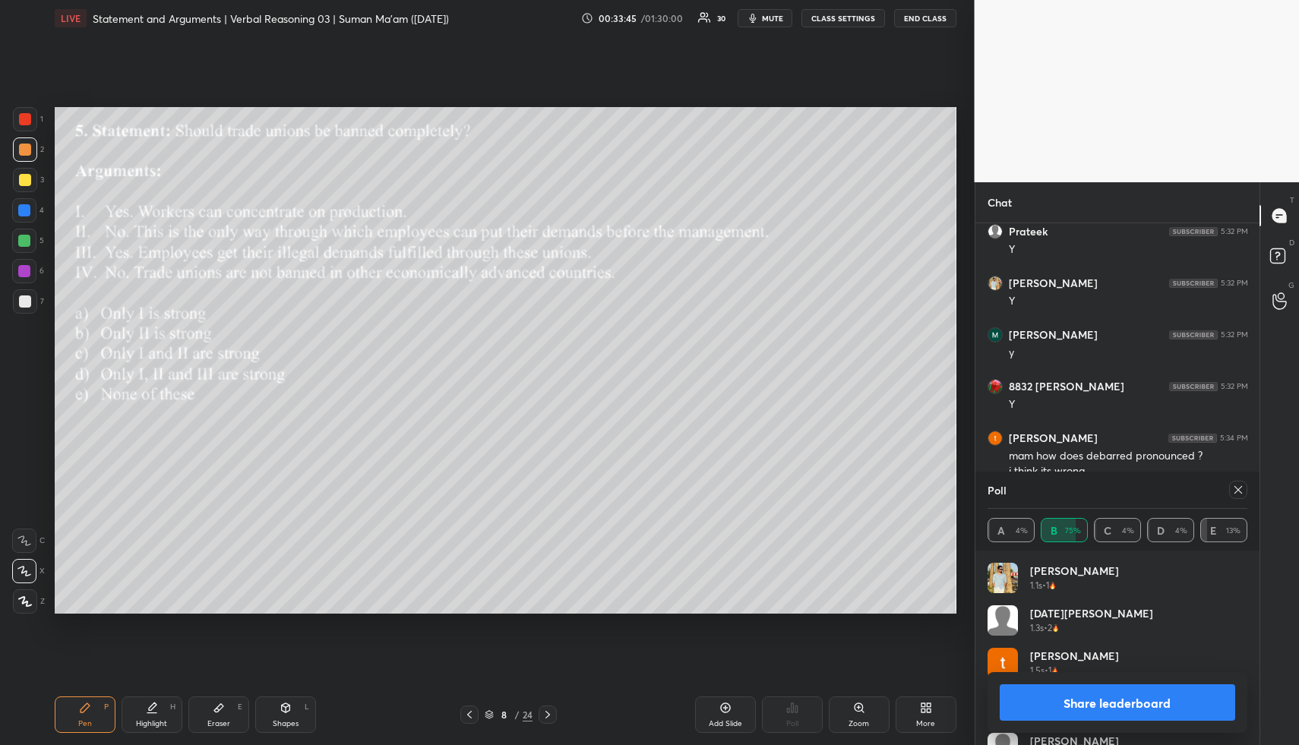
click at [1236, 489] on icon at bounding box center [1238, 490] width 12 height 12
type textarea "x"
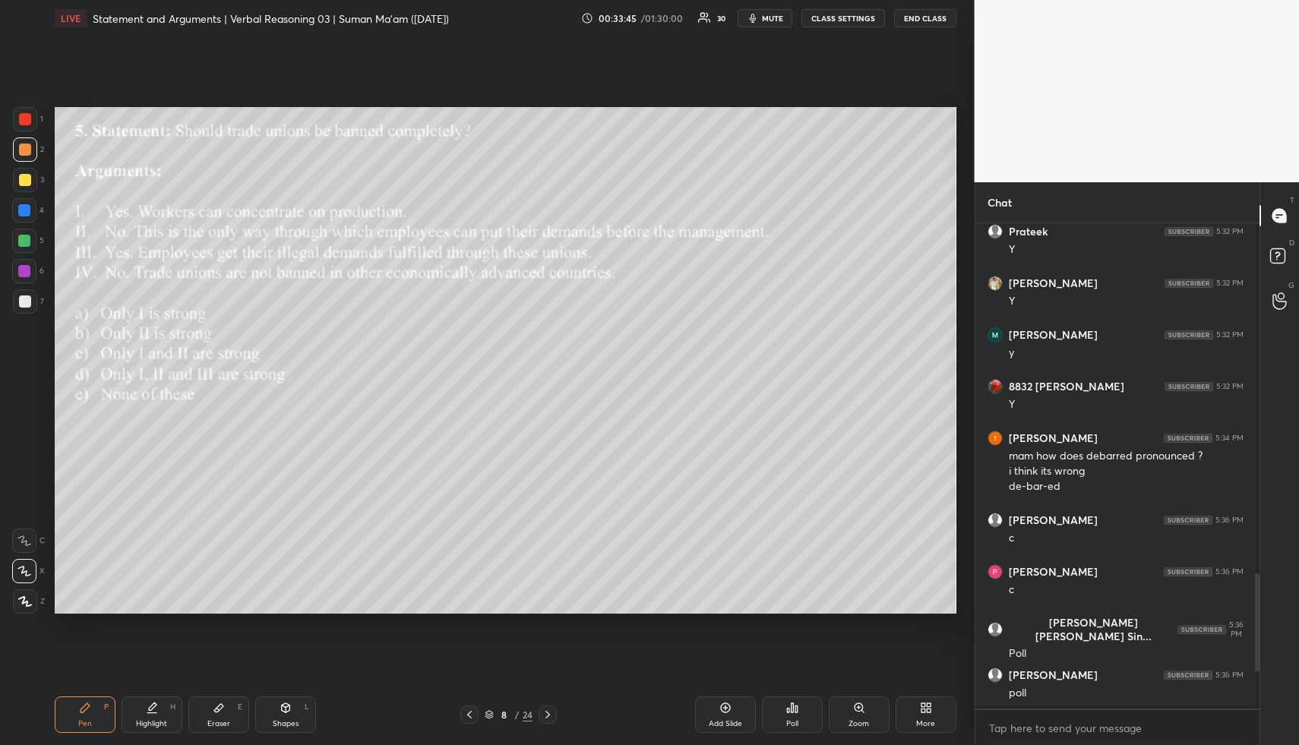
scroll to position [517, 279]
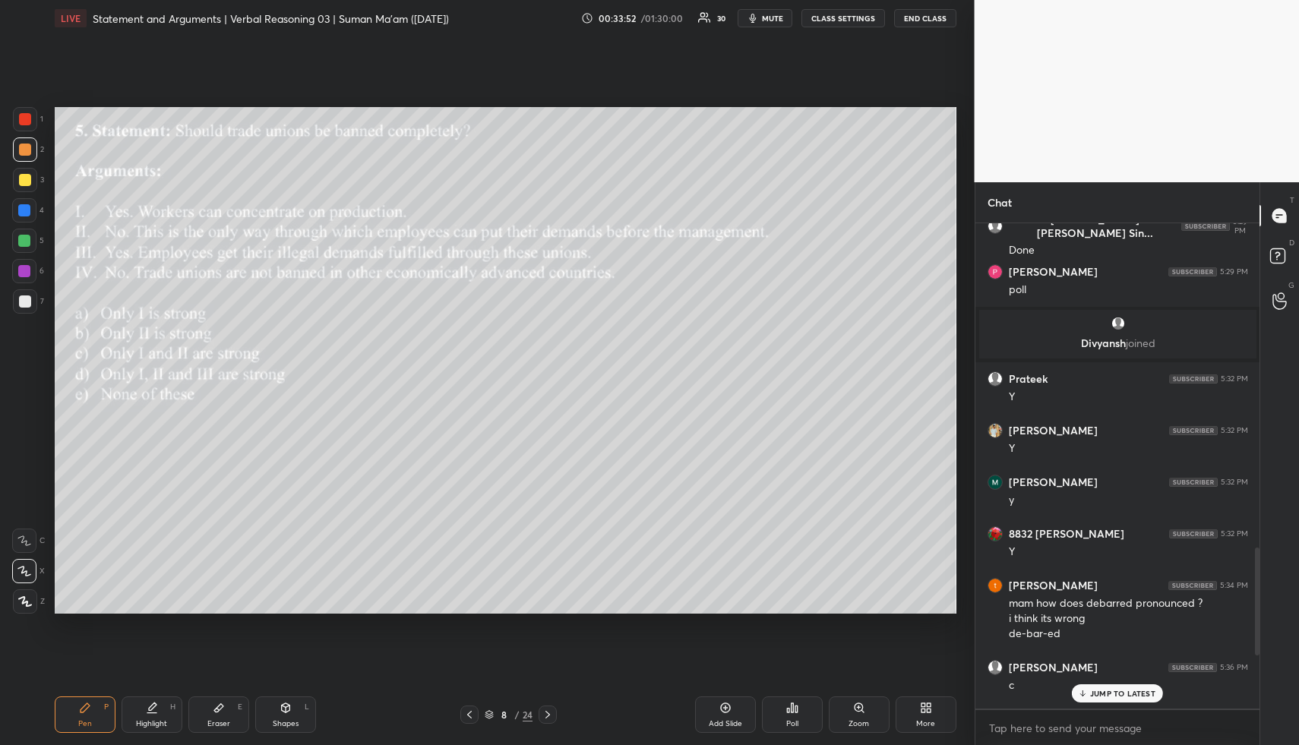
click at [1114, 693] on p "JUMP TO LATEST" at bounding box center [1122, 693] width 65 height 9
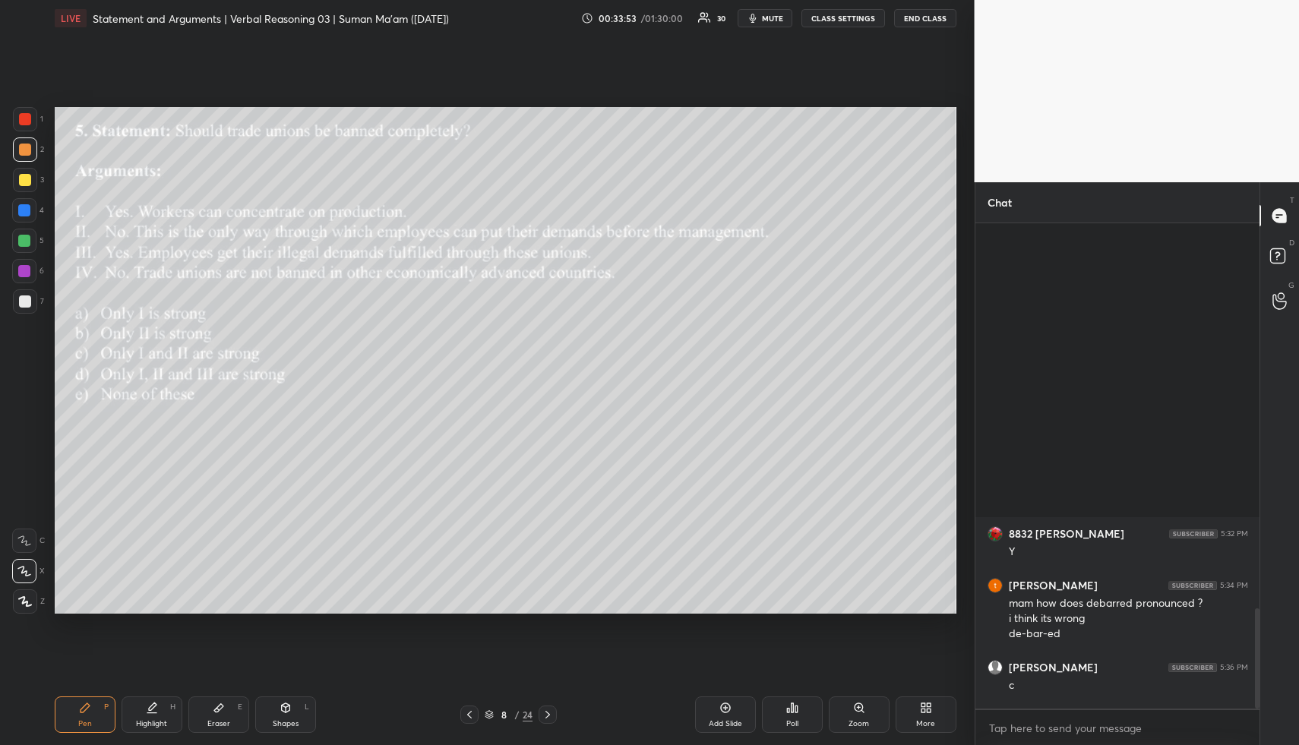
scroll to position [1858, 0]
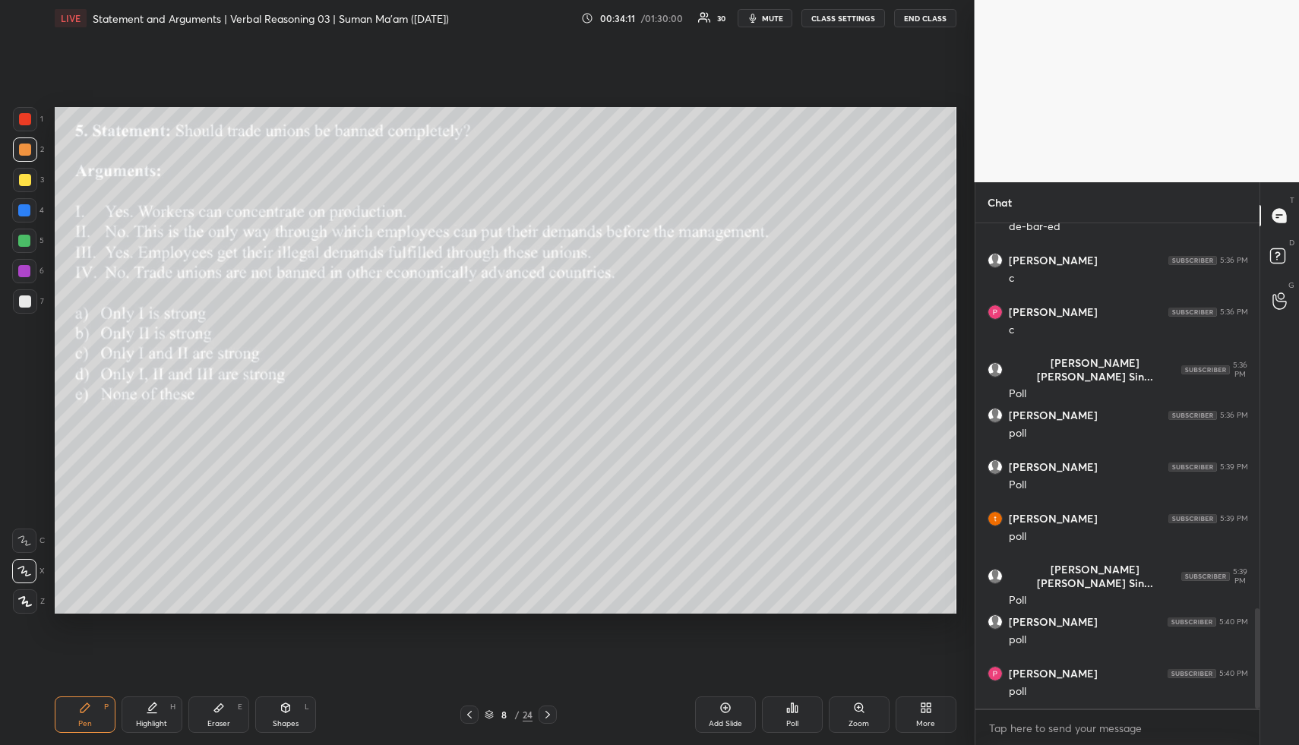
click at [548, 715] on icon at bounding box center [547, 715] width 5 height 8
click at [772, 13] on span "mute" at bounding box center [772, 18] width 21 height 11
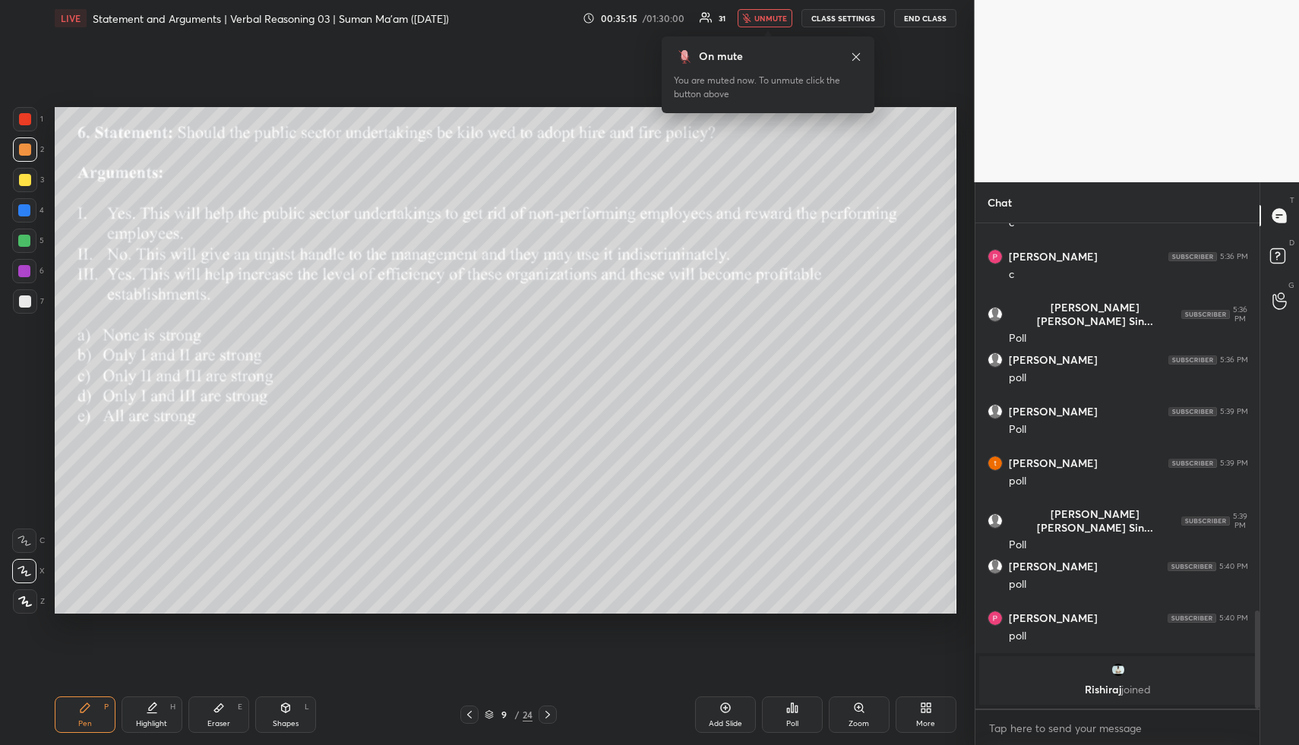
scroll to position [1870, 0]
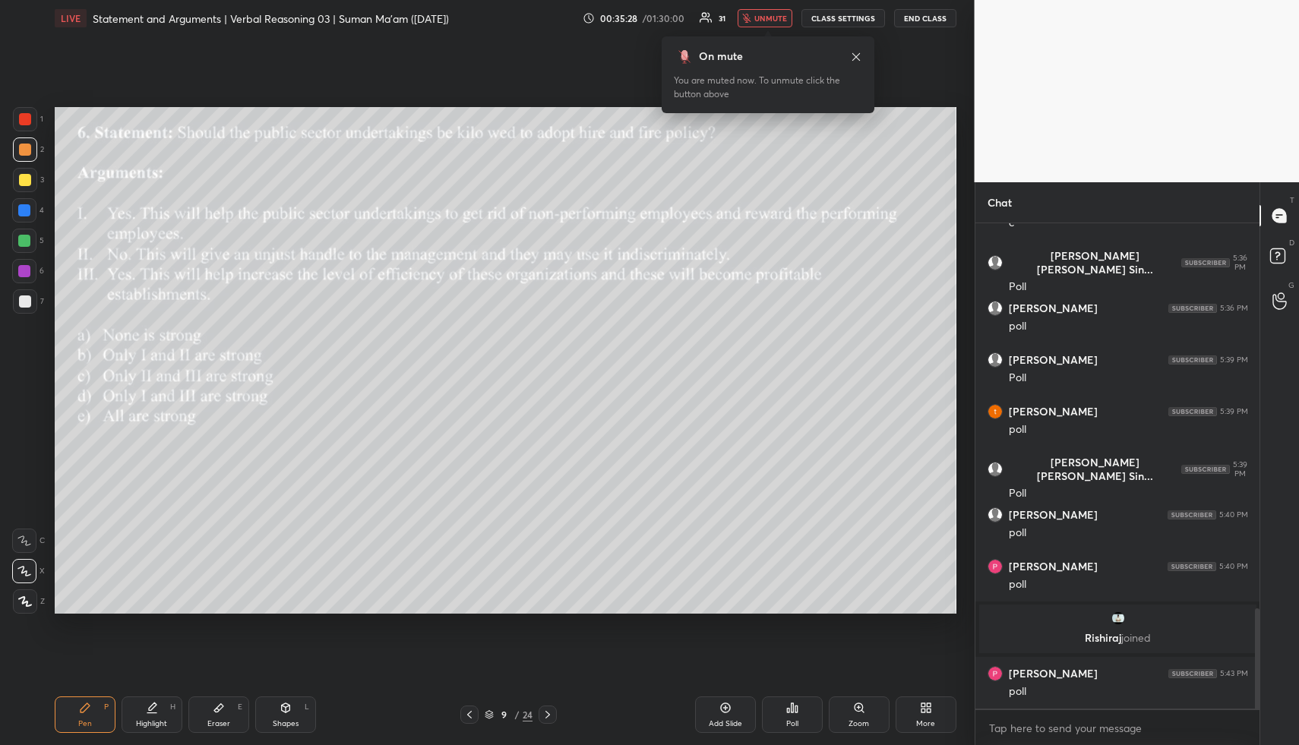
click at [766, 13] on span "unmute" at bounding box center [770, 18] width 33 height 11
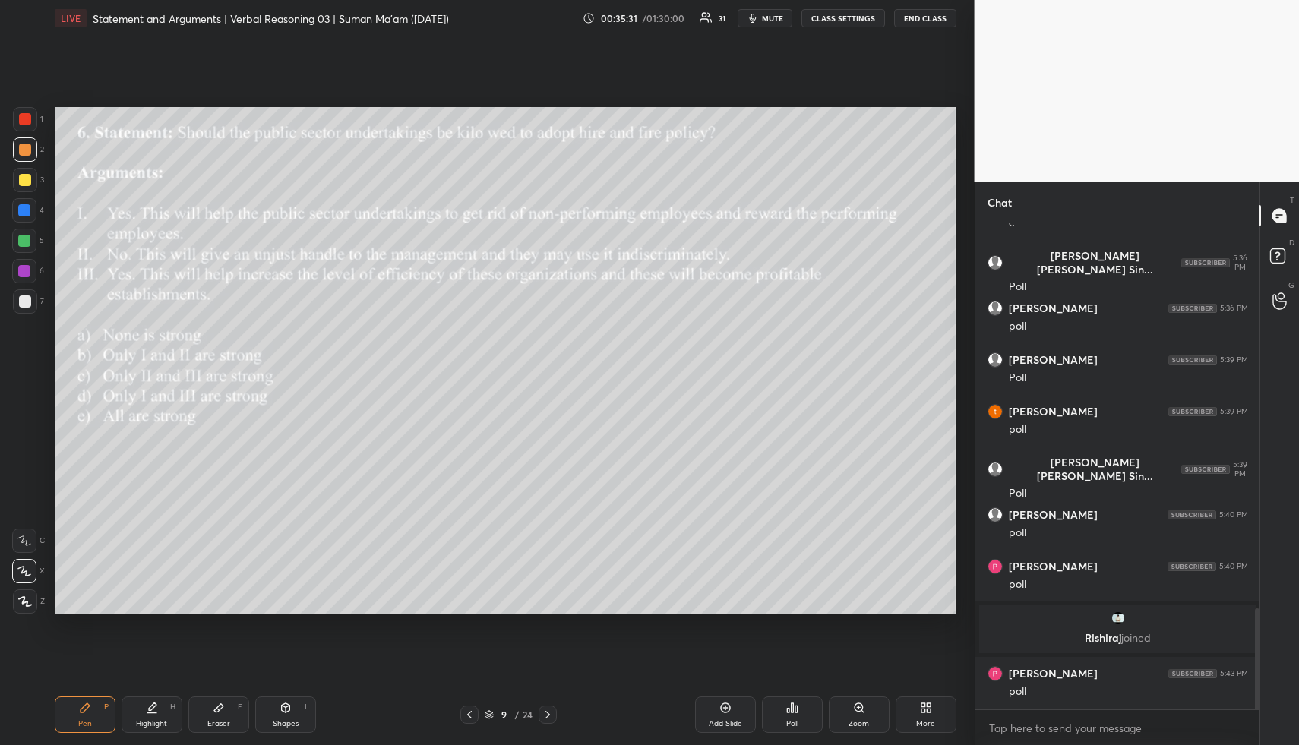
click at [800, 716] on div "Poll" at bounding box center [792, 714] width 61 height 36
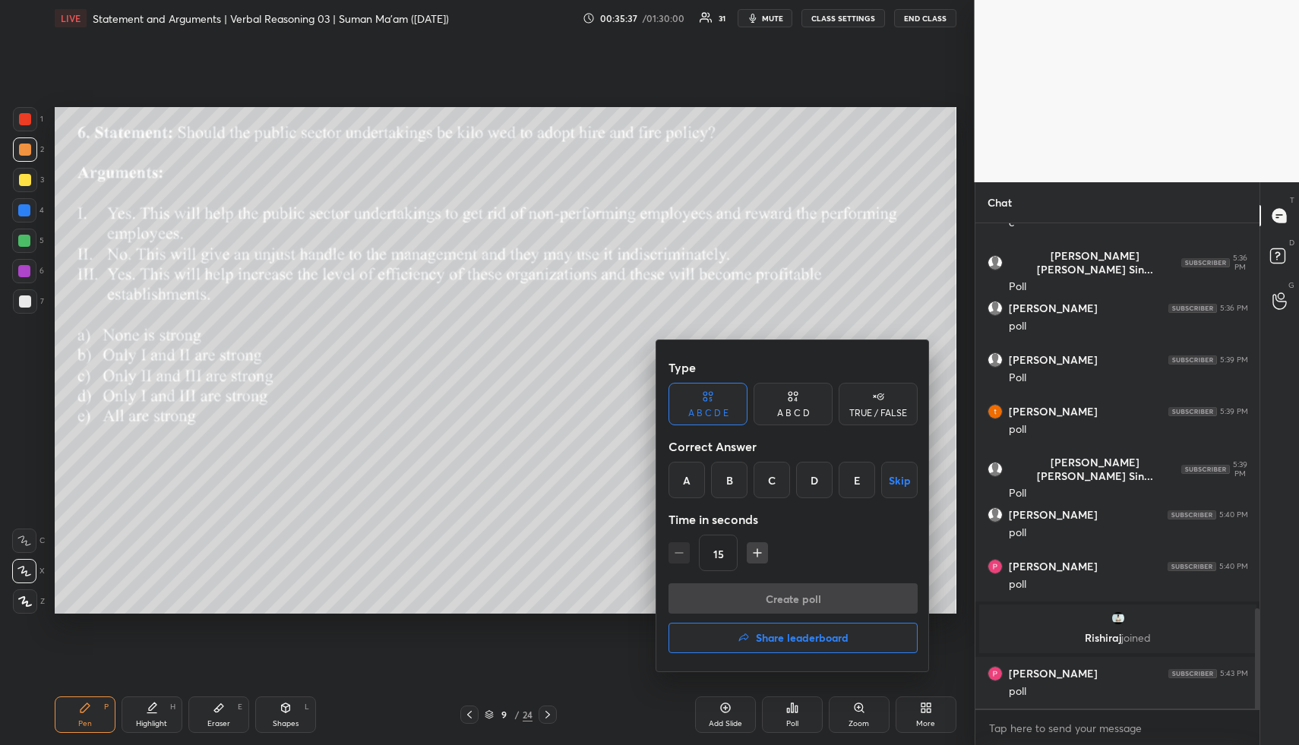
click at [759, 548] on icon "button" at bounding box center [757, 552] width 15 height 15
type input "30"
drag, startPoint x: 818, startPoint y: 475, endPoint x: 788, endPoint y: 566, distance: 95.3
click at [818, 476] on div "D" at bounding box center [814, 480] width 36 height 36
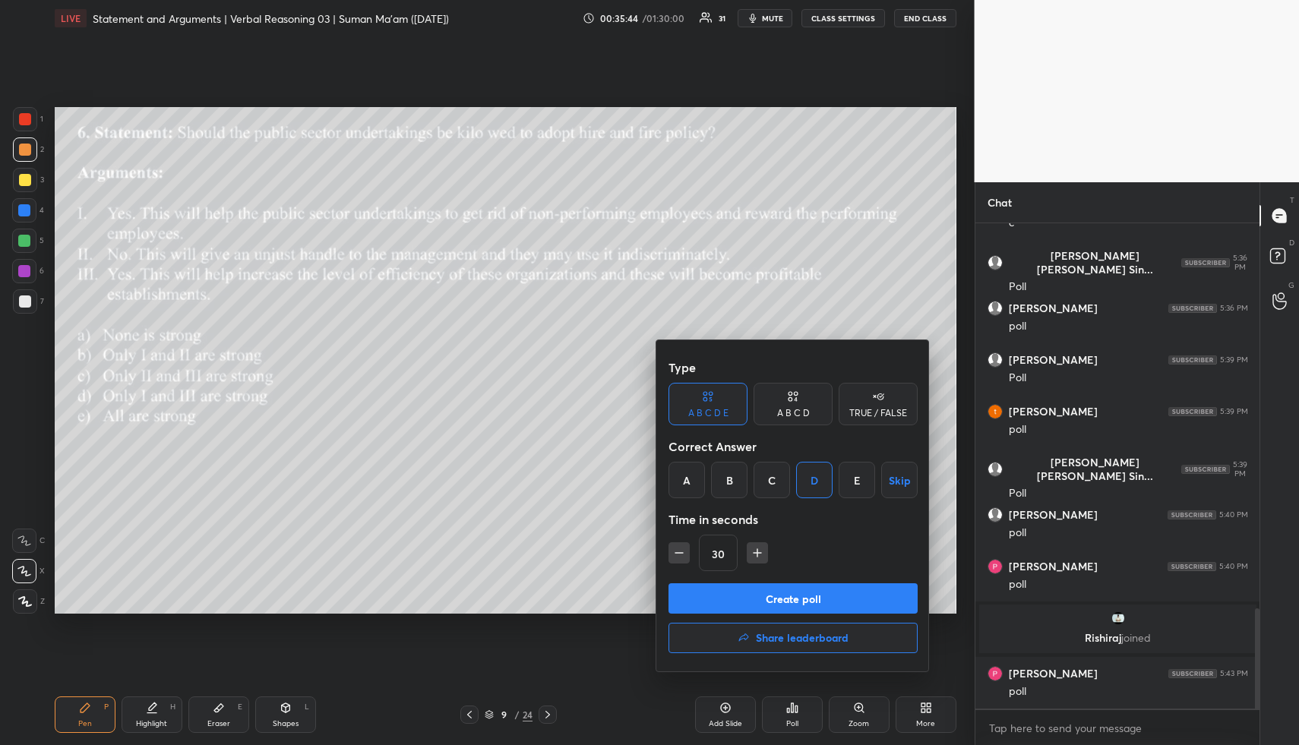
click at [769, 605] on button "Create poll" at bounding box center [792, 598] width 249 height 30
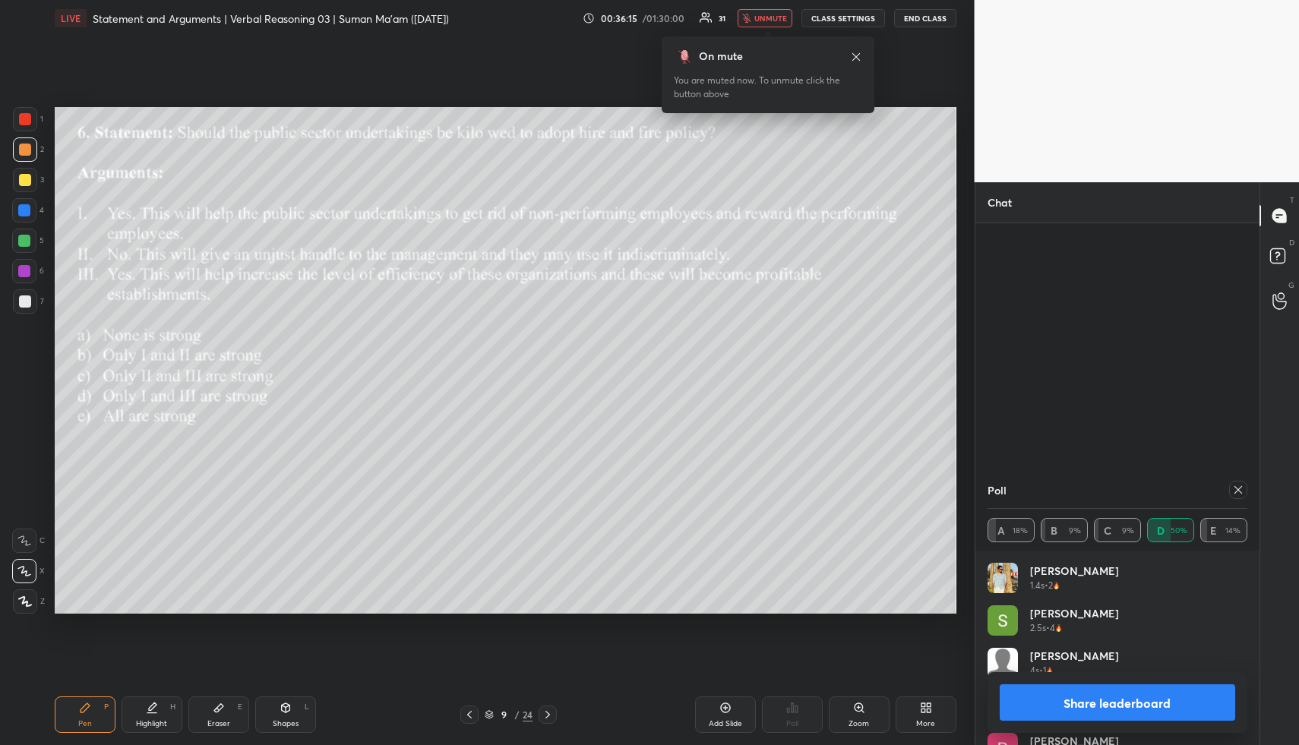
scroll to position [2014, 0]
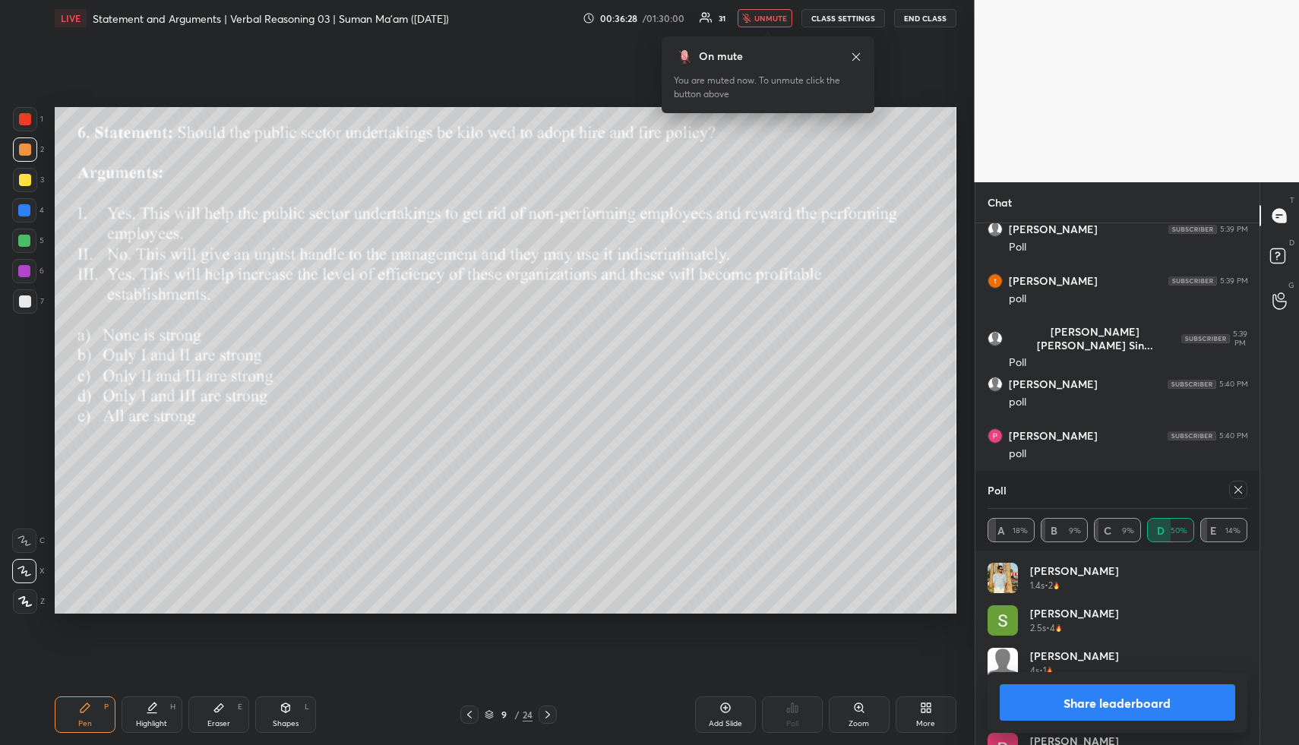
click at [772, 16] on span "unmute" at bounding box center [770, 18] width 33 height 11
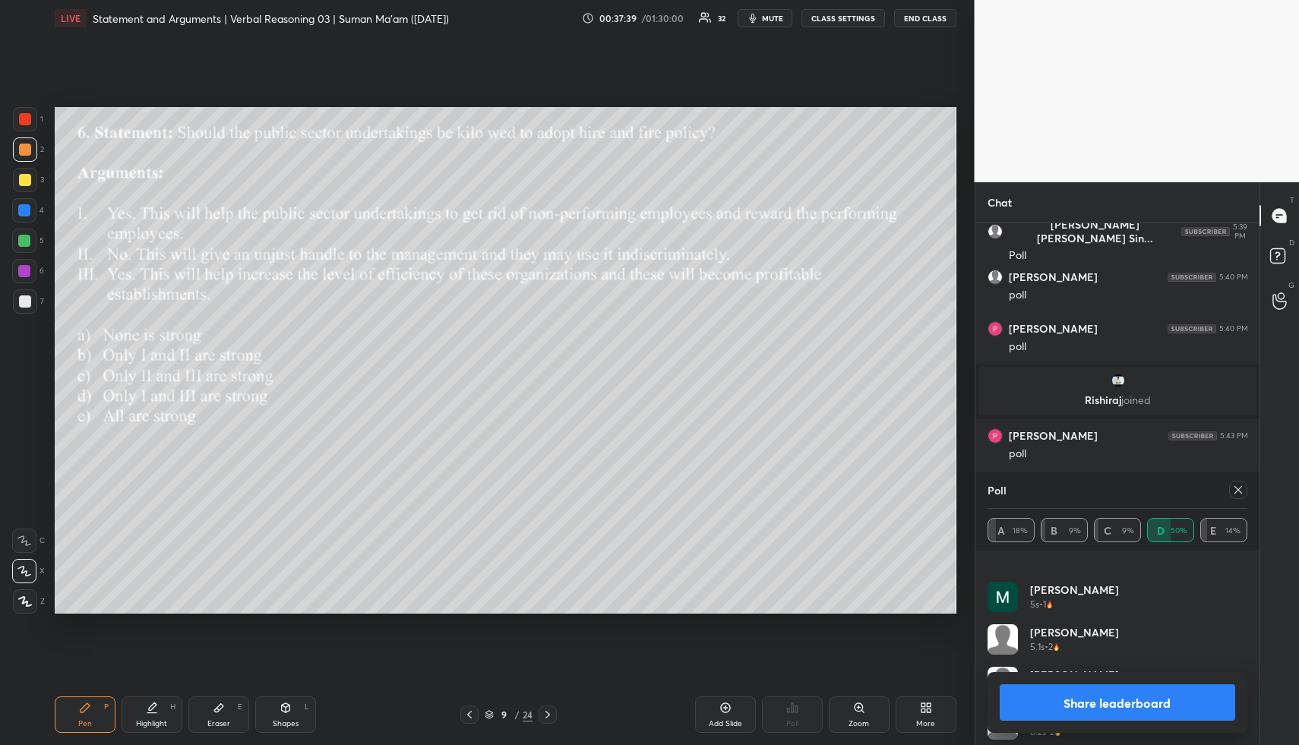
scroll to position [286, 0]
click at [1239, 493] on icon at bounding box center [1238, 490] width 12 height 12
type textarea "x"
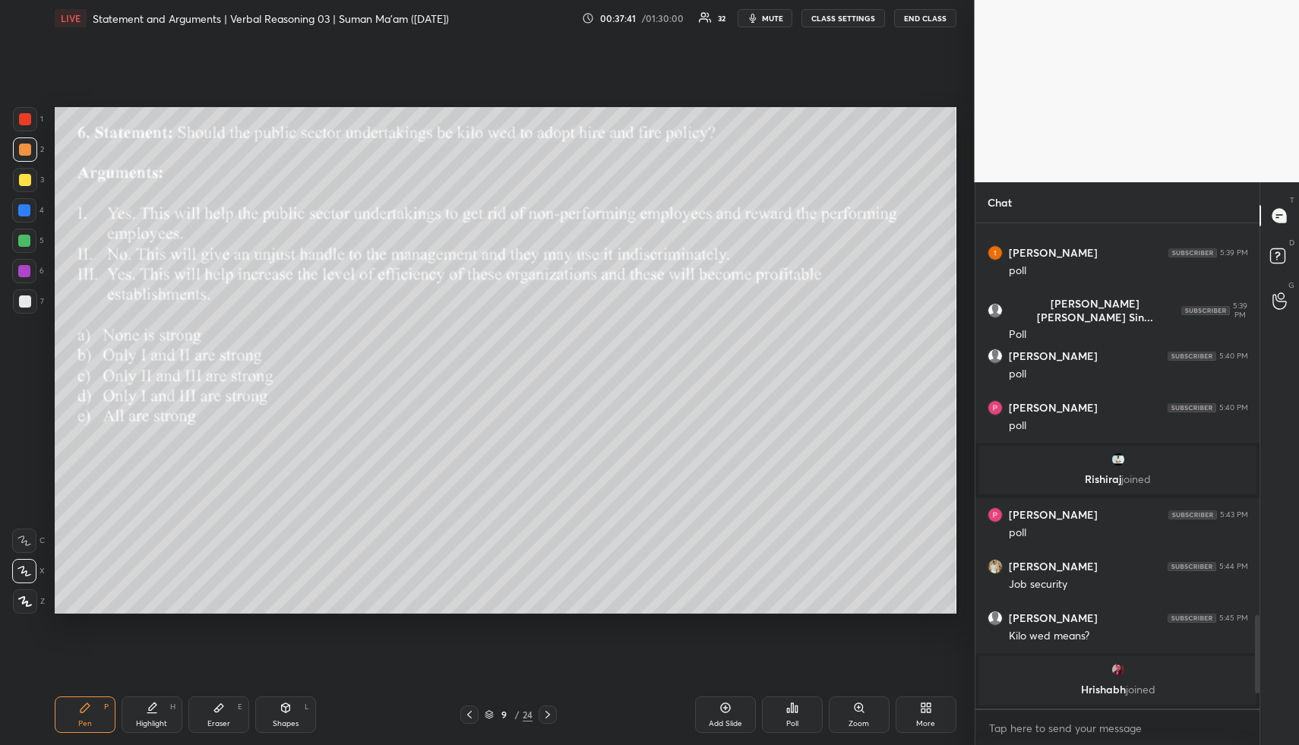
scroll to position [5, 5]
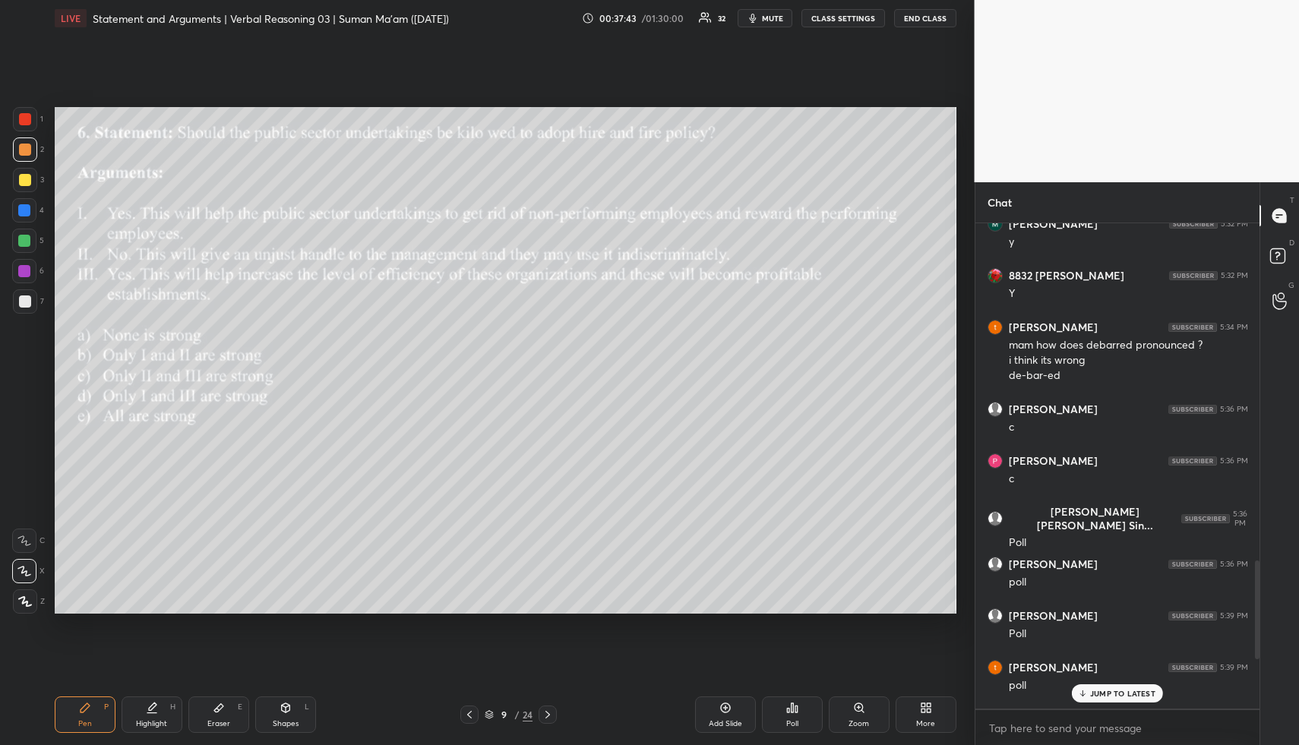
click at [1110, 687] on div "JUMP TO LATEST" at bounding box center [1117, 693] width 91 height 18
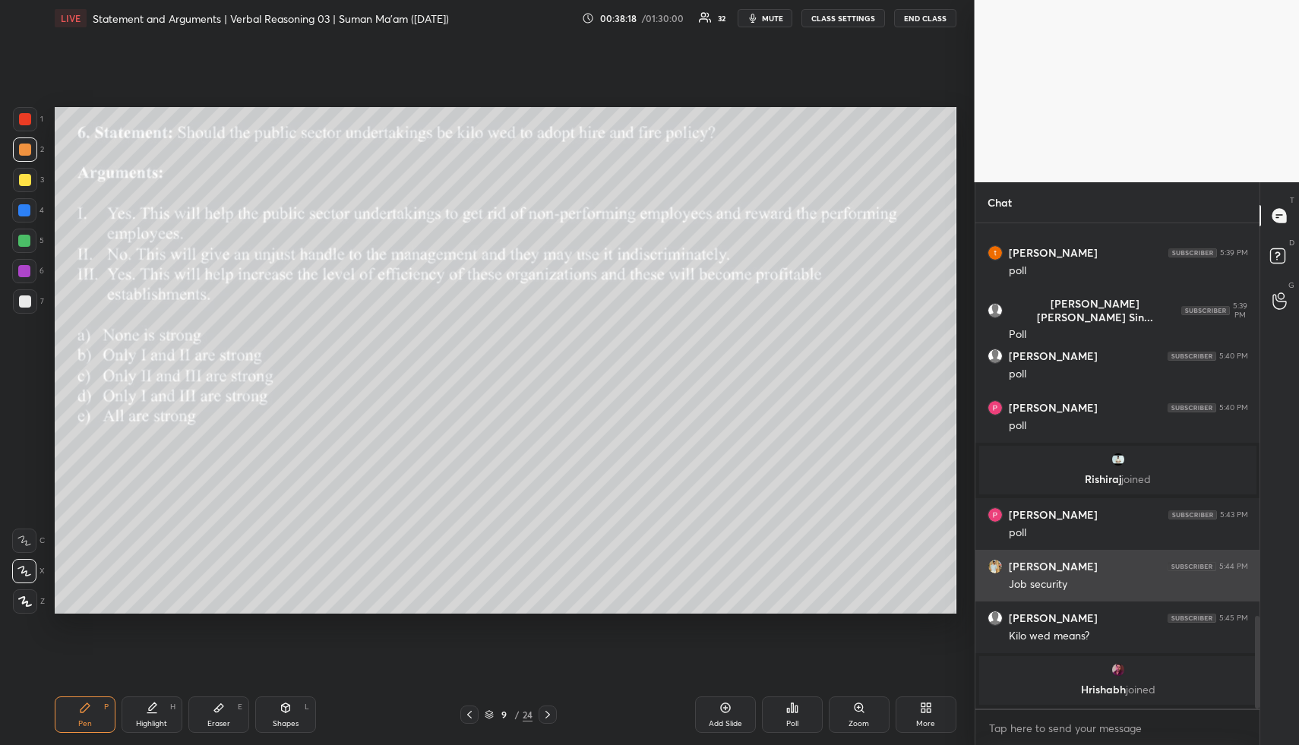
scroll to position [2108, 0]
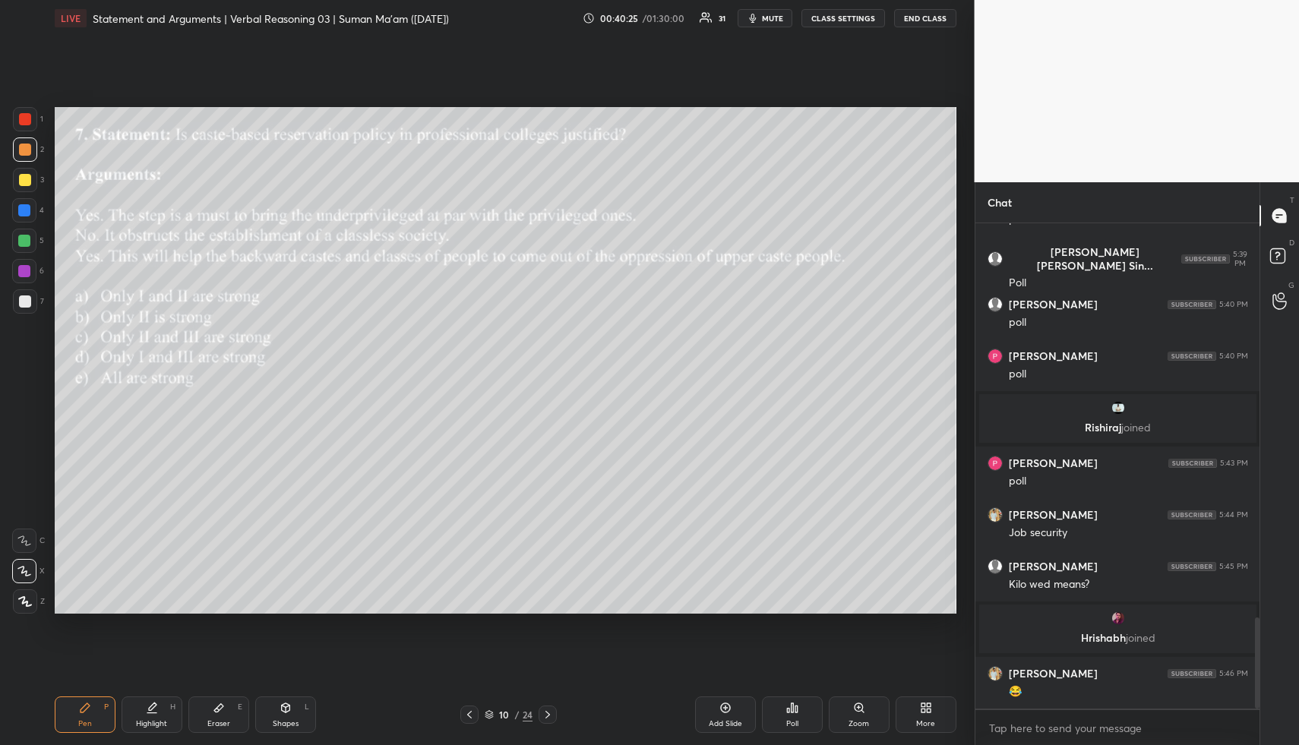
click at [772, 17] on span "mute" at bounding box center [772, 18] width 21 height 11
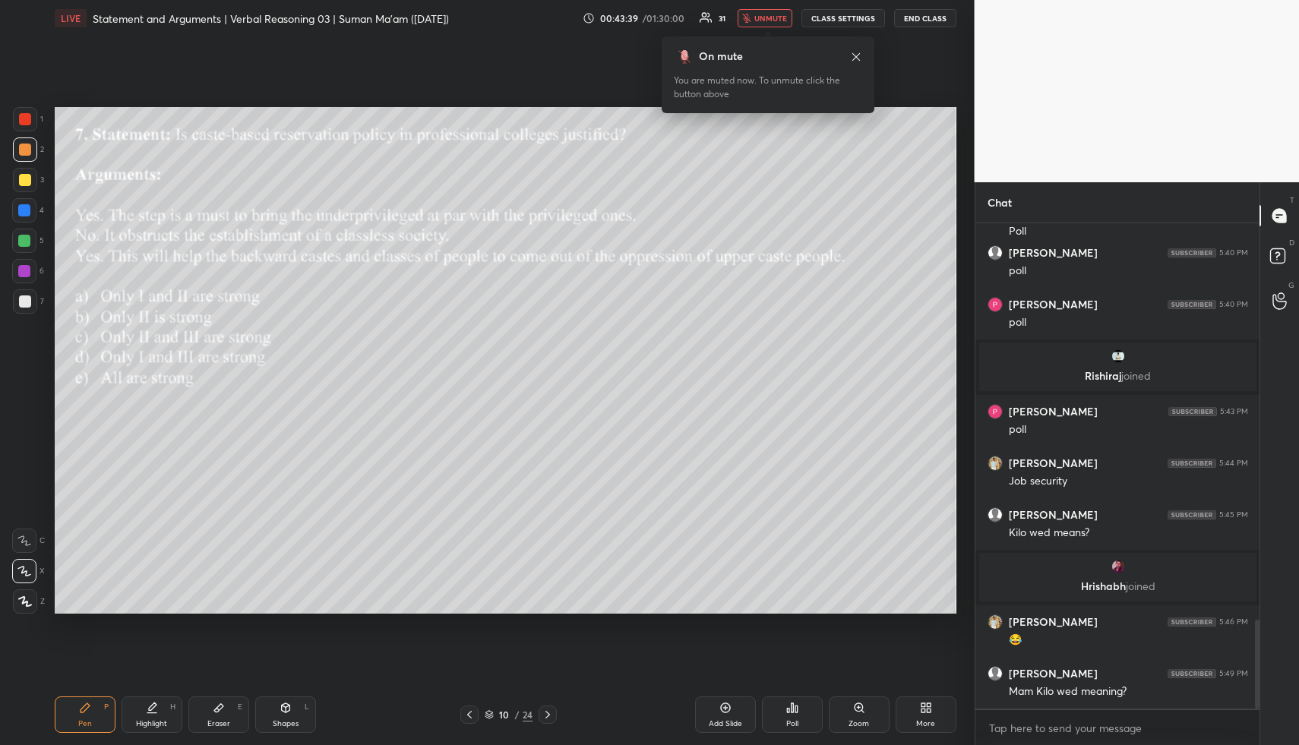
scroll to position [2211, 0]
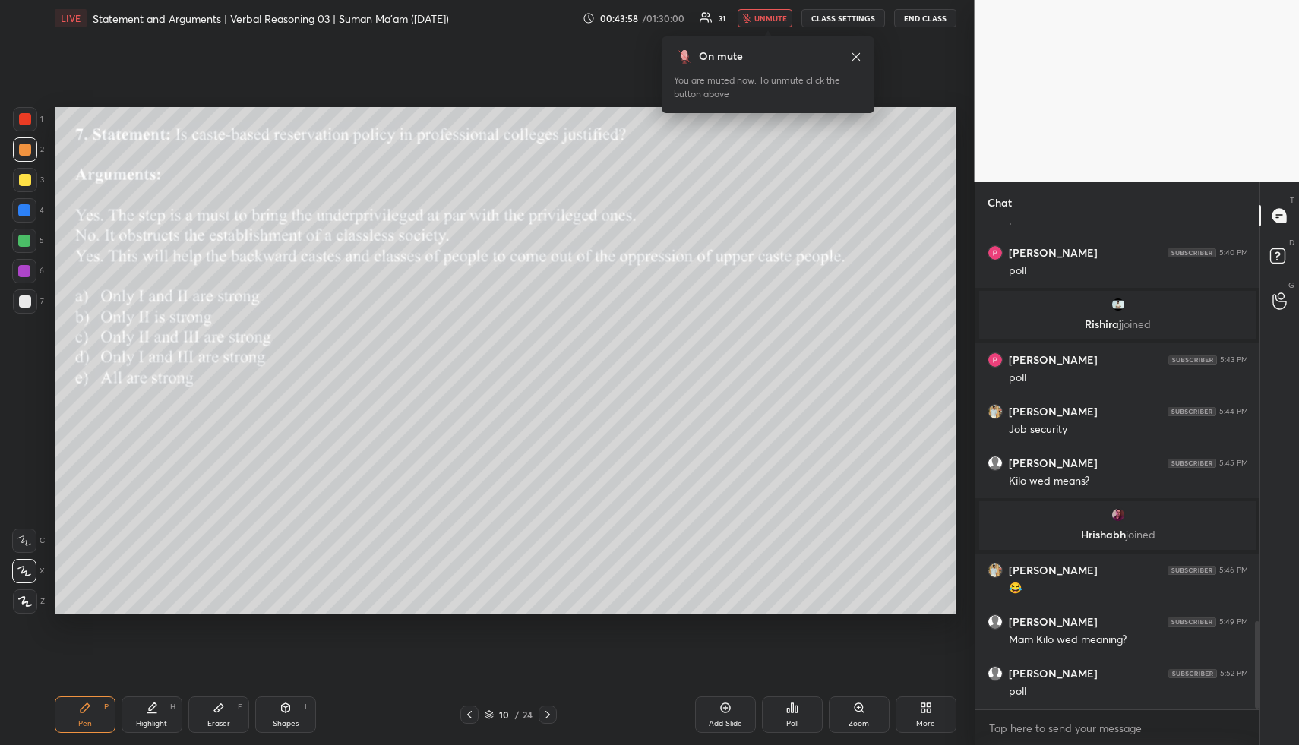
drag, startPoint x: 778, startPoint y: 14, endPoint x: 774, endPoint y: 100, distance: 85.9
click at [779, 14] on span "unmute" at bounding box center [770, 18] width 33 height 11
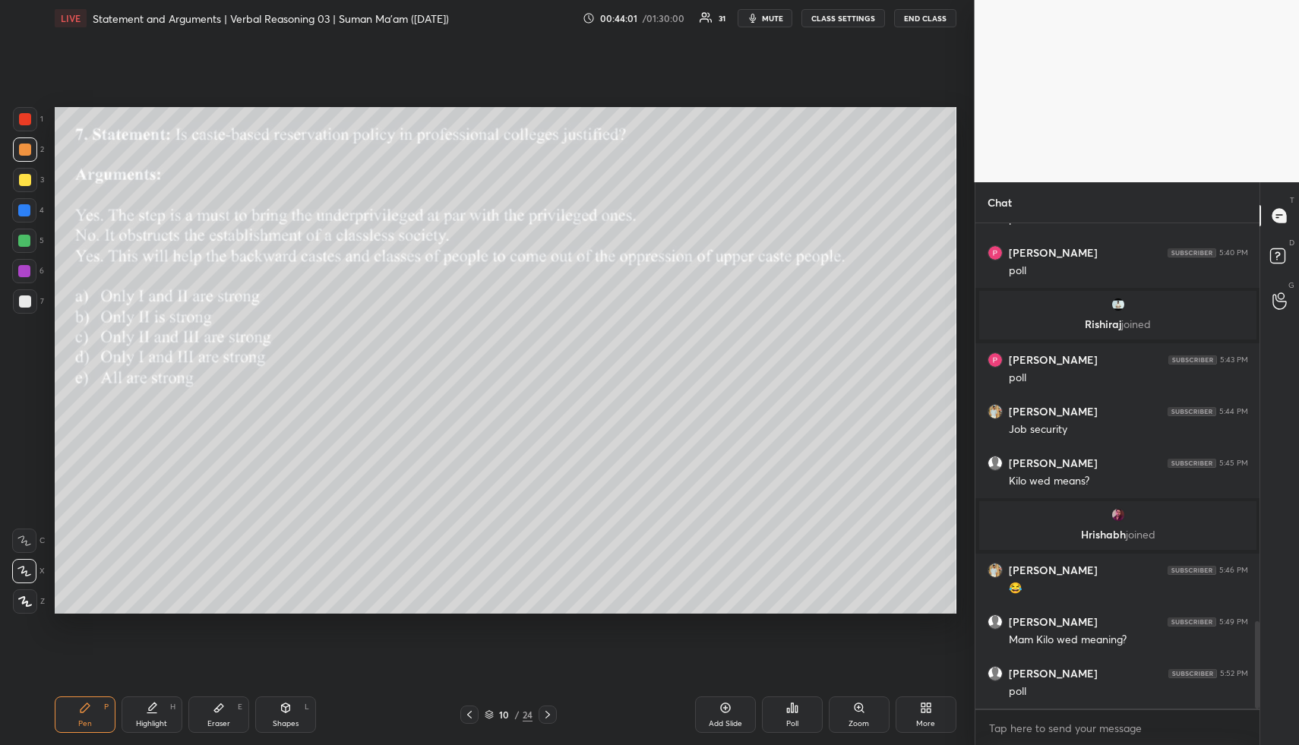
click at [799, 710] on div "Poll" at bounding box center [792, 714] width 61 height 36
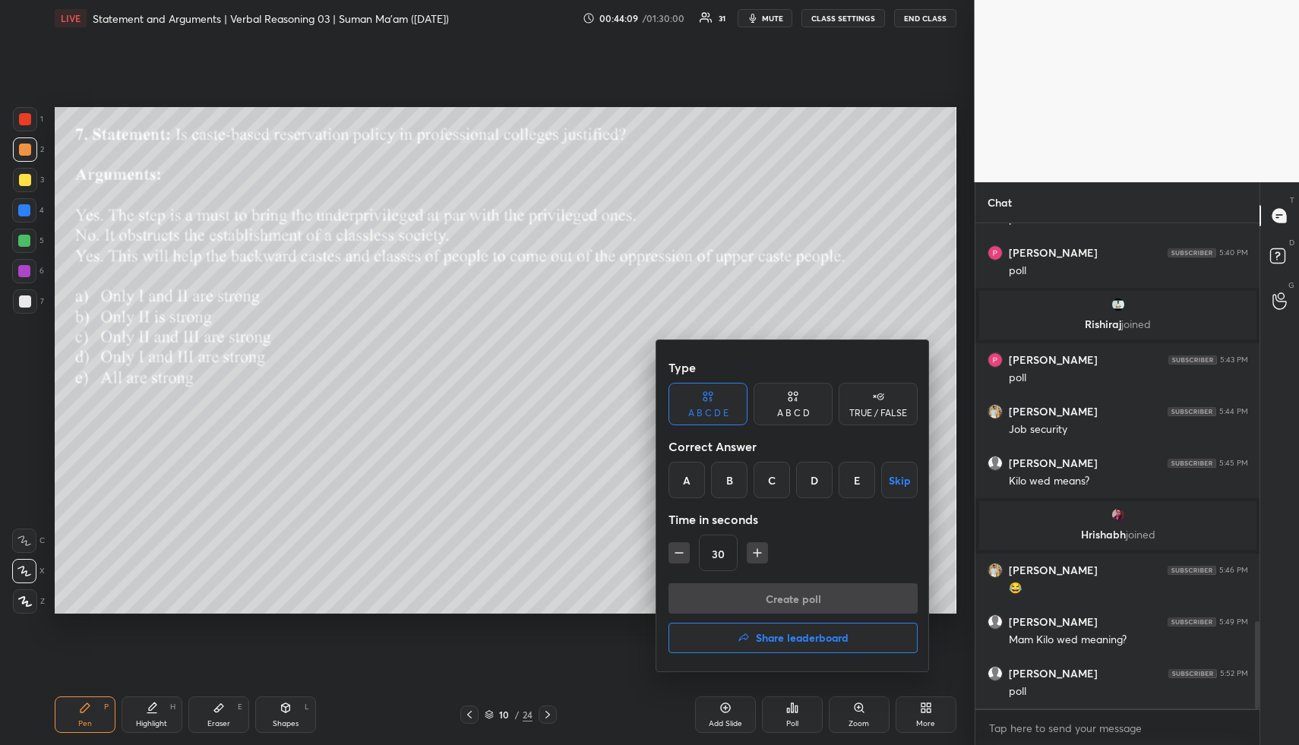
click at [733, 476] on div "B" at bounding box center [729, 480] width 36 height 36
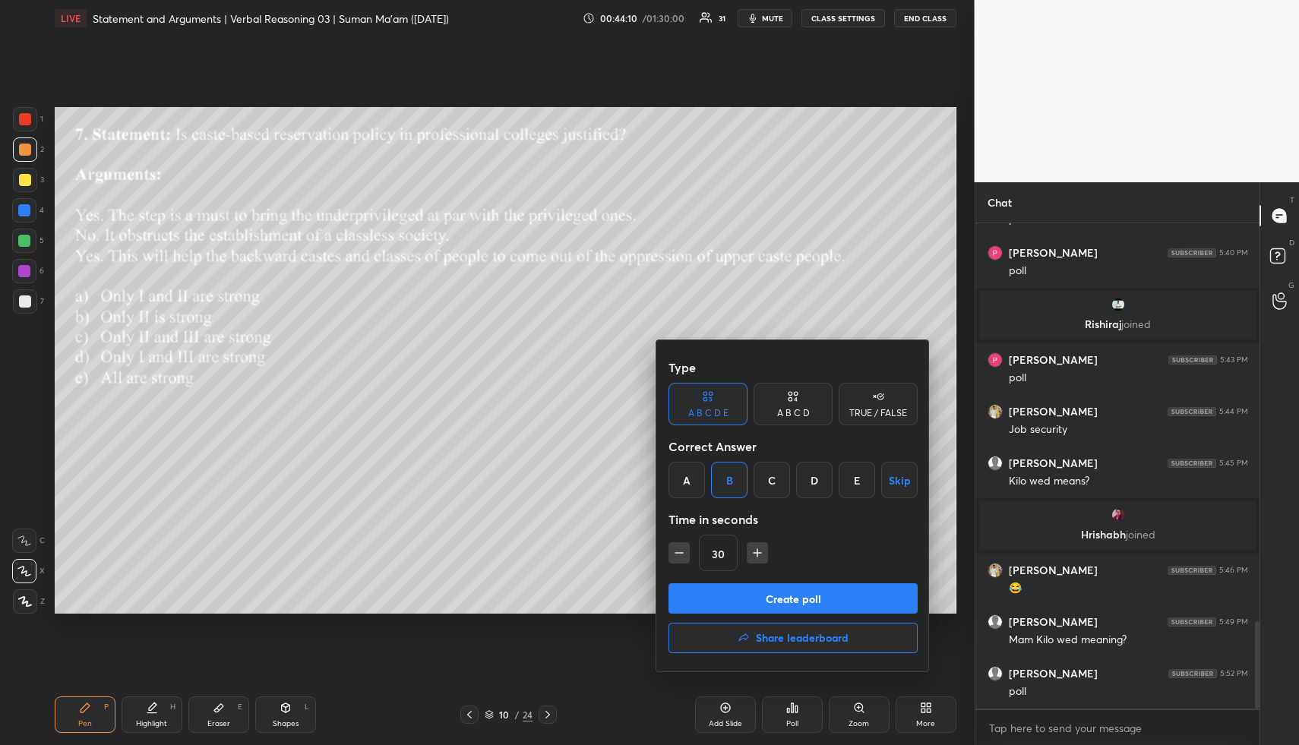
drag, startPoint x: 682, startPoint y: 556, endPoint x: 696, endPoint y: 590, distance: 37.1
click at [682, 556] on icon "button" at bounding box center [678, 552] width 15 height 15
type input "15"
click at [700, 601] on button "Create poll" at bounding box center [792, 598] width 249 height 30
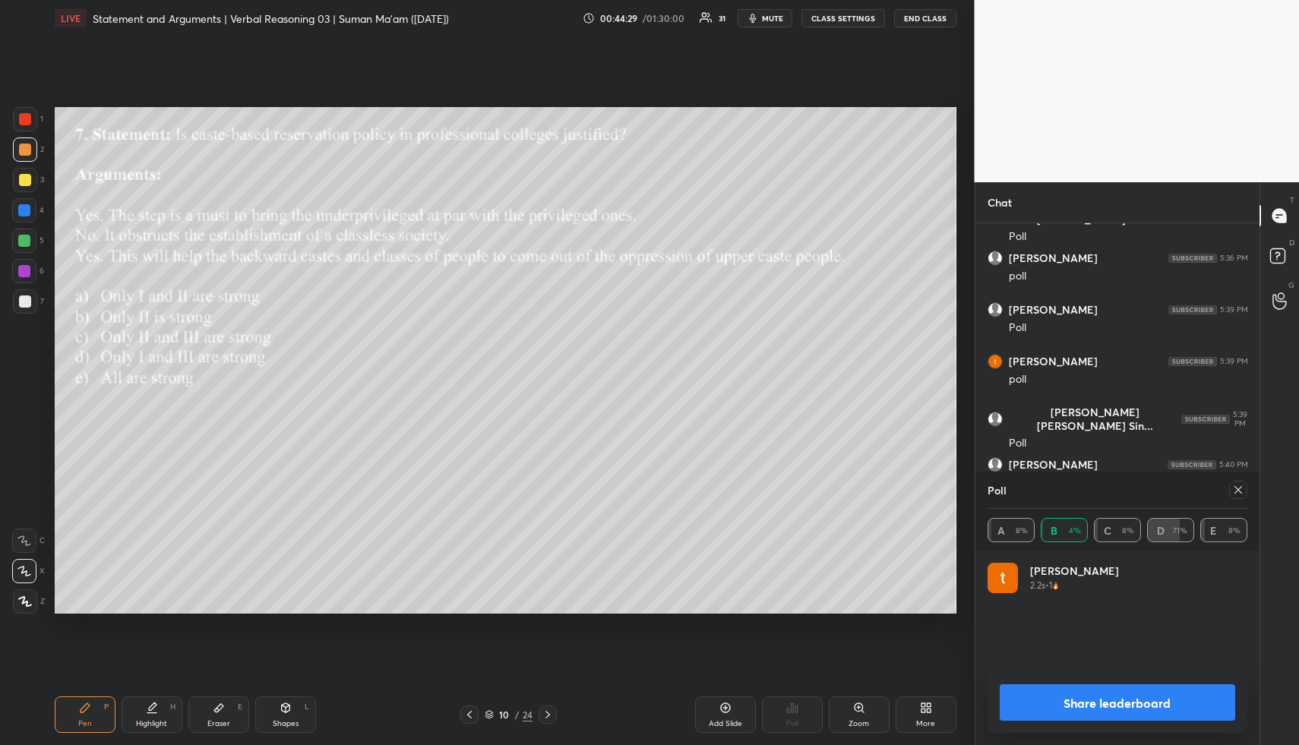
scroll to position [2269, 0]
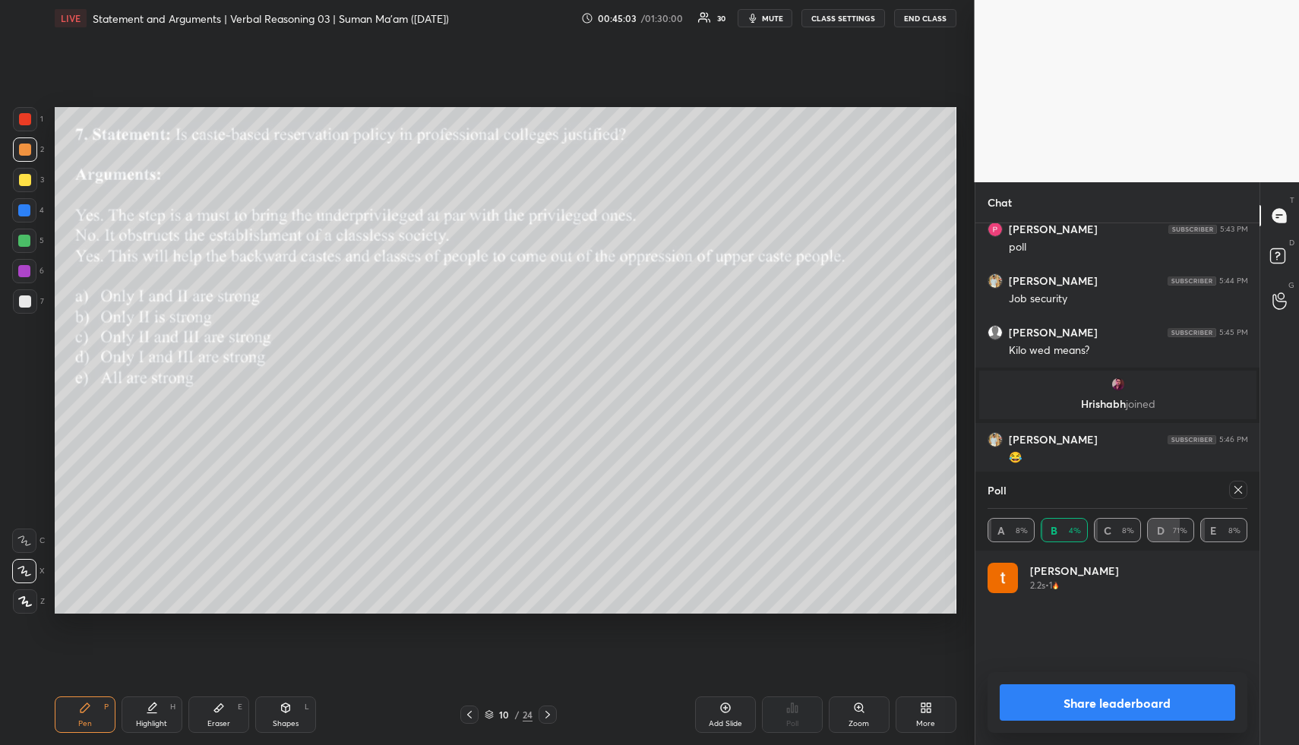
click at [1239, 488] on icon at bounding box center [1238, 490] width 8 height 8
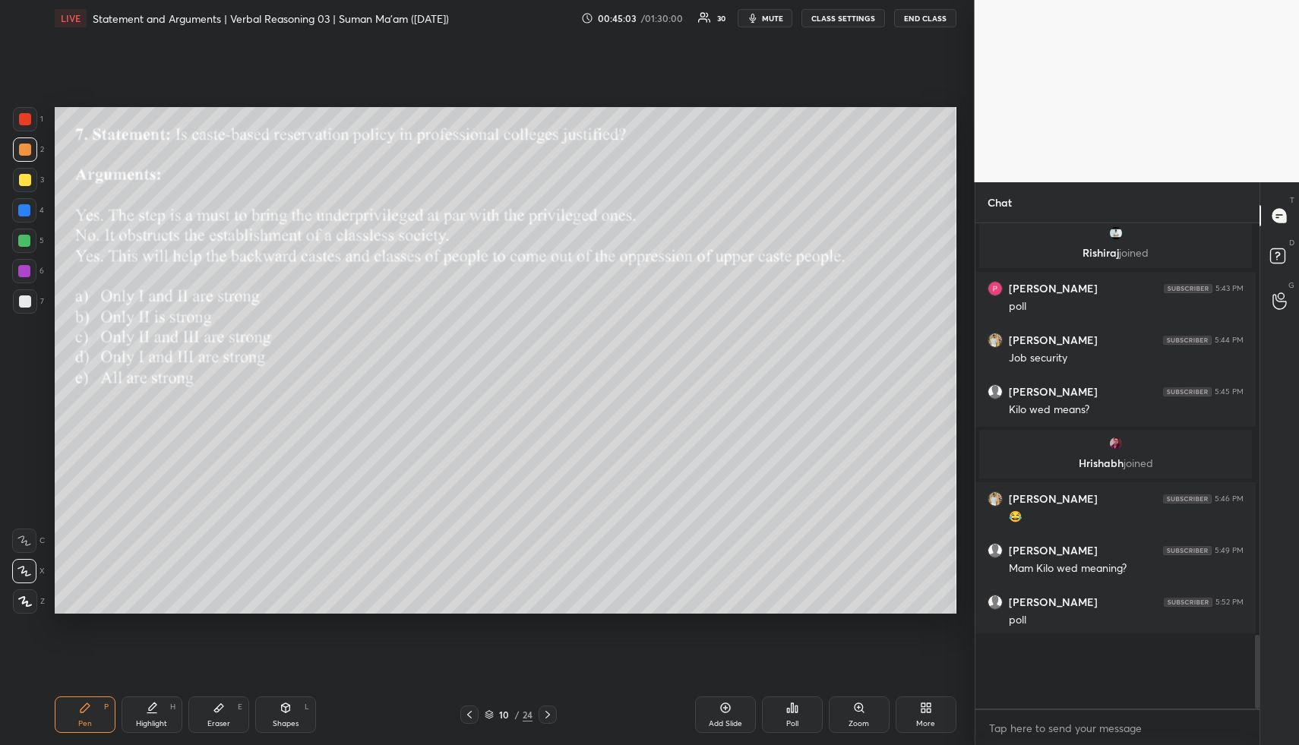
scroll to position [5, 5]
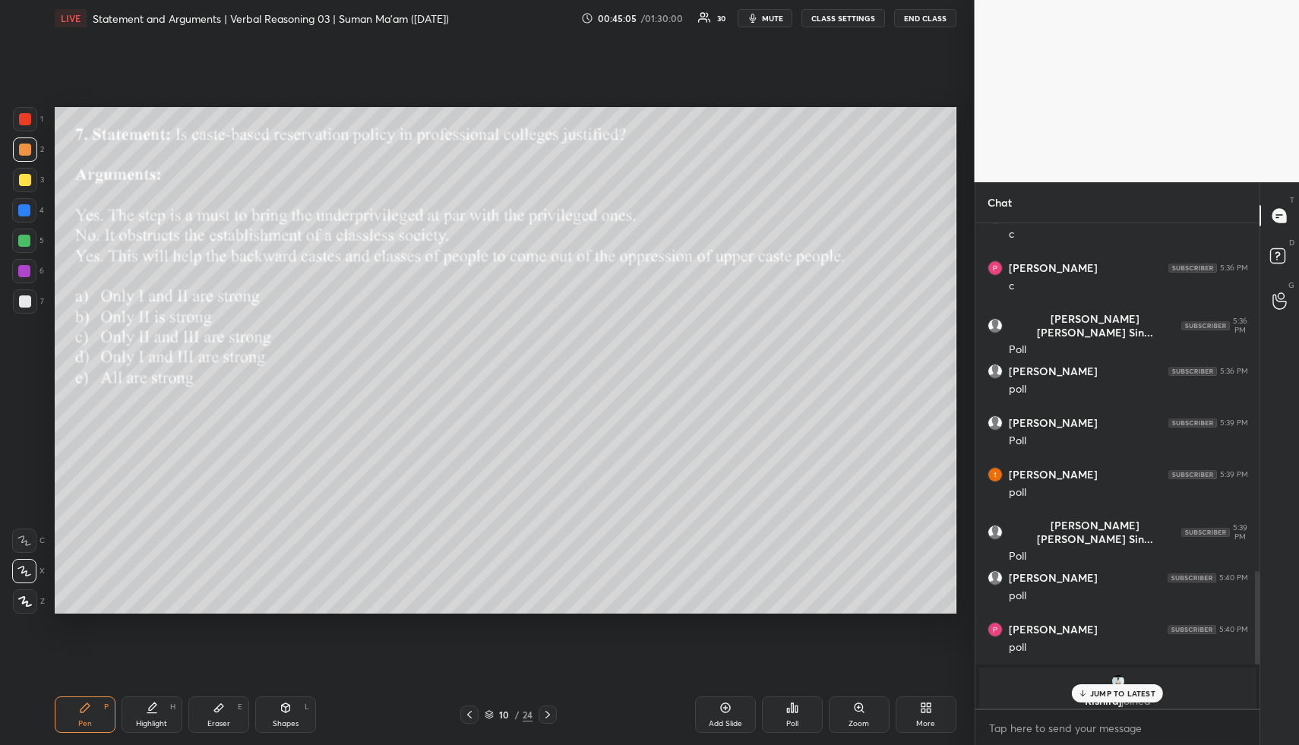
click at [1135, 696] on p "JUMP TO LATEST" at bounding box center [1122, 693] width 65 height 9
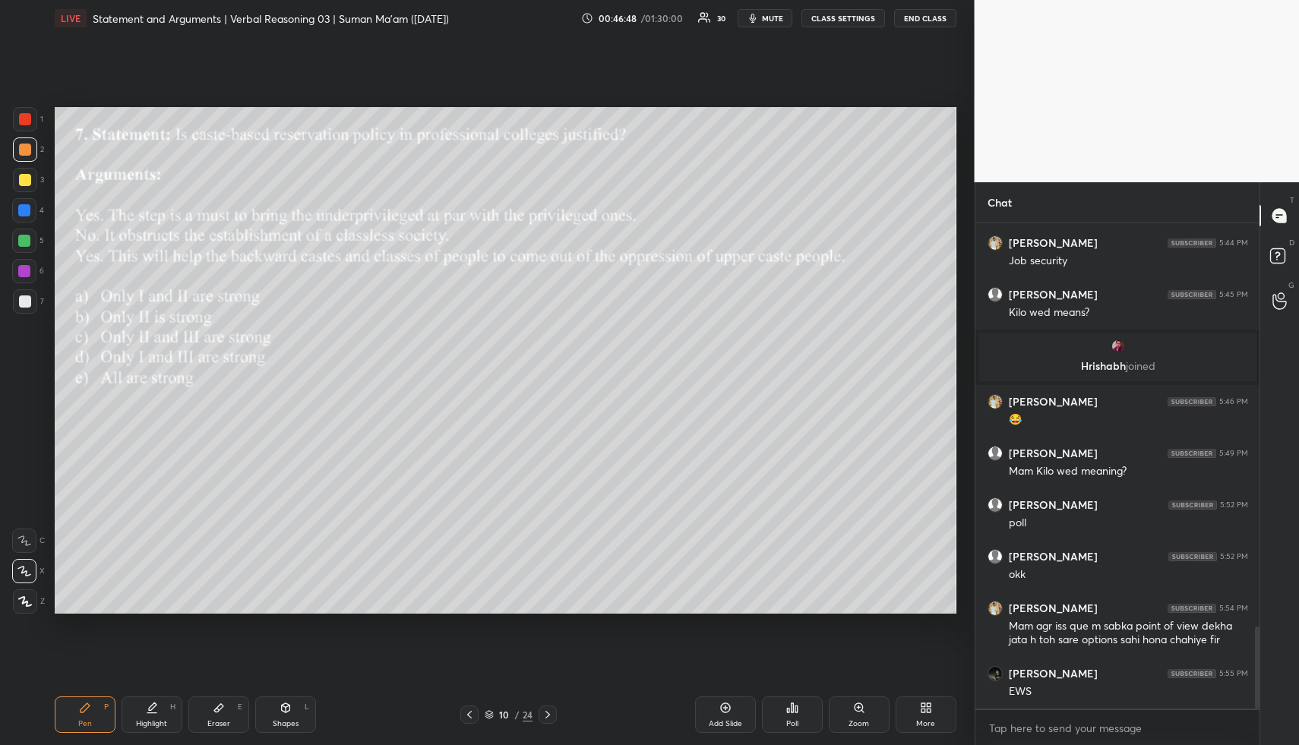
scroll to position [2390, 0]
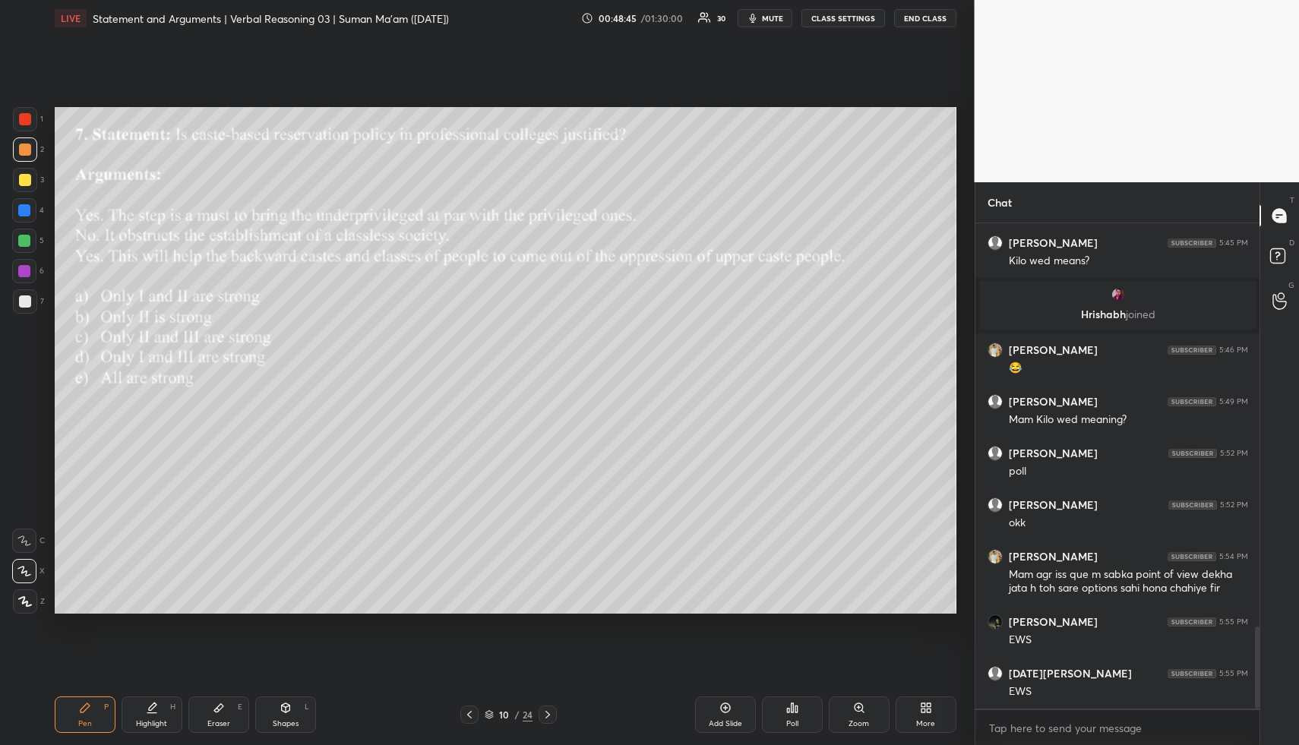
click at [771, 15] on span "mute" at bounding box center [772, 18] width 21 height 11
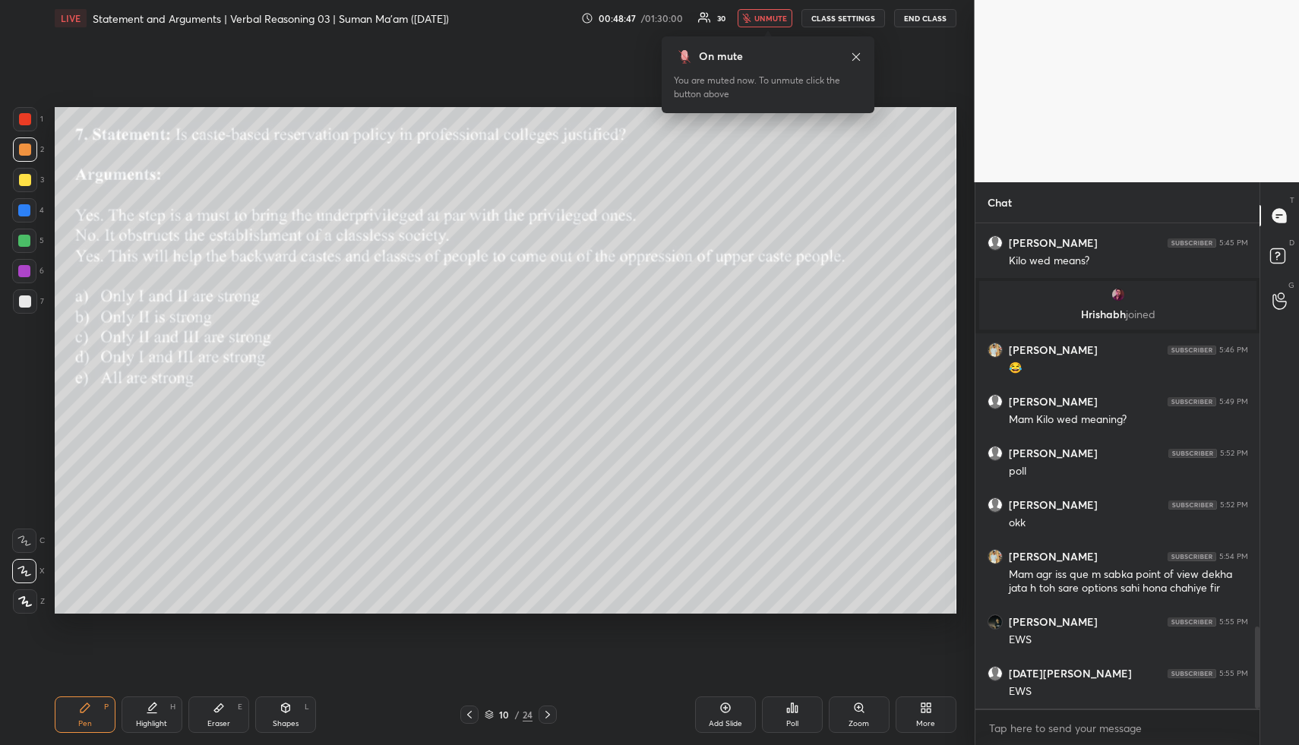
click at [772, 16] on span "unmute" at bounding box center [770, 18] width 33 height 11
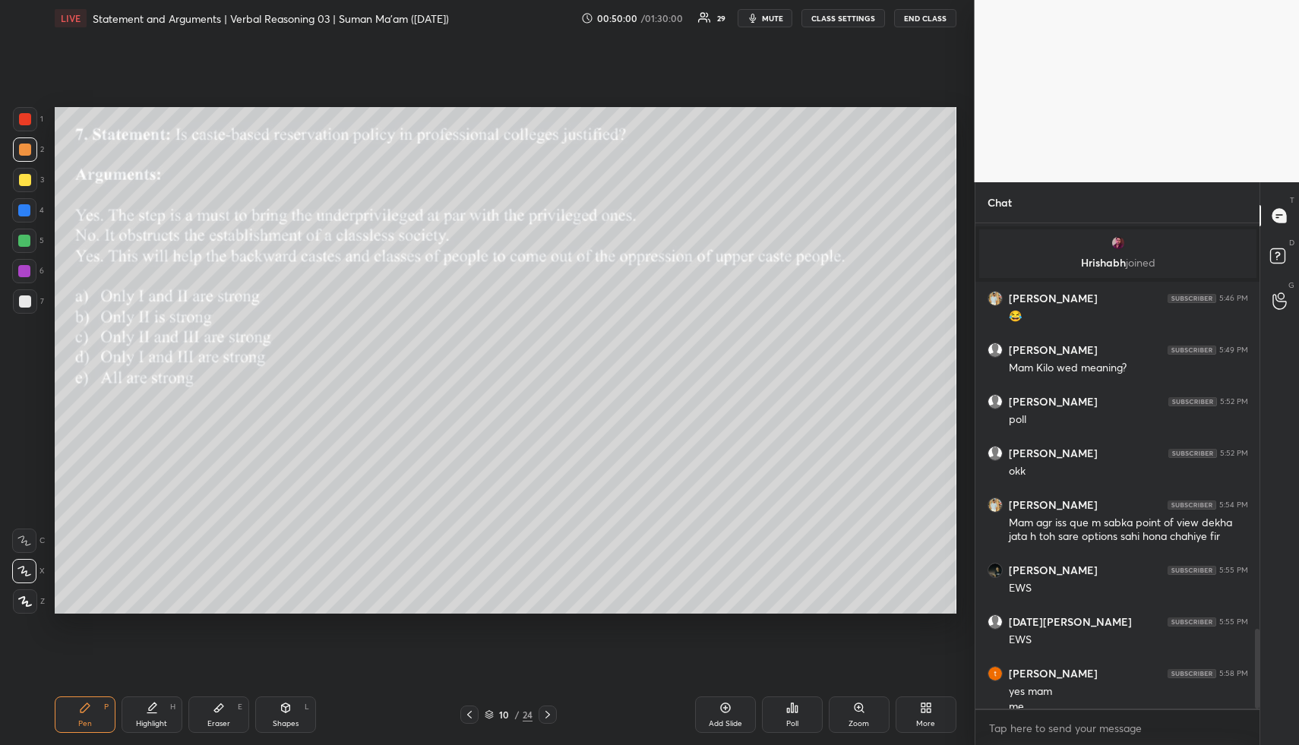
scroll to position [2457, 0]
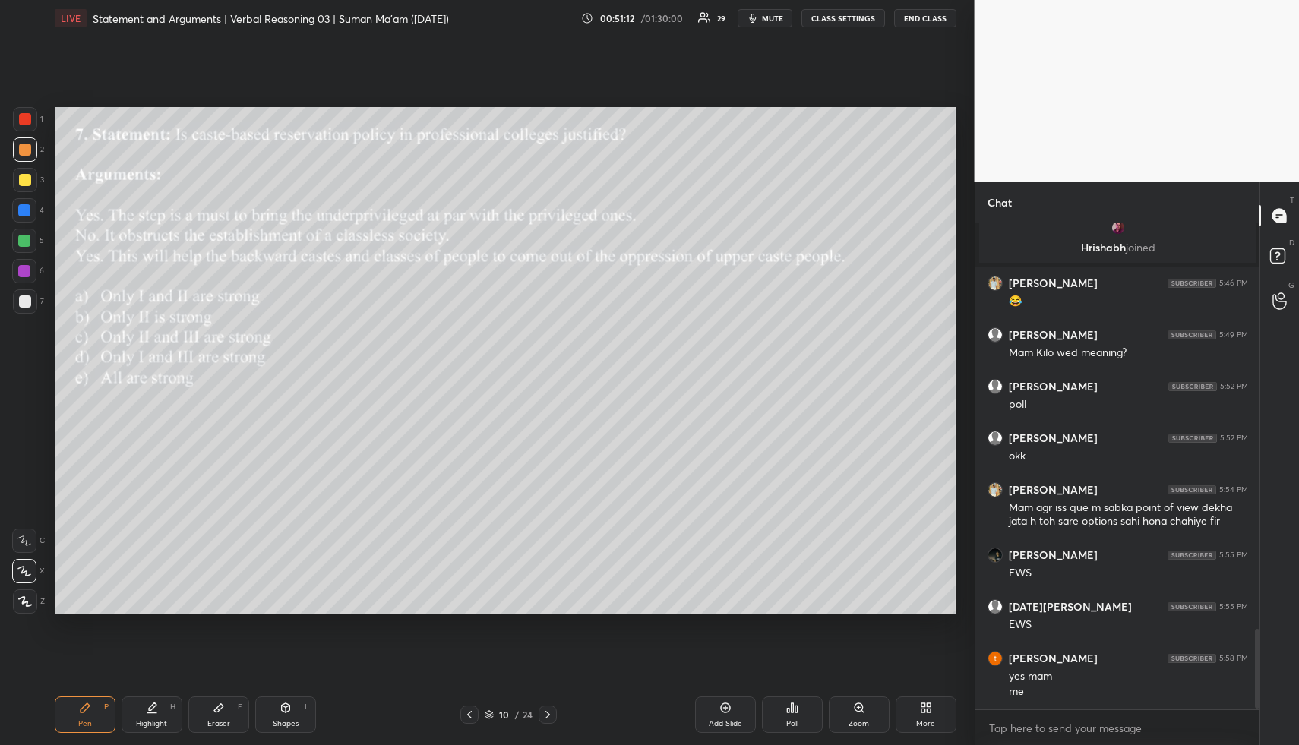
click at [772, 16] on span "mute" at bounding box center [772, 18] width 21 height 11
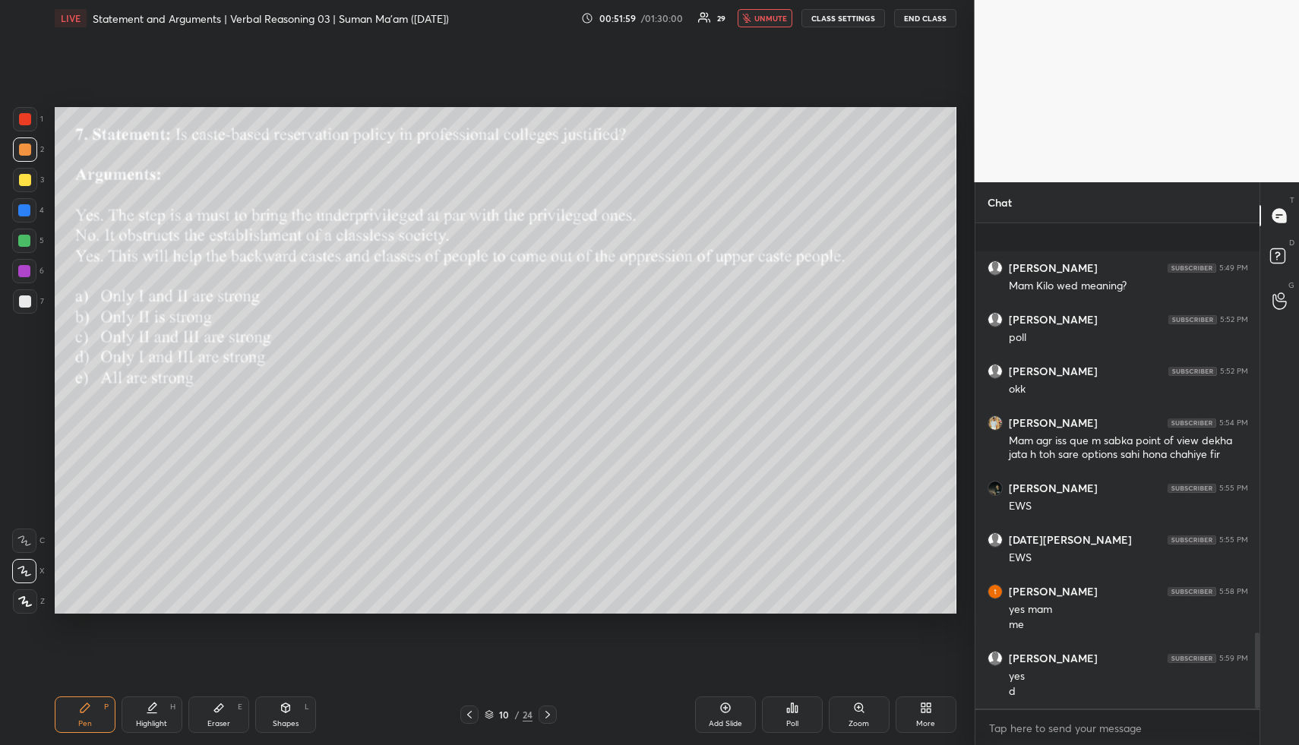
scroll to position [2627, 0]
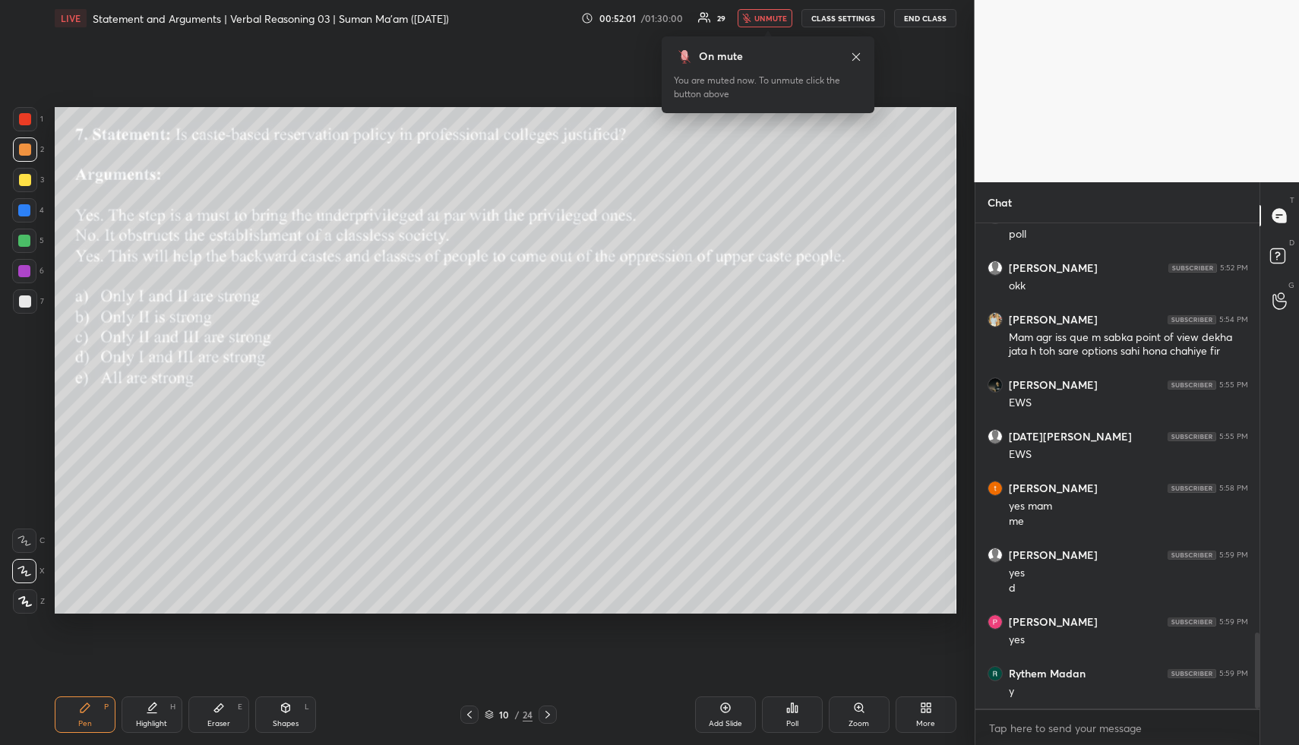
click at [766, 16] on span "unmute" at bounding box center [770, 18] width 33 height 11
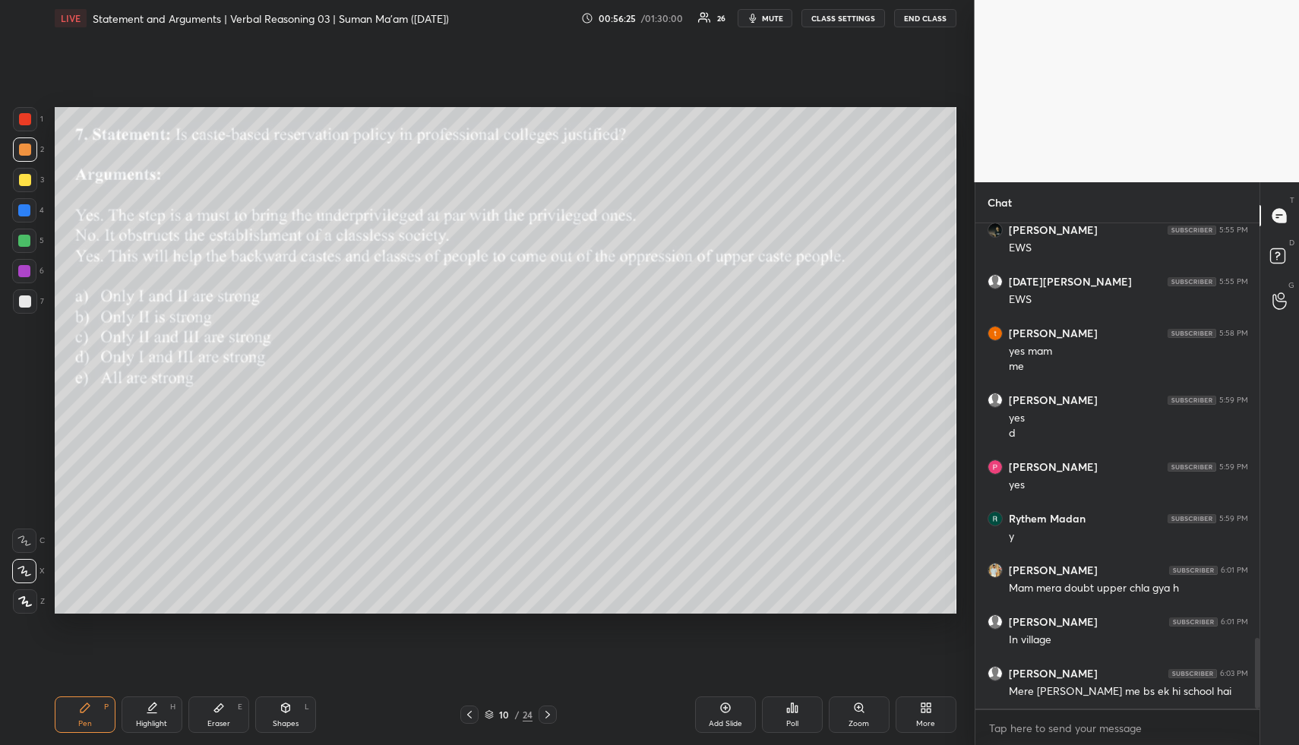
scroll to position [2834, 0]
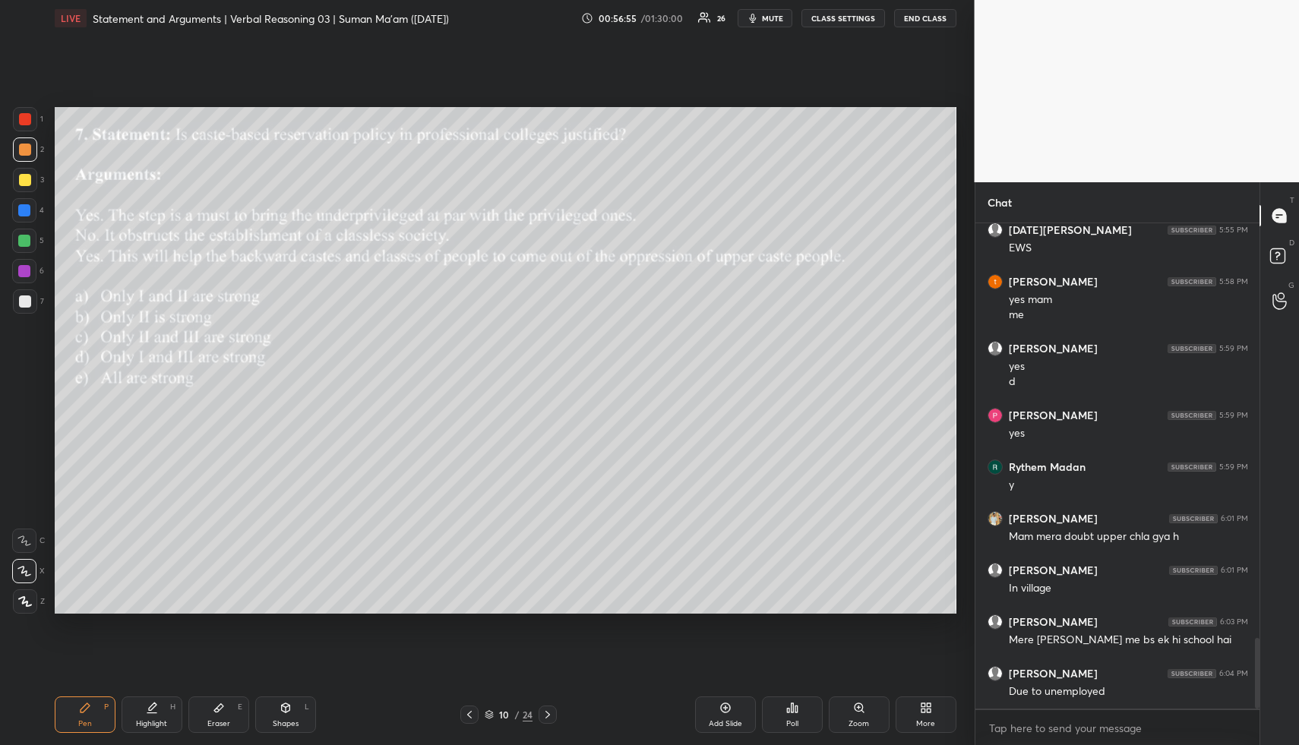
drag, startPoint x: 779, startPoint y: 17, endPoint x: 770, endPoint y: 72, distance: 55.4
click at [779, 19] on span "mute" at bounding box center [772, 18] width 21 height 11
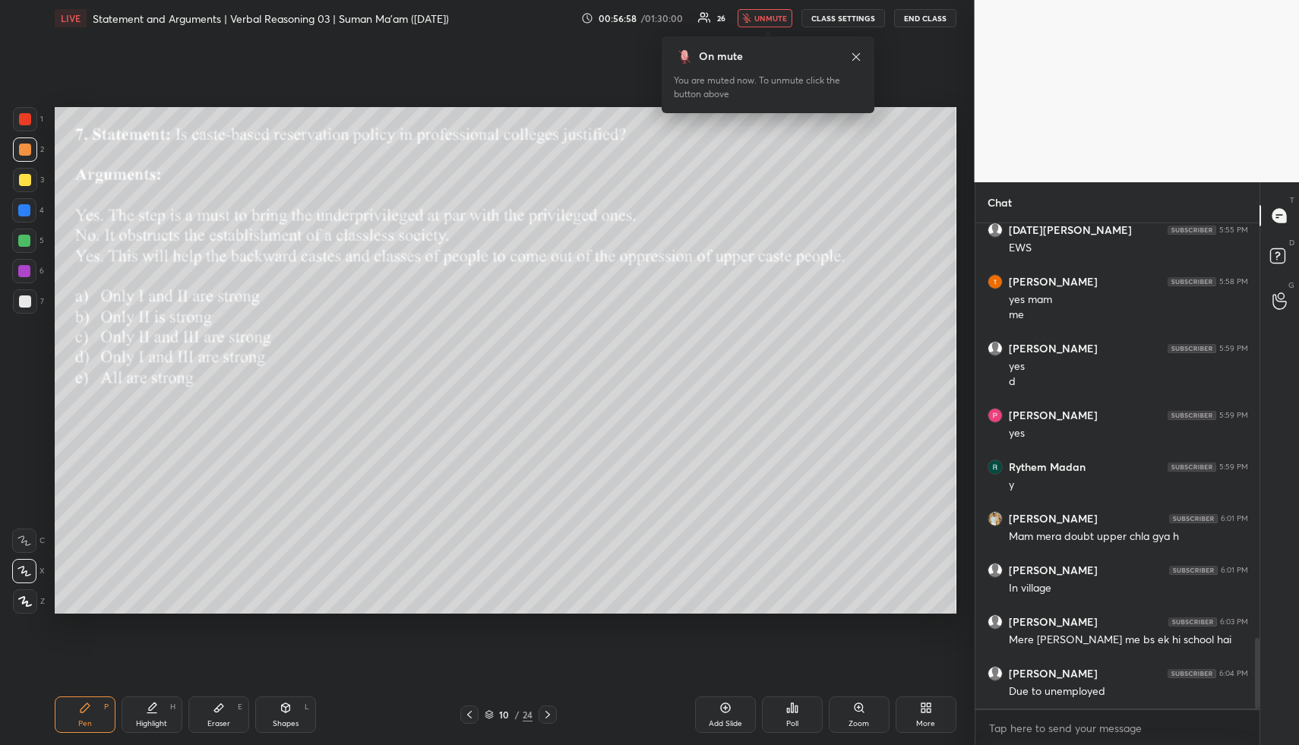
click at [776, 14] on span "unmute" at bounding box center [770, 18] width 33 height 11
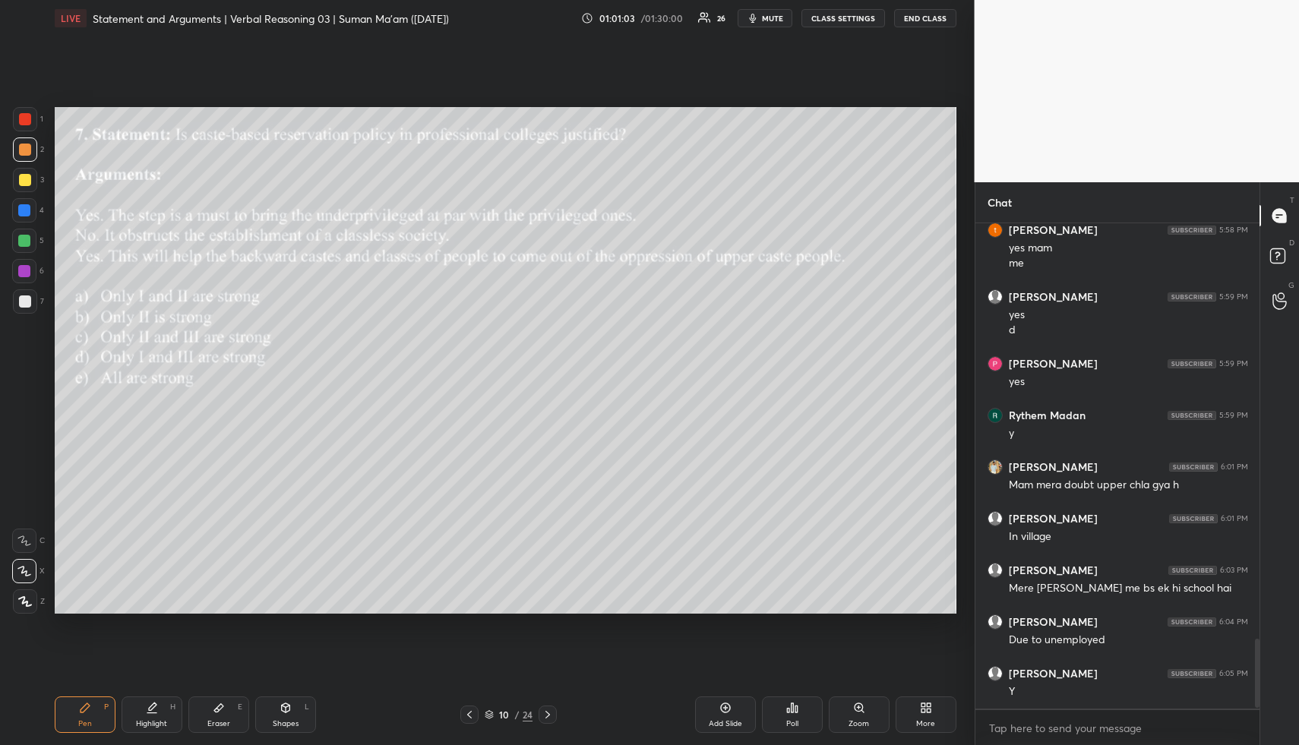
scroll to position [2937, 0]
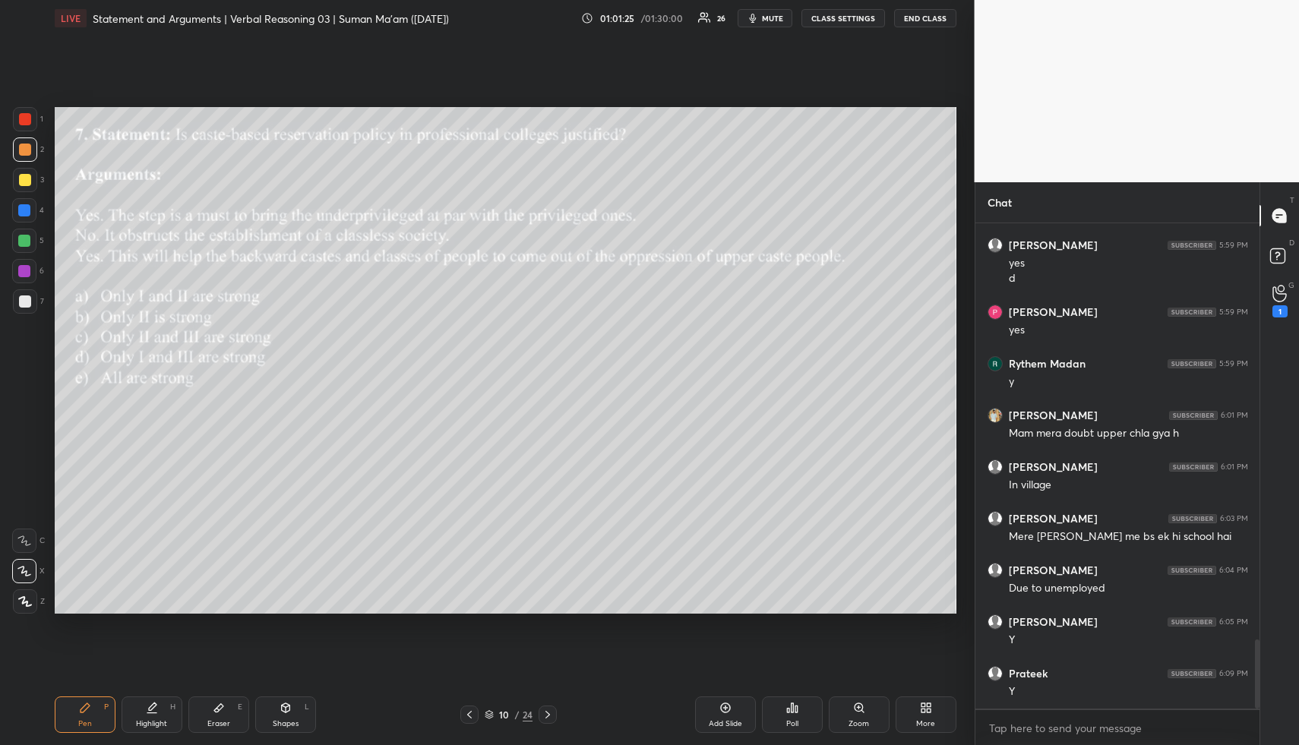
click at [766, 17] on span "mute" at bounding box center [772, 18] width 21 height 11
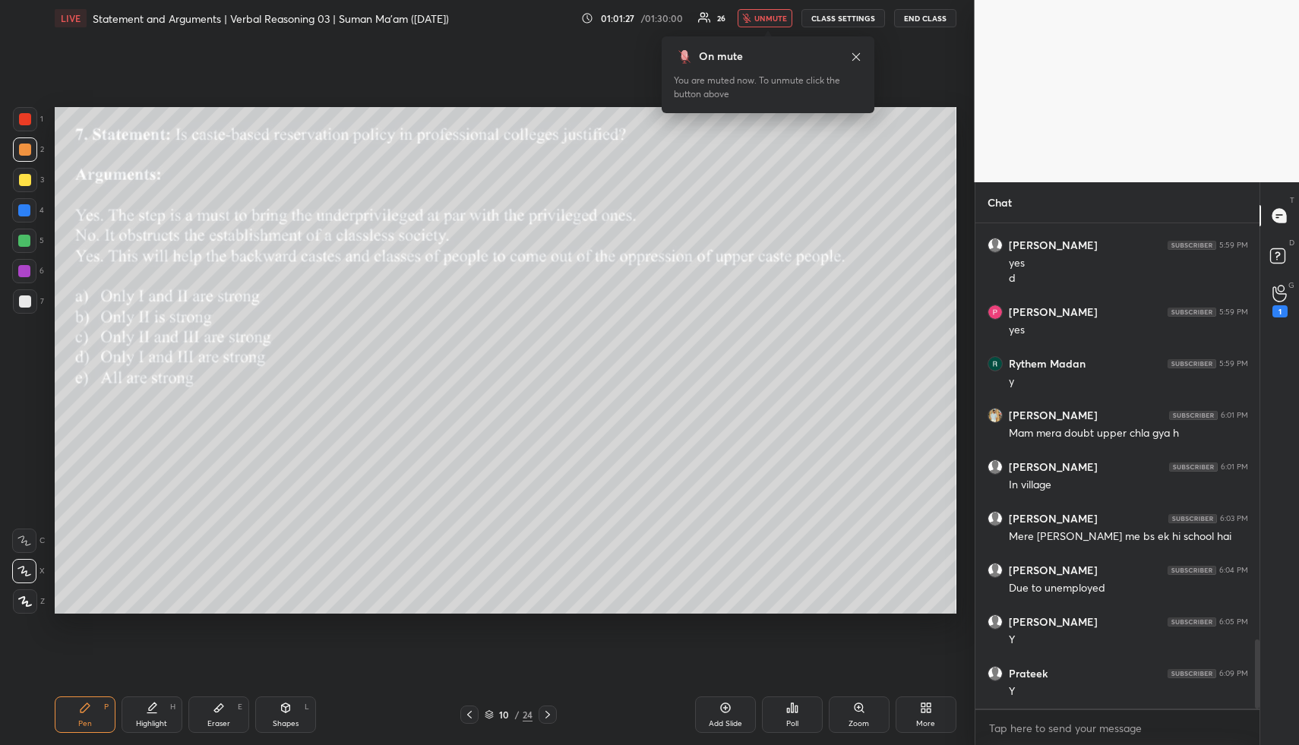
click at [766, 17] on span "unmute" at bounding box center [770, 18] width 33 height 11
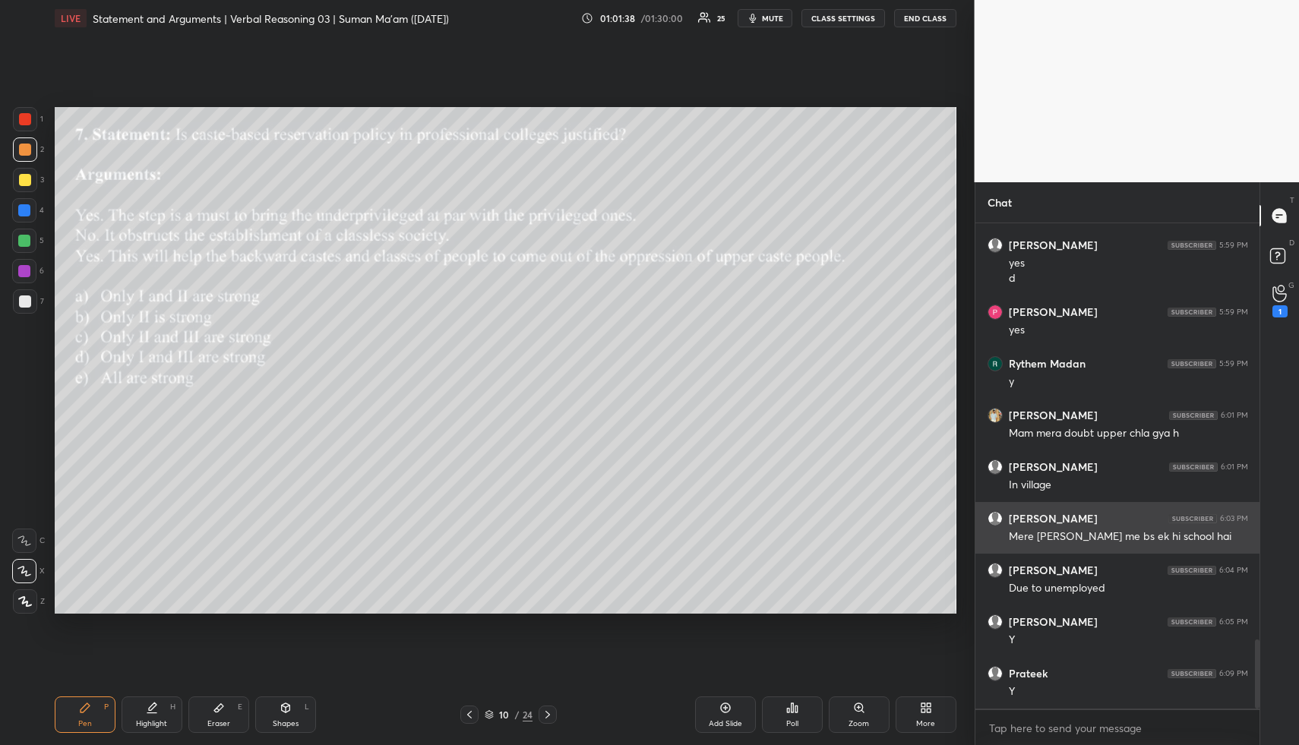
scroll to position [2989, 0]
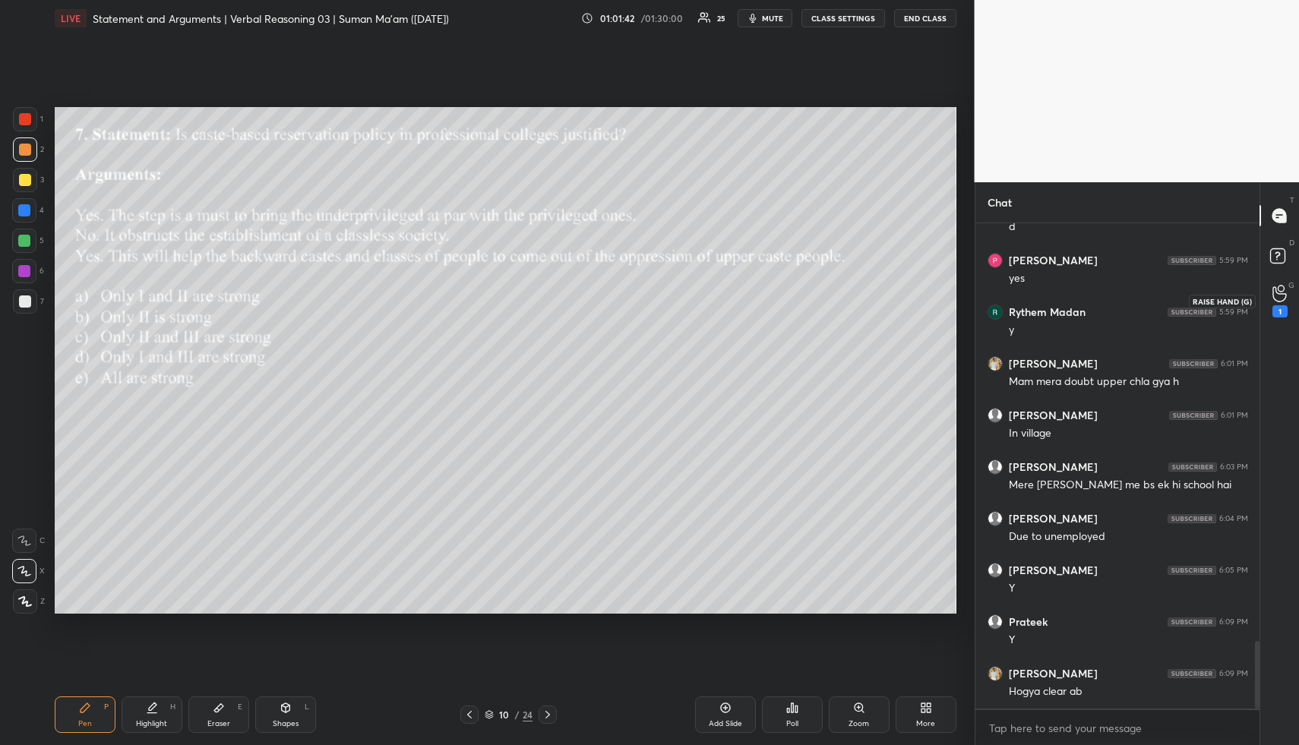
click at [1281, 298] on icon at bounding box center [1279, 293] width 14 height 17
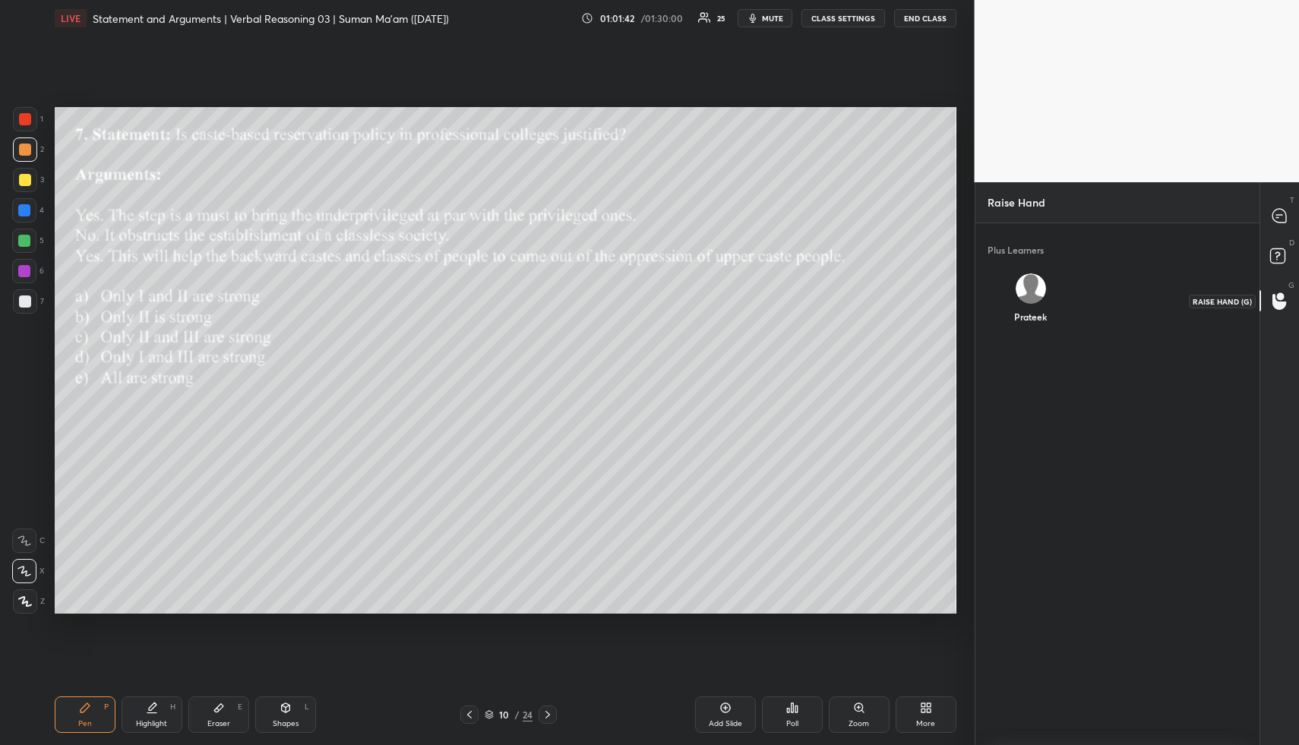
scroll to position [5, 5]
click at [1027, 314] on div "Prateek" at bounding box center [1030, 301] width 86 height 81
click at [1028, 324] on button "INVITE" at bounding box center [1030, 327] width 74 height 20
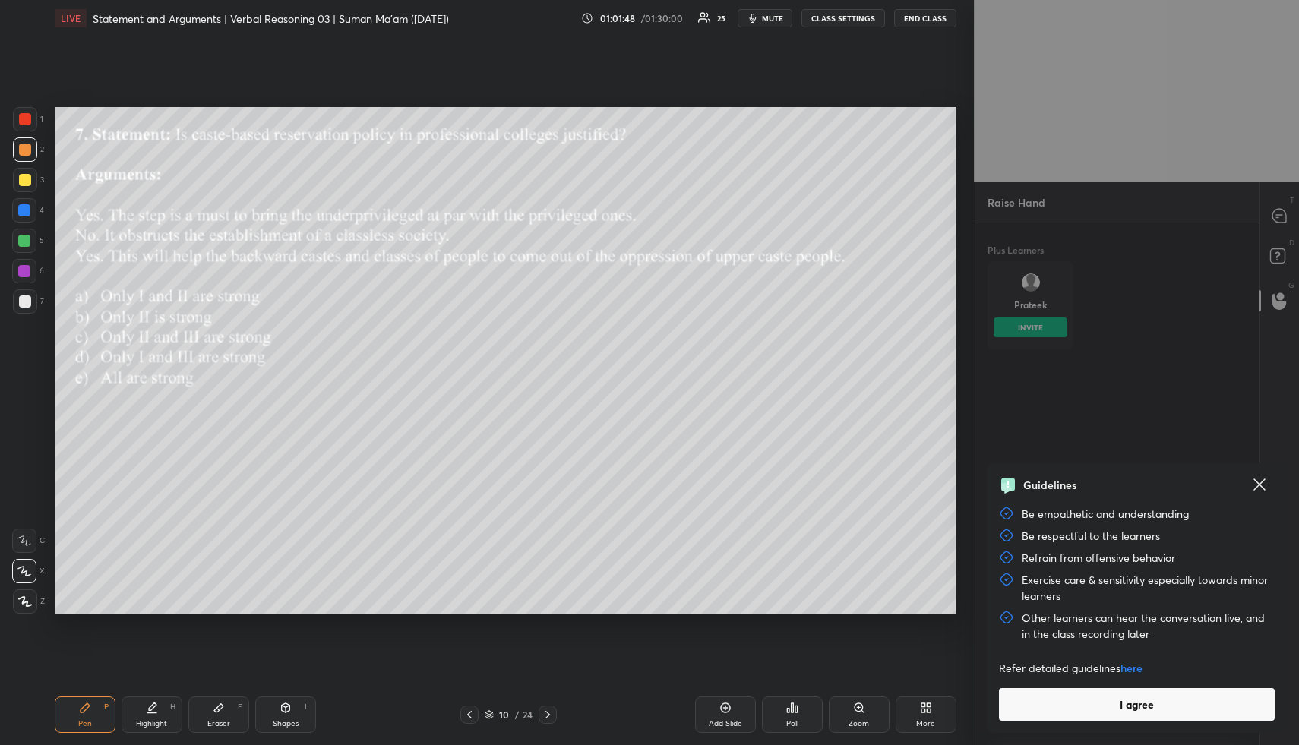
click at [1107, 704] on button "I agree" at bounding box center [1137, 704] width 276 height 33
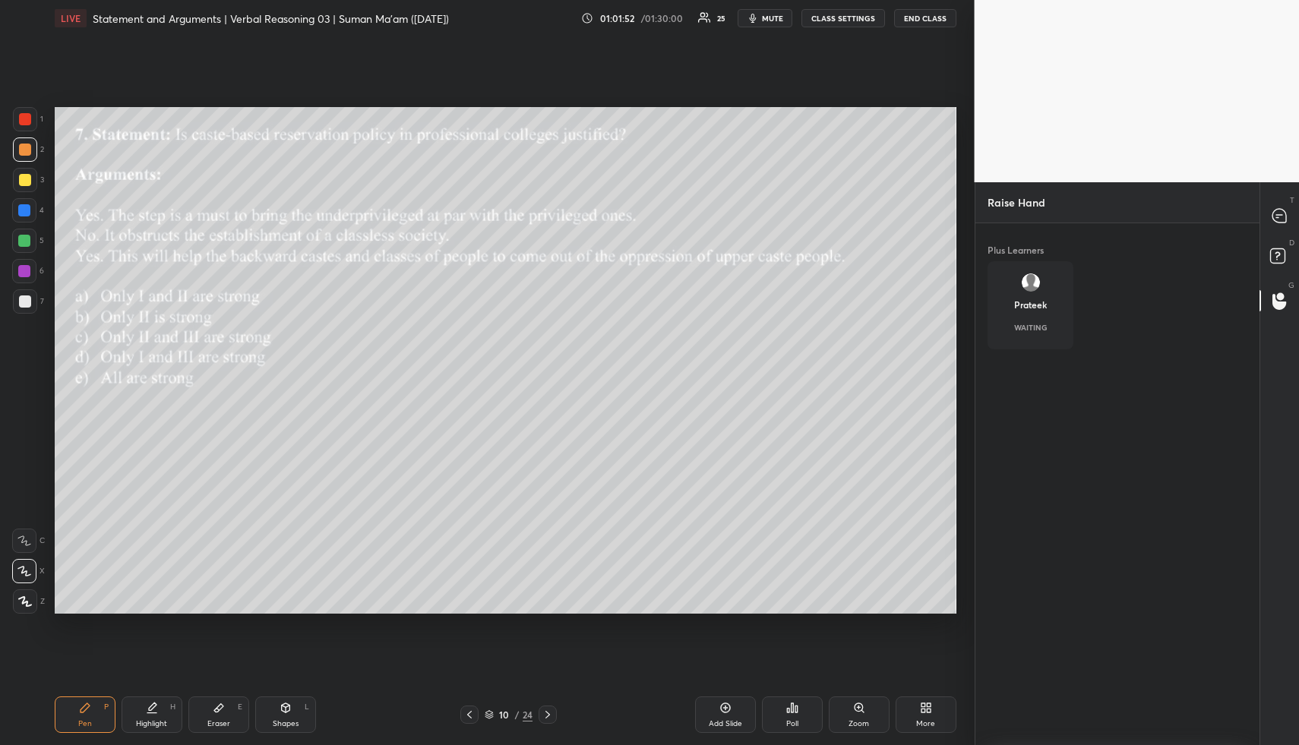
scroll to position [444, 279]
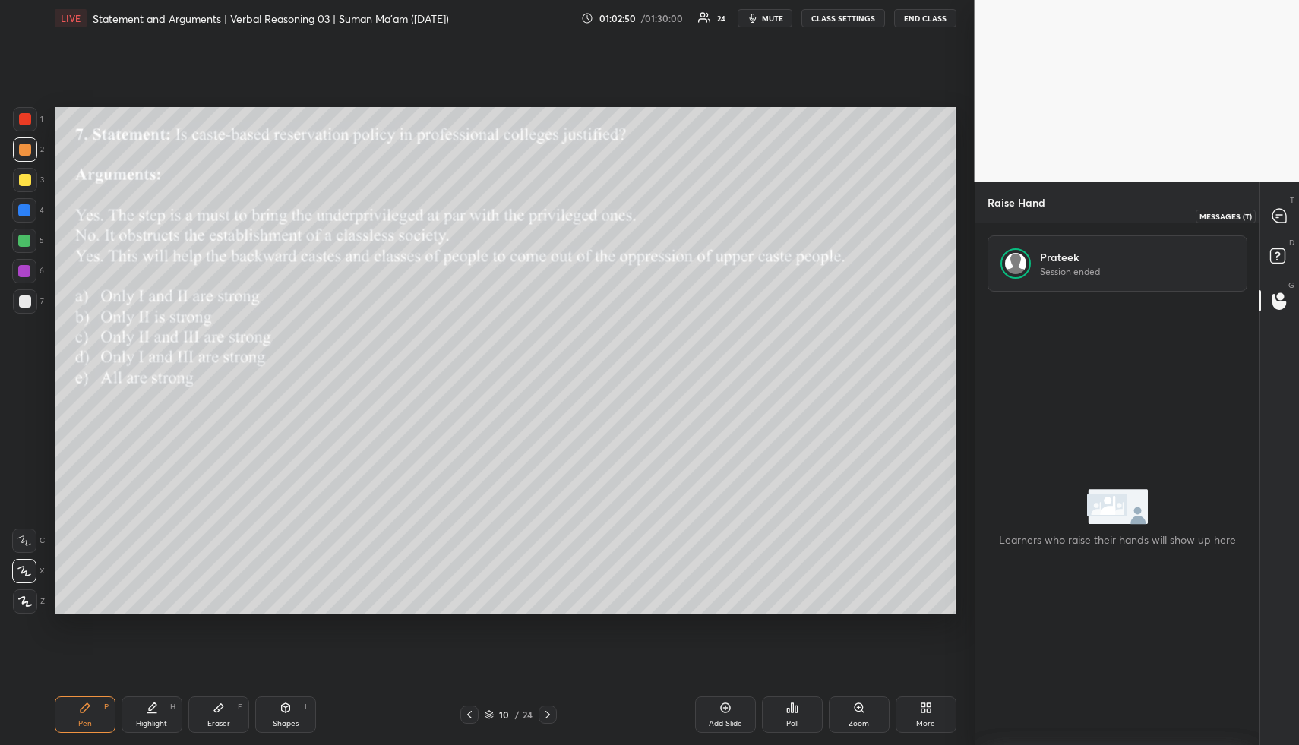
click at [1279, 212] on icon at bounding box center [1279, 216] width 14 height 14
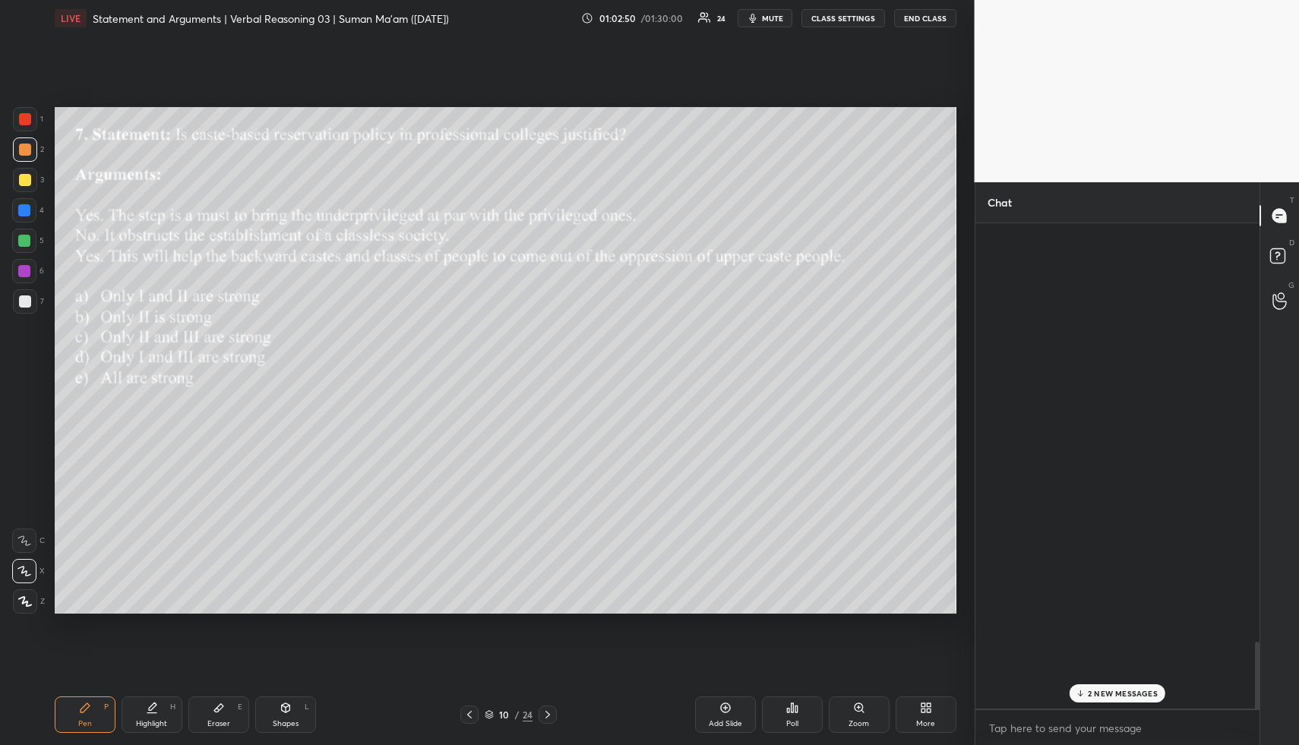
scroll to position [480, 279]
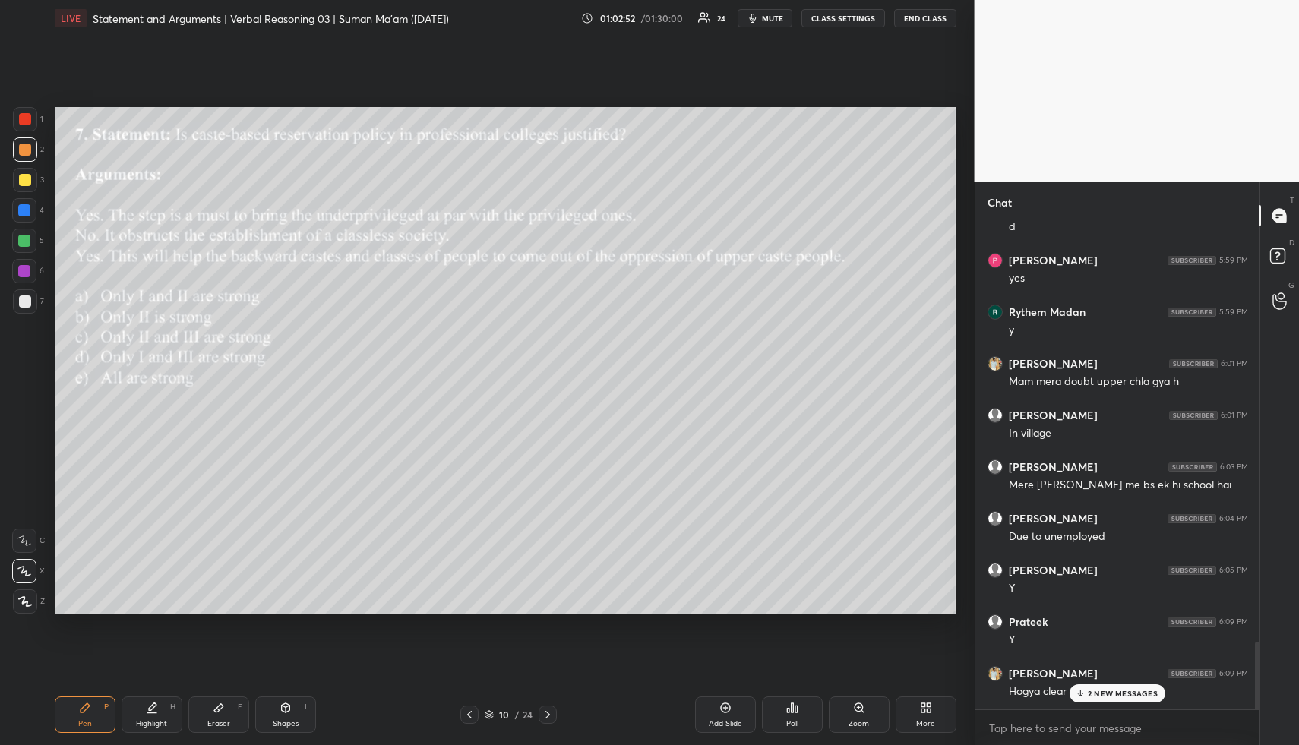
click at [1116, 694] on p "2 NEW MESSAGES" at bounding box center [1123, 693] width 70 height 9
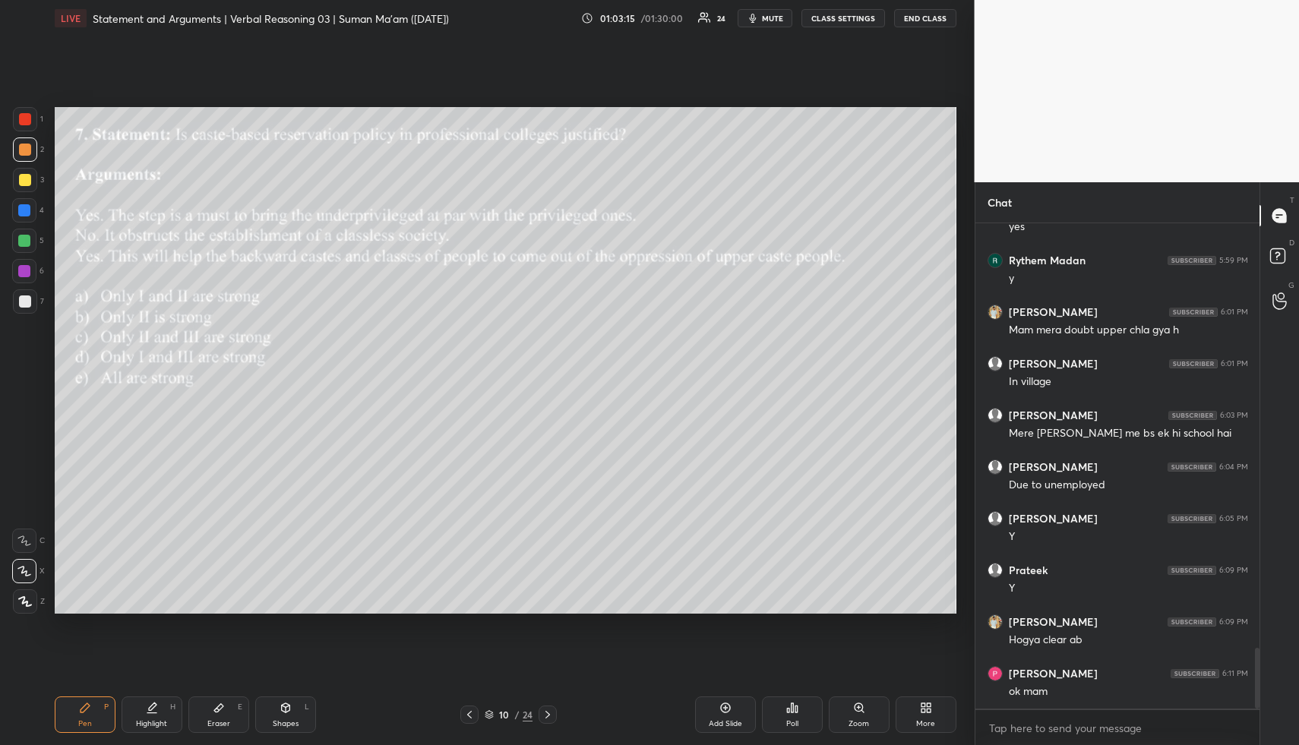
scroll to position [3453, 0]
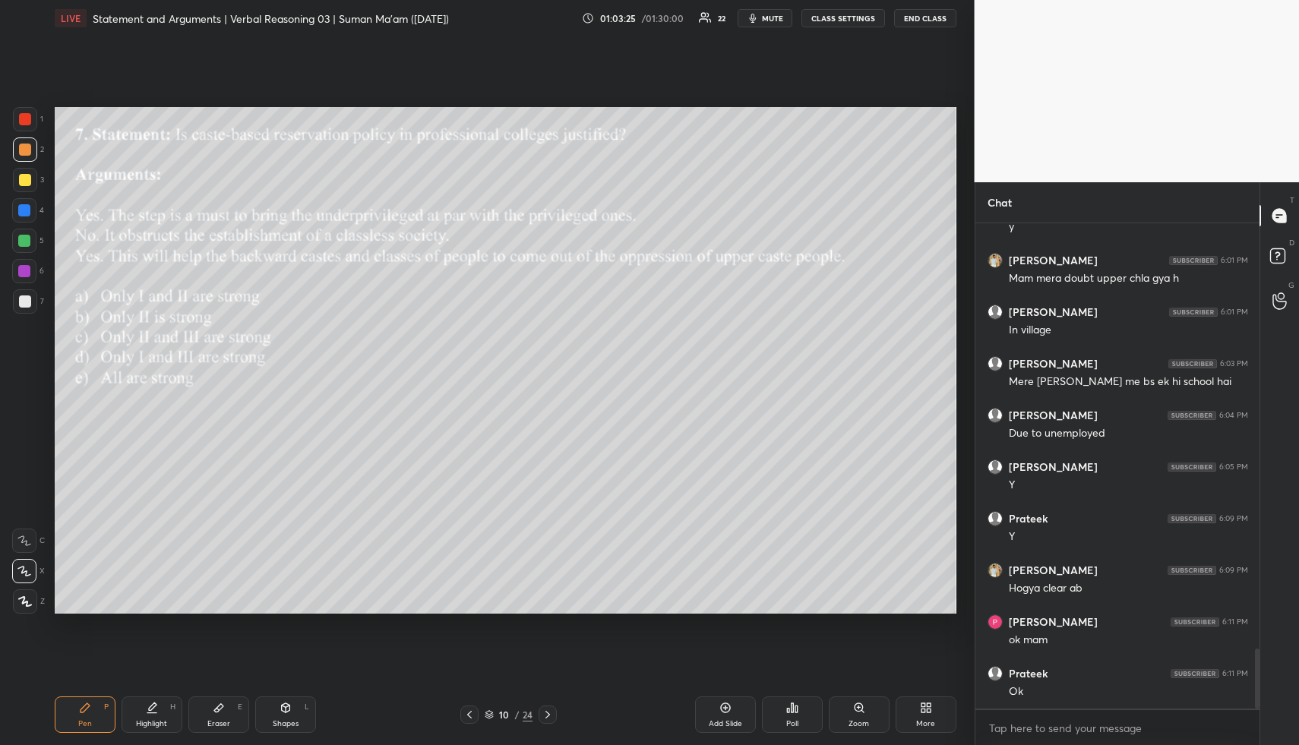
click at [930, 14] on button "END CLASS" at bounding box center [925, 18] width 62 height 18
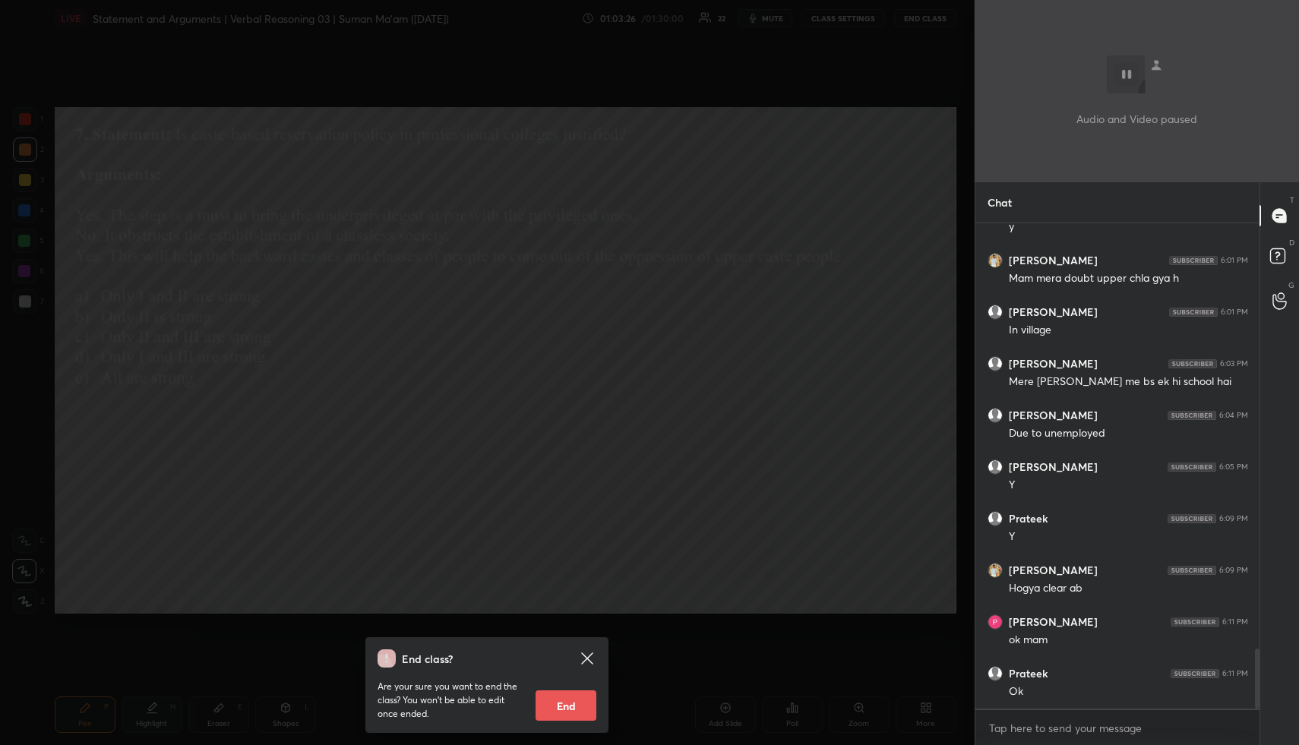
click at [571, 706] on button "End" at bounding box center [565, 705] width 61 height 30
type textarea "x"
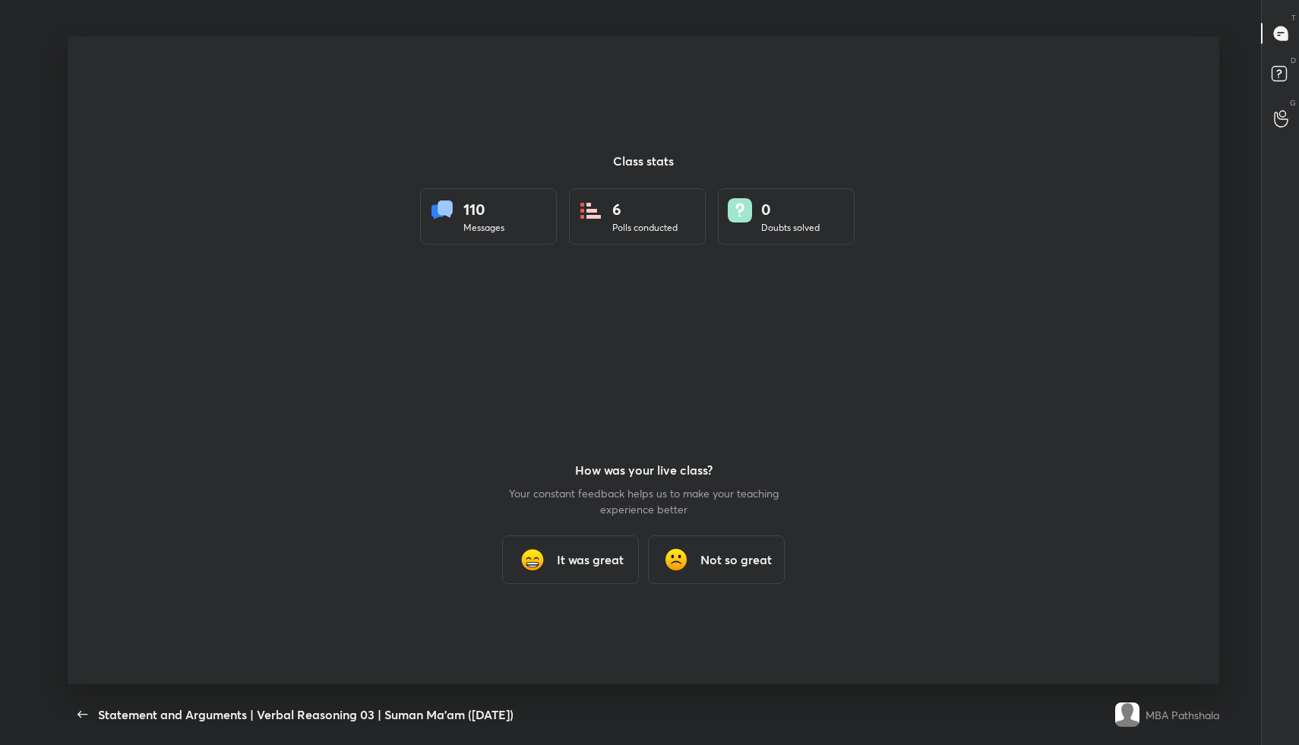
scroll to position [75299, 74687]
